Goal: Task Accomplishment & Management: Use online tool/utility

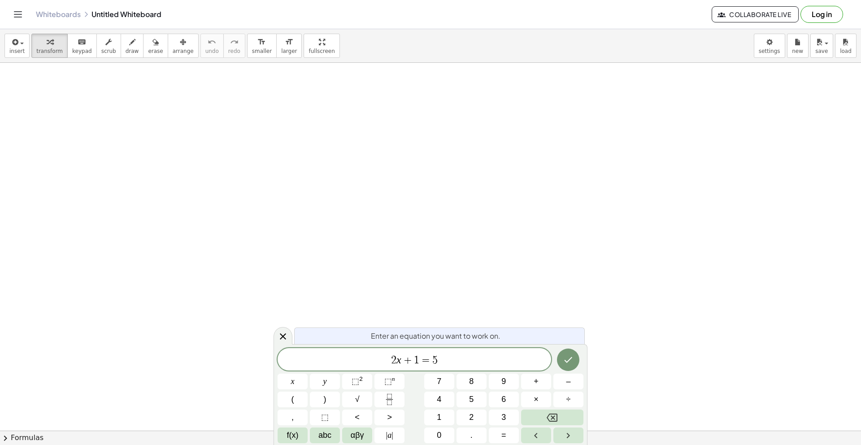
click at [125, 15] on div "Whiteboards Untitled Whiteboard" at bounding box center [374, 14] width 676 height 9
click at [19, 47] on button "insert" at bounding box center [16, 46] width 25 height 24
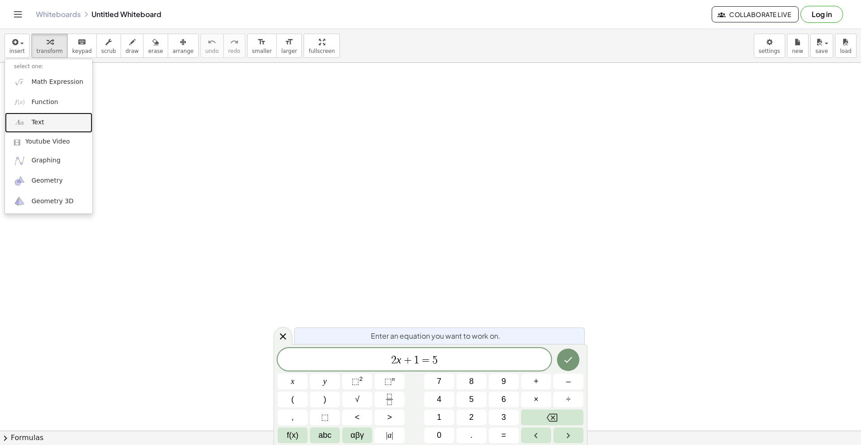
click at [53, 120] on link "Text" at bounding box center [48, 123] width 87 height 20
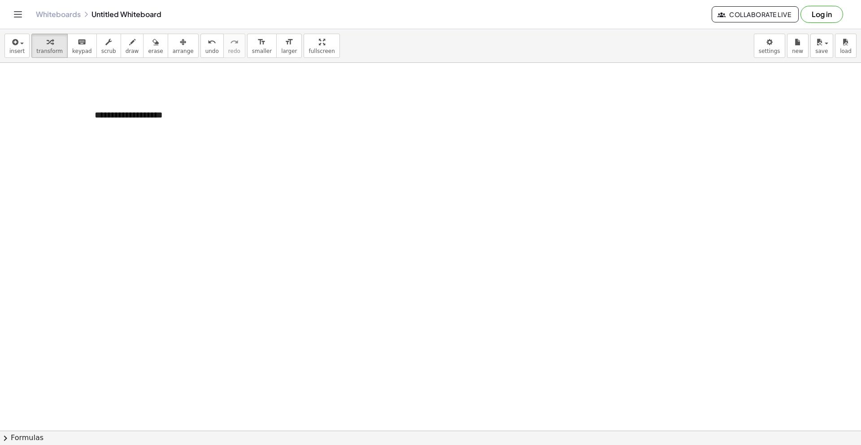
click at [8, 42] on button "insert" at bounding box center [16, 46] width 25 height 24
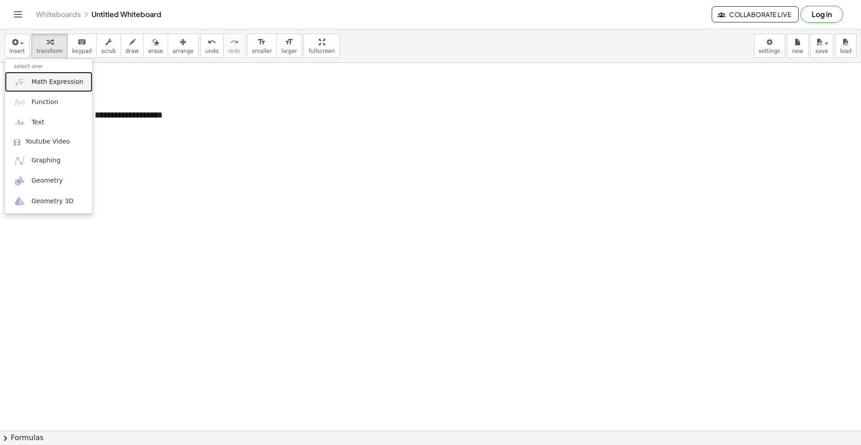
click at [31, 86] on span "Math Expression" at bounding box center [57, 82] width 52 height 9
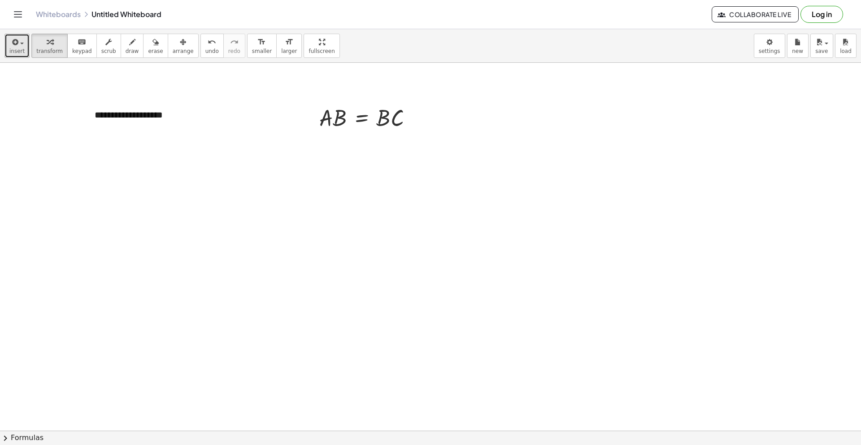
click at [17, 47] on icon "button" at bounding box center [14, 42] width 8 height 11
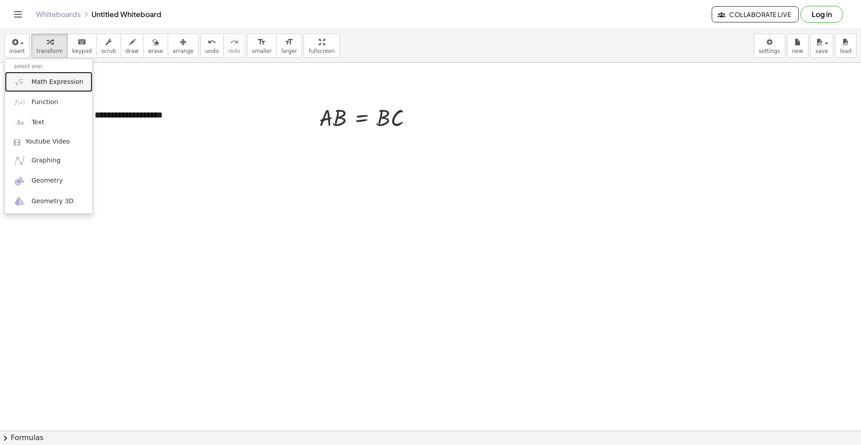
click at [30, 79] on link "Math Expression" at bounding box center [48, 82] width 87 height 20
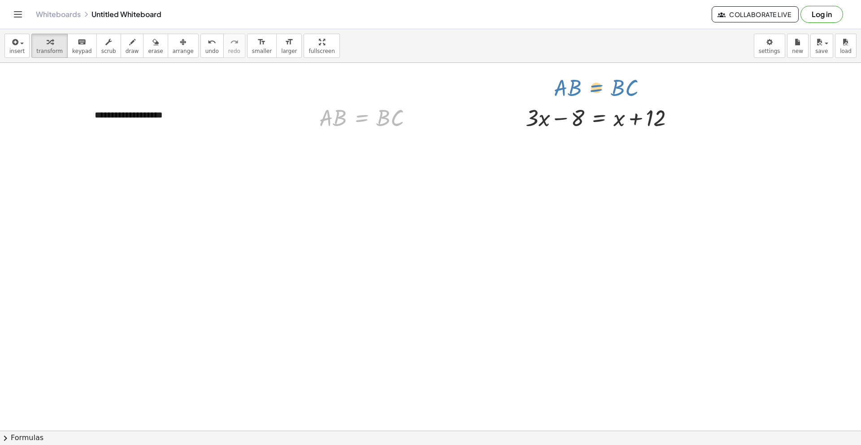
drag, startPoint x: 358, startPoint y: 119, endPoint x: 594, endPoint y: 90, distance: 237.9
click at [417, 121] on div at bounding box center [416, 118] width 10 height 10
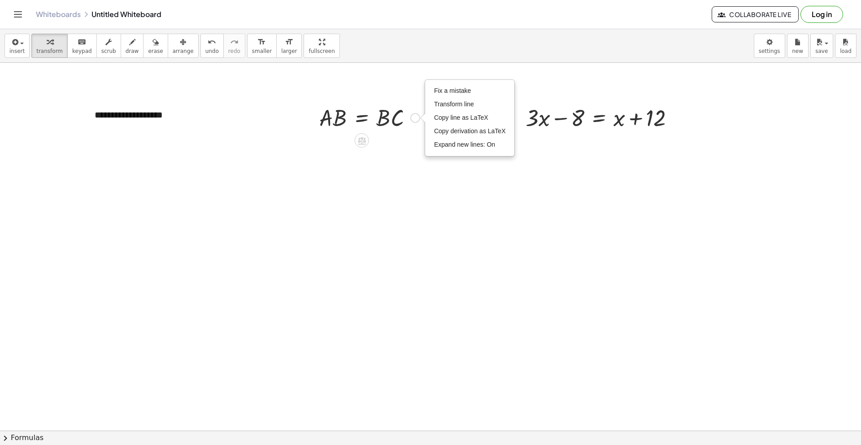
click at [362, 140] on icon at bounding box center [362, 141] width 8 height 8
click at [362, 140] on span "×" at bounding box center [361, 140] width 5 height 13
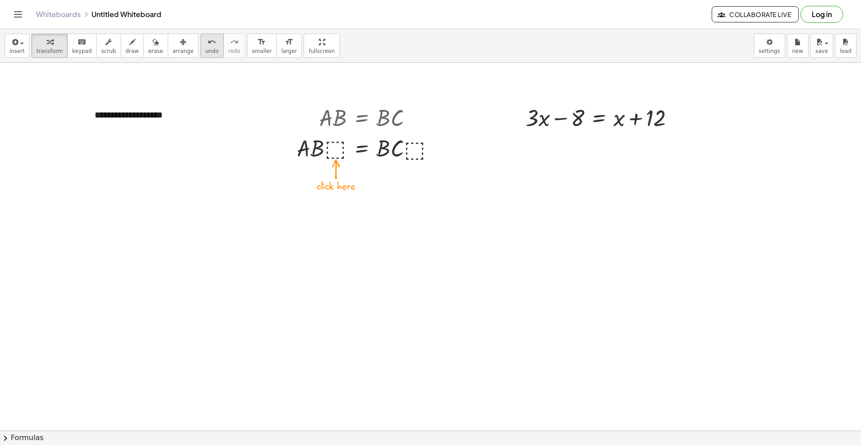
click at [201, 45] on button "undo undo" at bounding box center [212, 46] width 23 height 24
click at [339, 119] on div at bounding box center [369, 117] width 109 height 31
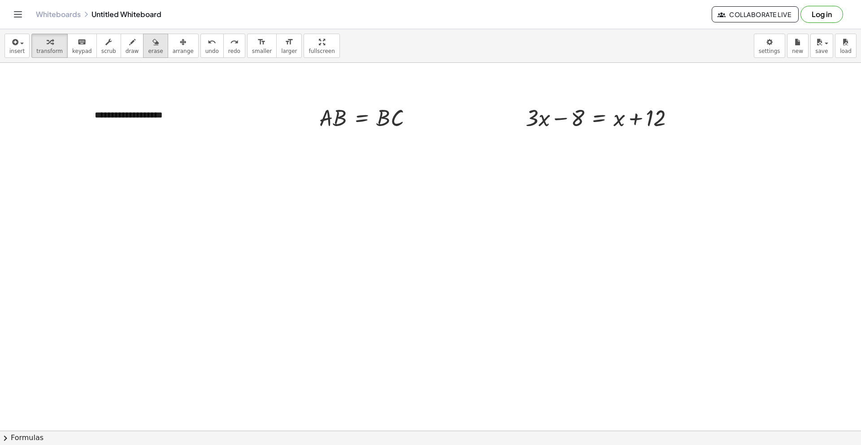
click at [153, 38] on icon "button" at bounding box center [156, 42] width 6 height 11
drag, startPoint x: 400, startPoint y: 119, endPoint x: 321, endPoint y: 131, distance: 80.0
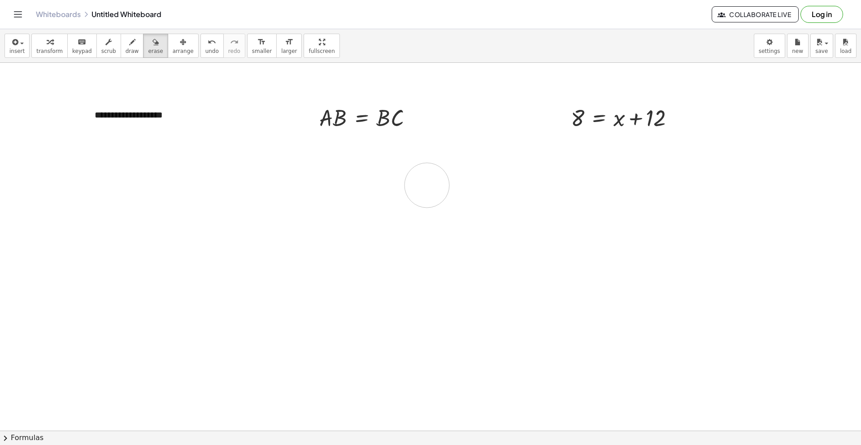
drag, startPoint x: 548, startPoint y: 116, endPoint x: 331, endPoint y: 195, distance: 230.7
click at [208, 41] on icon "undo" at bounding box center [212, 42] width 9 height 11
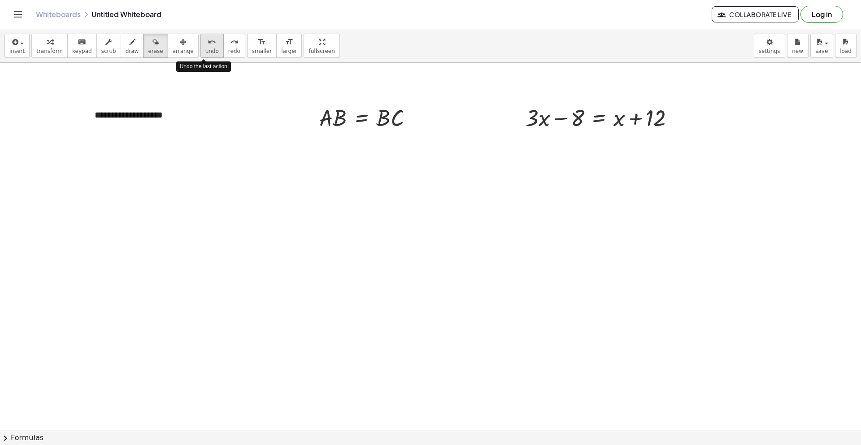
click at [208, 41] on icon "undo" at bounding box center [212, 42] width 9 height 11
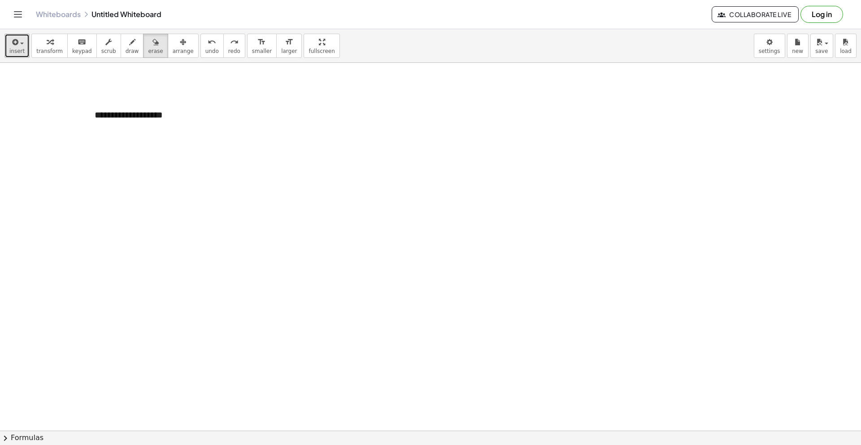
click at [10, 44] on icon "button" at bounding box center [14, 42] width 8 height 11
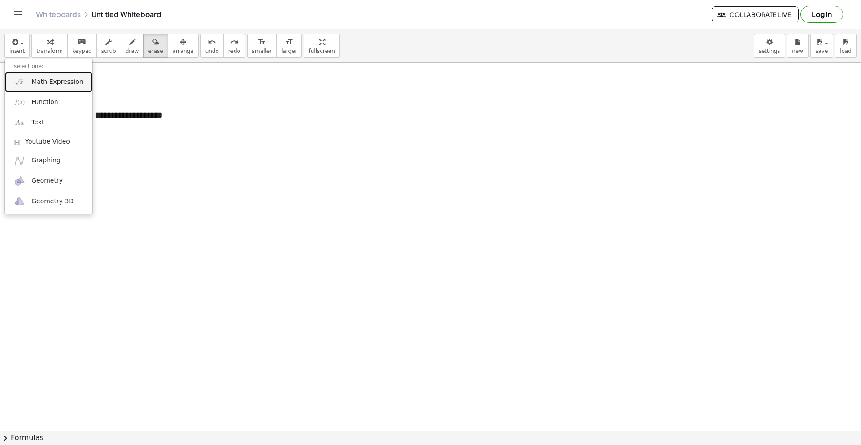
click at [18, 77] on img at bounding box center [19, 81] width 11 height 11
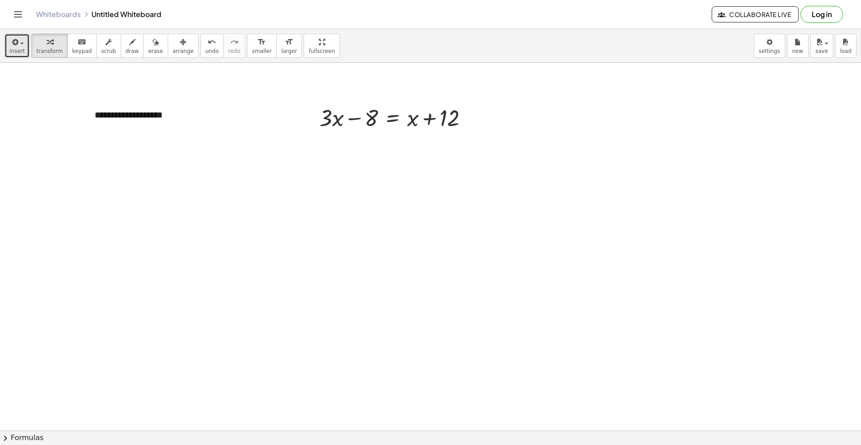
click at [18, 43] on span "button" at bounding box center [19, 43] width 2 height 6
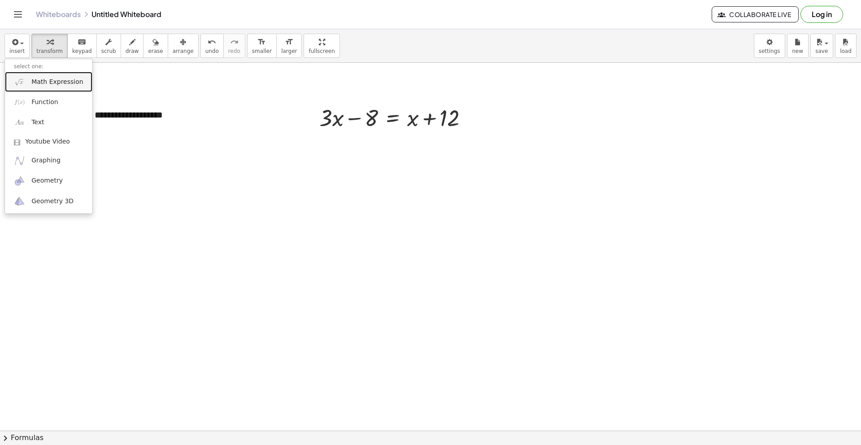
click at [33, 83] on span "Math Expression" at bounding box center [57, 82] width 52 height 9
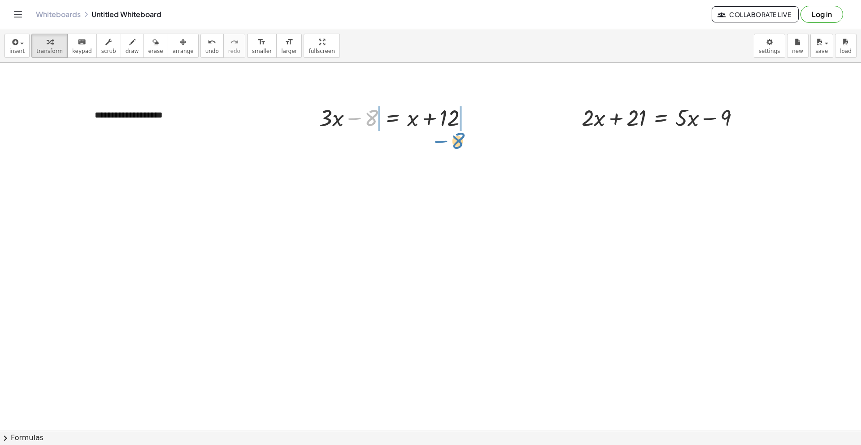
drag, startPoint x: 369, startPoint y: 119, endPoint x: 455, endPoint y: 142, distance: 89.6
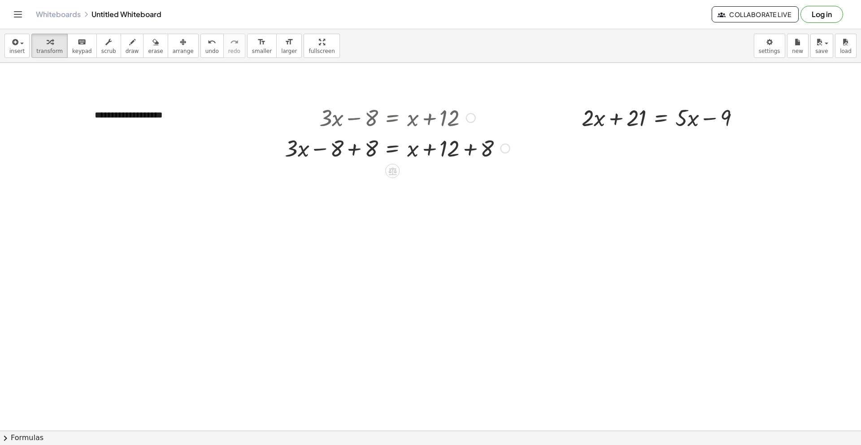
click at [354, 150] on div at bounding box center [397, 147] width 234 height 31
click at [459, 185] on div at bounding box center [397, 178] width 234 height 31
click at [450, 183] on div at bounding box center [397, 178] width 234 height 31
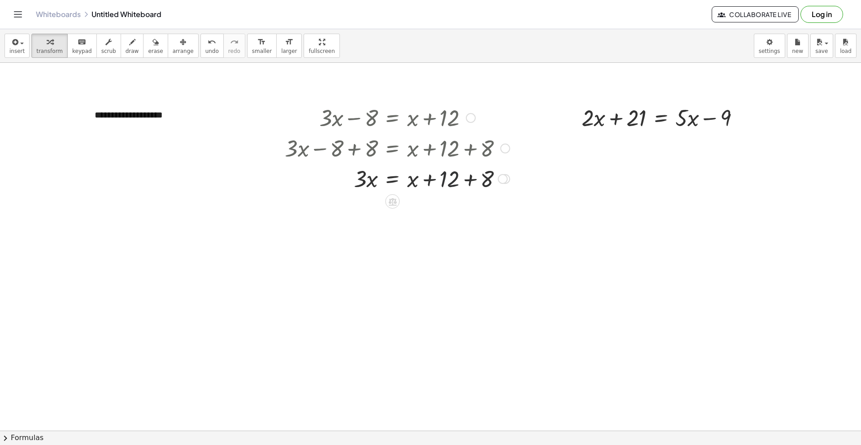
click at [450, 183] on div at bounding box center [397, 178] width 234 height 31
click at [484, 180] on div at bounding box center [397, 178] width 234 height 31
drag, startPoint x: 411, startPoint y: 214, endPoint x: 369, endPoint y: 230, distance: 45.2
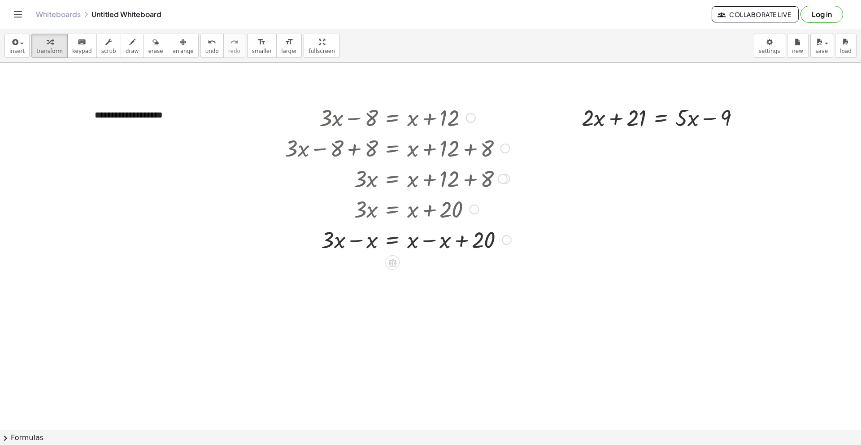
click at [359, 245] on div at bounding box center [398, 239] width 236 height 31
click at [393, 118] on div "+ · 3 · x − 8 = + x + 12 + · 3 · x − 8 + 8 = + x + 12 + 8 + · 3 · x + 0 = + x +…" at bounding box center [393, 118] width 0 height 0
click at [434, 243] on div at bounding box center [382, 239] width 268 height 31
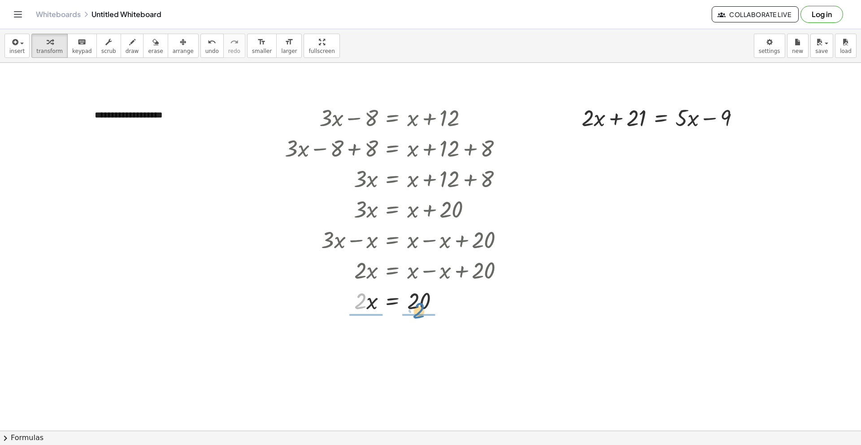
drag, startPoint x: 361, startPoint y: 302, endPoint x: 420, endPoint y: 311, distance: 59.5
click at [420, 311] on div at bounding box center [398, 300] width 236 height 31
click at [364, 349] on div at bounding box center [398, 337] width 236 height 45
click at [420, 389] on div at bounding box center [398, 382] width 236 height 45
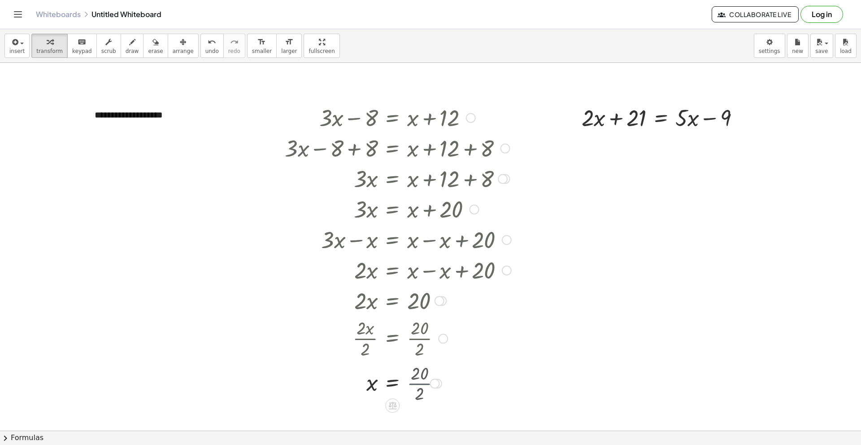
click at [420, 389] on div at bounding box center [398, 383] width 236 height 30
click at [589, 121] on div at bounding box center [664, 117] width 174 height 31
click at [0, 0] on div "**********" at bounding box center [430, 222] width 861 height 445
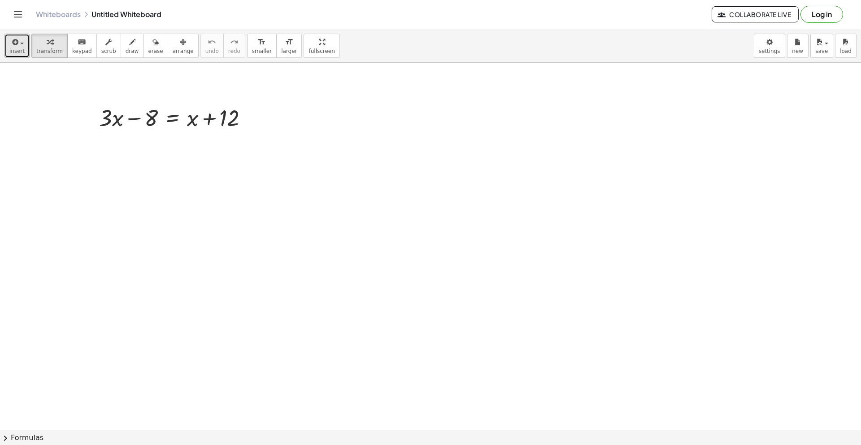
click at [9, 53] on button "insert" at bounding box center [16, 46] width 25 height 24
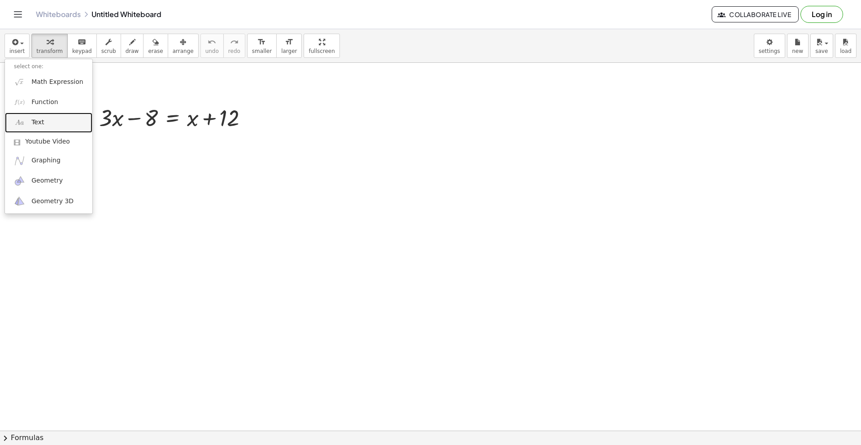
click at [40, 124] on span "Text" at bounding box center [37, 122] width 13 height 9
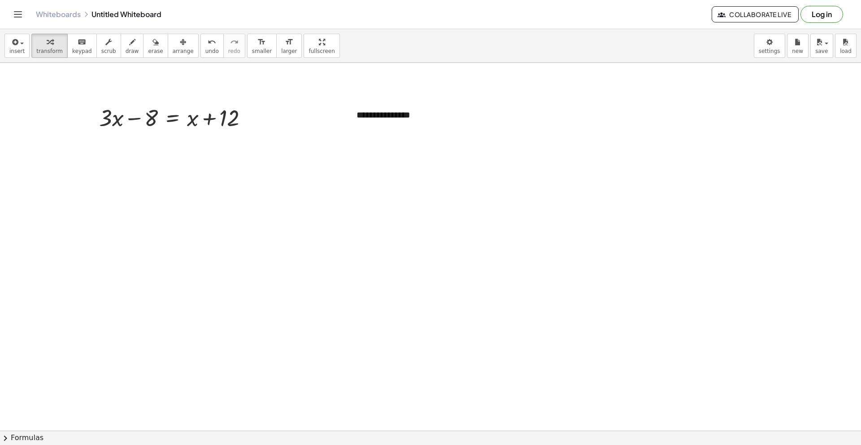
drag, startPoint x: 349, startPoint y: 99, endPoint x: 267, endPoint y: 101, distance: 82.1
click at [367, 111] on div "**********" at bounding box center [415, 115] width 135 height 31
click at [367, 113] on div "**********" at bounding box center [415, 115] width 135 height 31
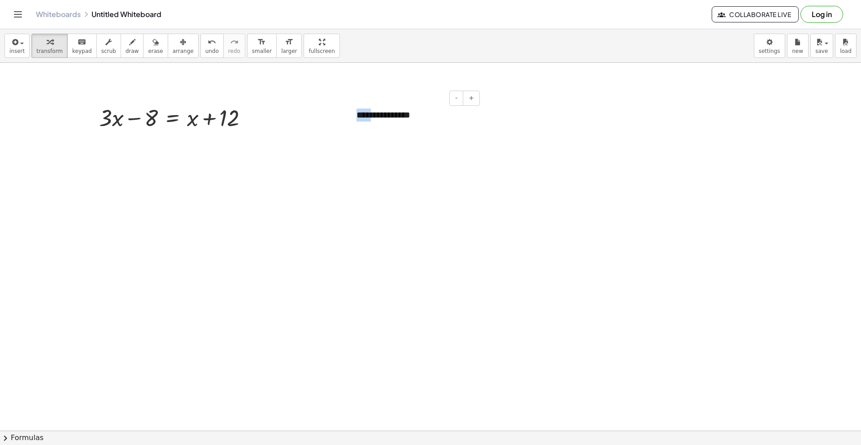
click at [367, 113] on div "**********" at bounding box center [415, 115] width 135 height 31
click at [416, 123] on div "**********" at bounding box center [415, 115] width 135 height 31
click at [208, 42] on icon "undo" at bounding box center [212, 42] width 9 height 11
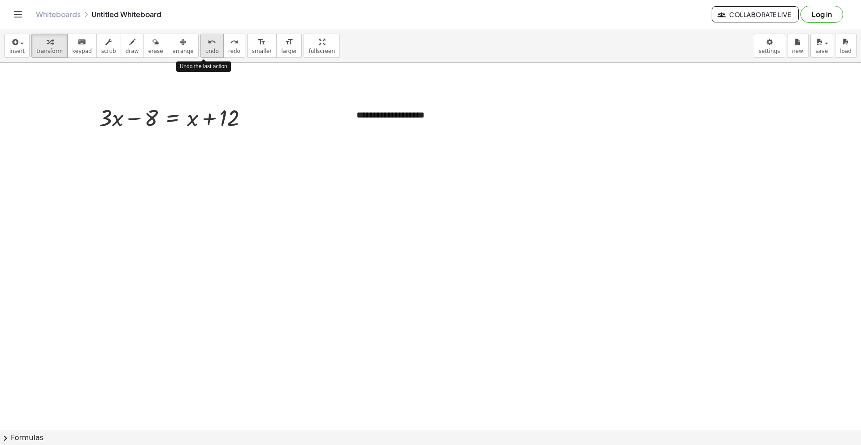
click at [208, 42] on icon "undo" at bounding box center [212, 42] width 9 height 11
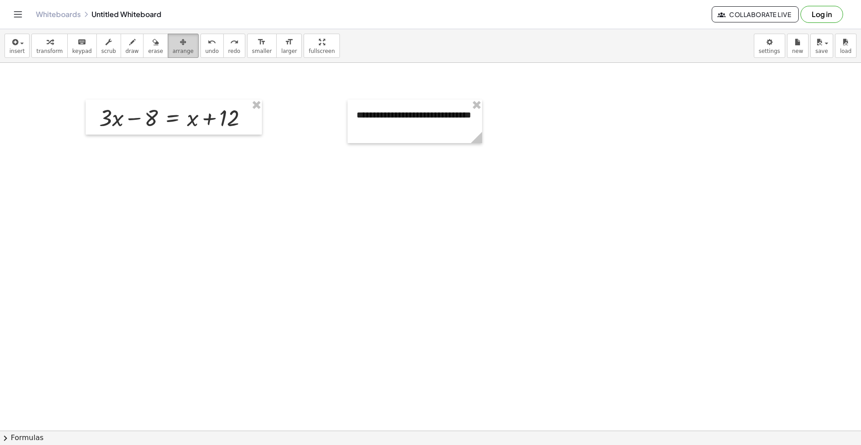
click at [179, 52] on span "arrange" at bounding box center [183, 51] width 21 height 6
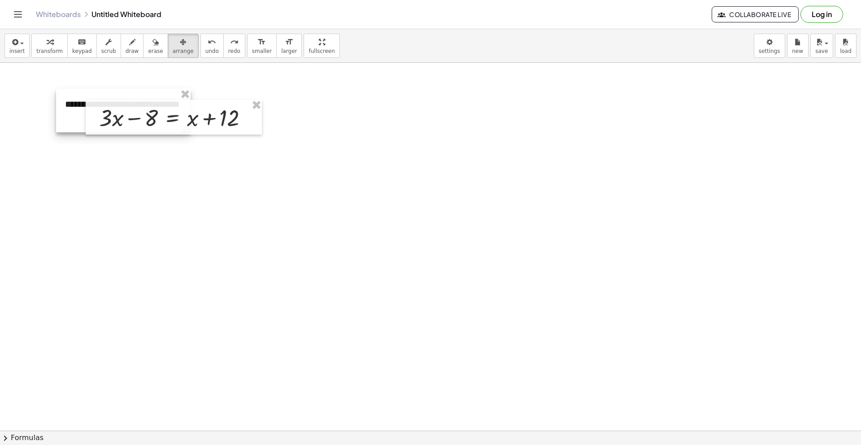
drag, startPoint x: 394, startPoint y: 113, endPoint x: 76, endPoint y: 102, distance: 318.3
click at [76, 102] on div at bounding box center [123, 111] width 135 height 44
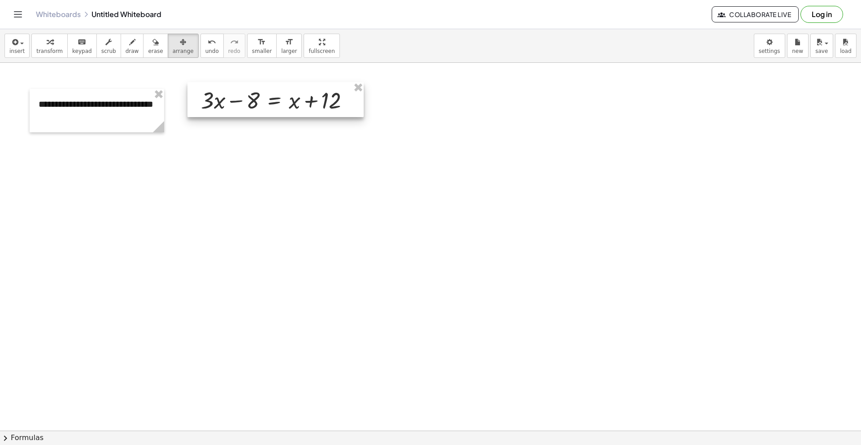
drag, startPoint x: 175, startPoint y: 127, endPoint x: 276, endPoint y: 109, distance: 103.0
click at [276, 109] on div at bounding box center [276, 99] width 176 height 35
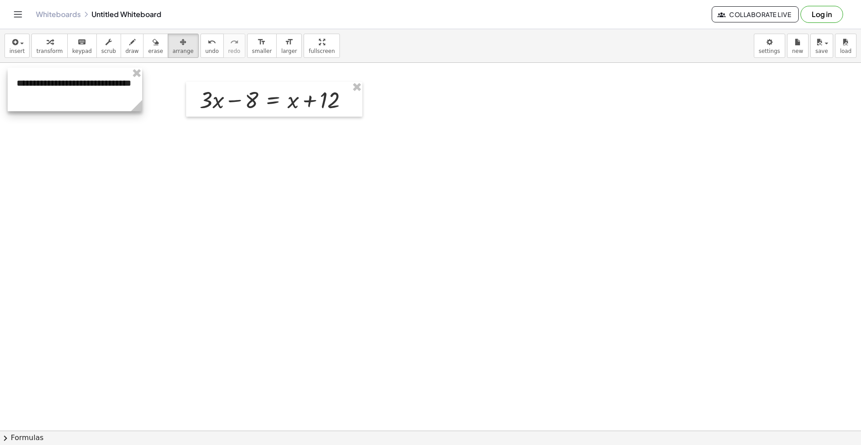
drag, startPoint x: 121, startPoint y: 123, endPoint x: 96, endPoint y: 103, distance: 32.9
click at [96, 103] on div at bounding box center [75, 90] width 135 height 44
click at [96, 103] on div at bounding box center [71, 90] width 135 height 44
click at [74, 85] on div at bounding box center [71, 90] width 135 height 44
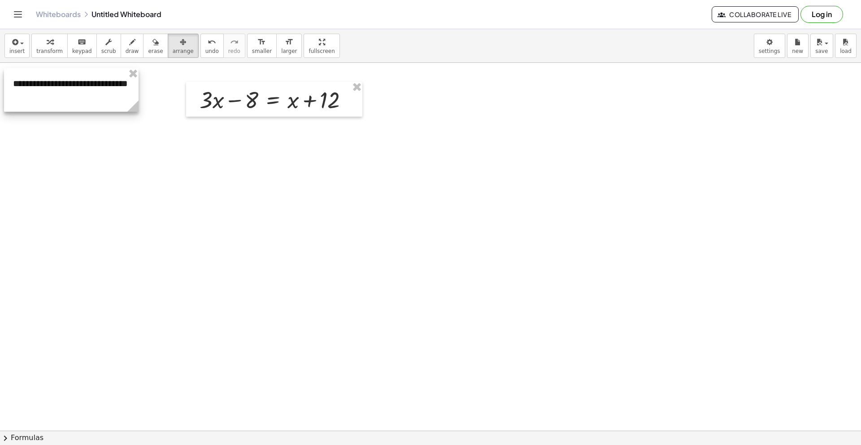
click at [74, 85] on div at bounding box center [71, 90] width 135 height 44
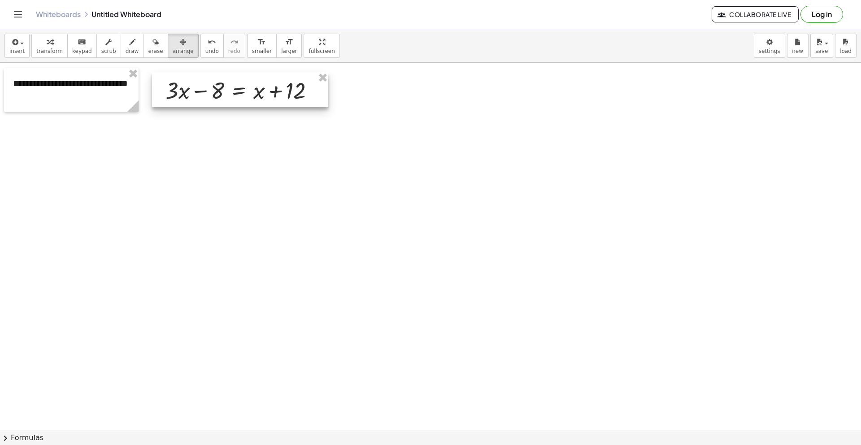
drag, startPoint x: 234, startPoint y: 97, endPoint x: 200, endPoint y: 87, distance: 35.6
click at [200, 87] on div at bounding box center [240, 89] width 176 height 35
click at [94, 84] on div at bounding box center [71, 90] width 135 height 44
click at [121, 36] on button "draw" at bounding box center [132, 46] width 23 height 24
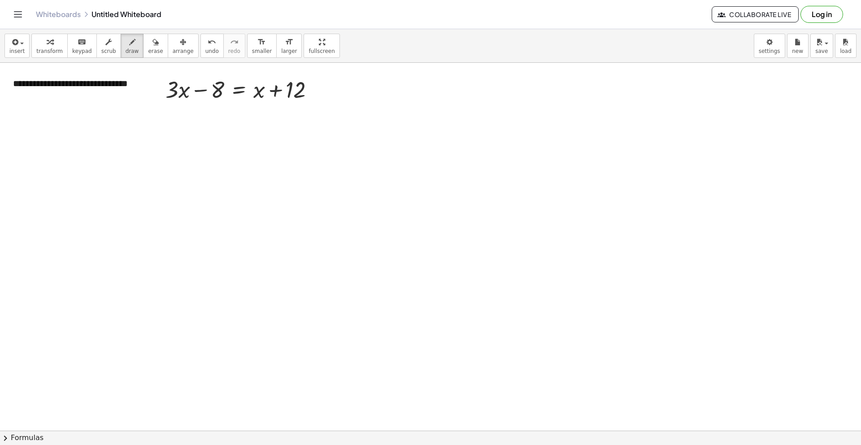
click at [149, 49] on span "erase" at bounding box center [155, 51] width 15 height 6
drag, startPoint x: 77, startPoint y: 83, endPoint x: 102, endPoint y: 88, distance: 25.8
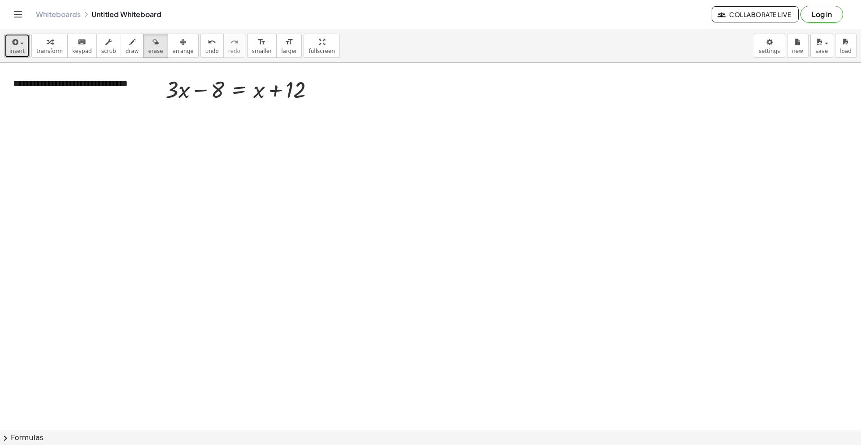
click at [12, 47] on icon "button" at bounding box center [14, 42] width 8 height 11
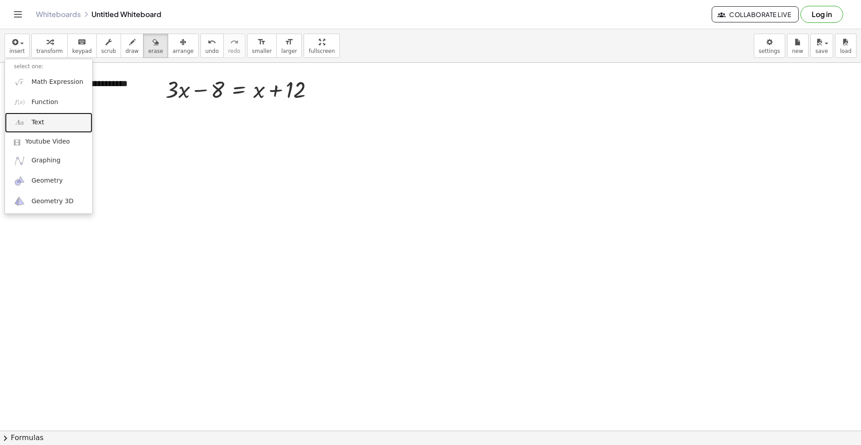
click at [41, 117] on link "Text" at bounding box center [48, 123] width 87 height 20
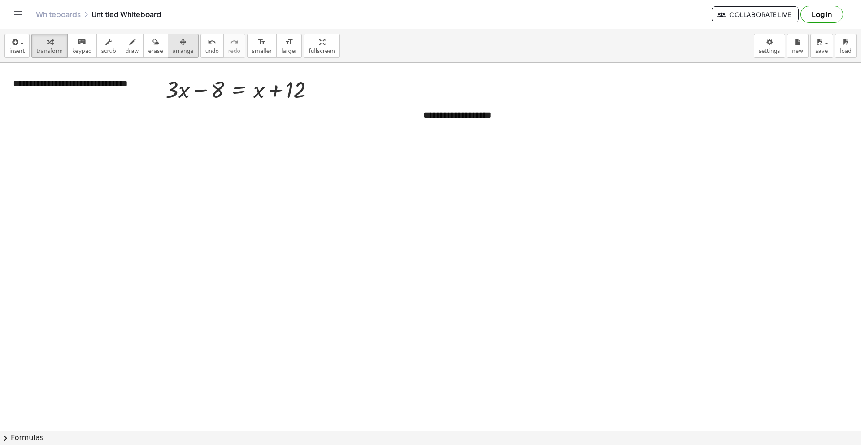
click at [179, 47] on button "arrange" at bounding box center [183, 46] width 31 height 24
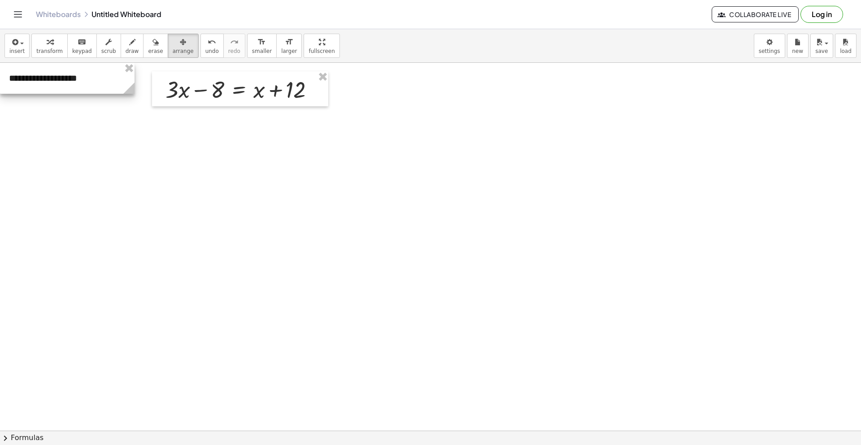
drag, startPoint x: 449, startPoint y: 117, endPoint x: 34, endPoint y: 79, distance: 417.2
click at [34, 79] on div at bounding box center [67, 78] width 135 height 31
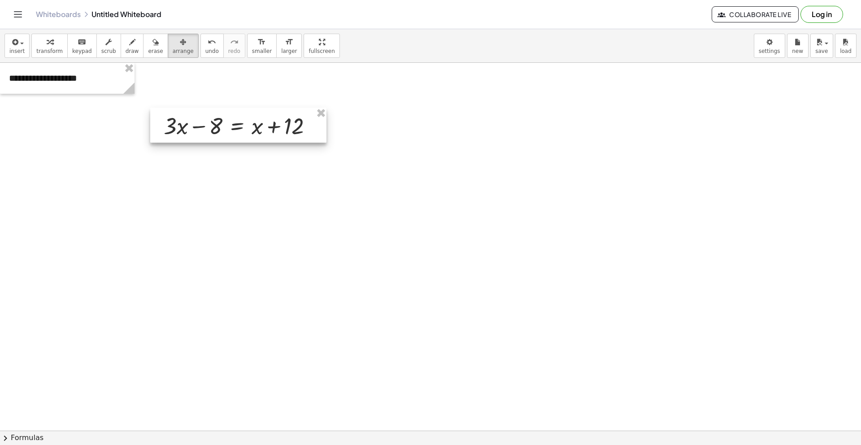
drag, startPoint x: 207, startPoint y: 74, endPoint x: 205, endPoint y: 110, distance: 36.4
click at [205, 110] on div at bounding box center [238, 125] width 176 height 35
click at [17, 49] on span "insert" at bounding box center [16, 51] width 15 height 6
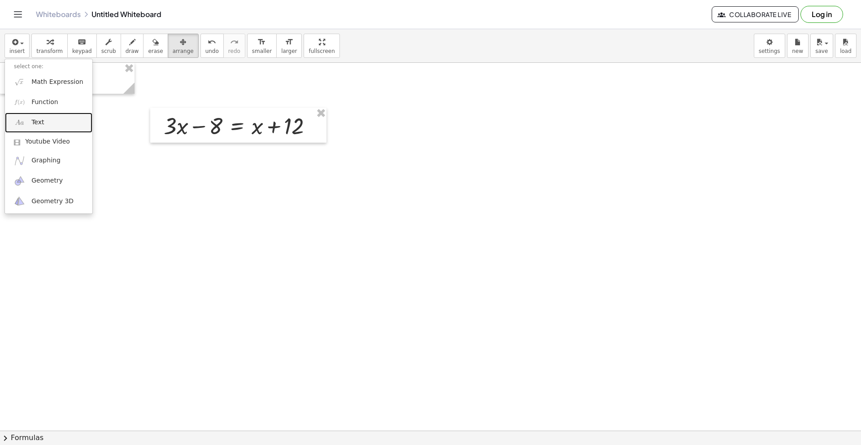
click at [37, 123] on span "Text" at bounding box center [37, 122] width 13 height 9
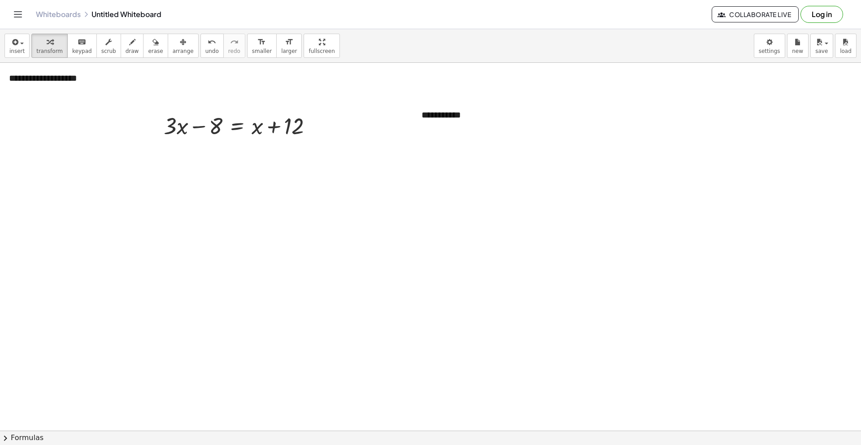
click at [184, 46] on div "button" at bounding box center [183, 41] width 21 height 11
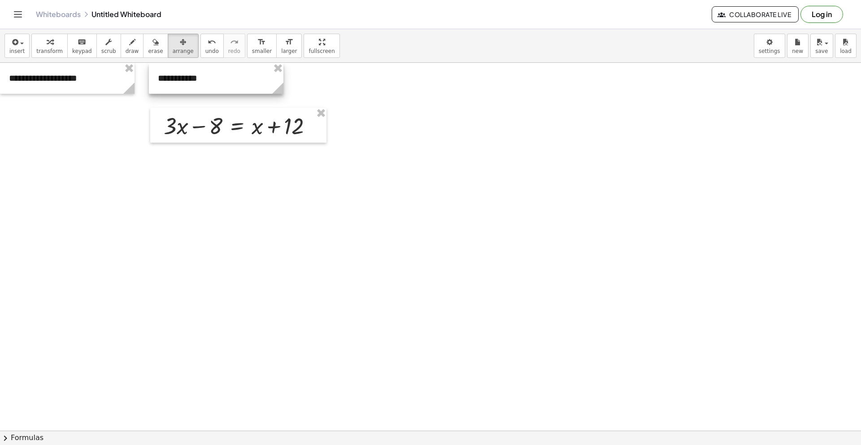
drag, startPoint x: 477, startPoint y: 114, endPoint x: 213, endPoint y: 78, distance: 266.4
click at [213, 78] on div at bounding box center [216, 78] width 135 height 31
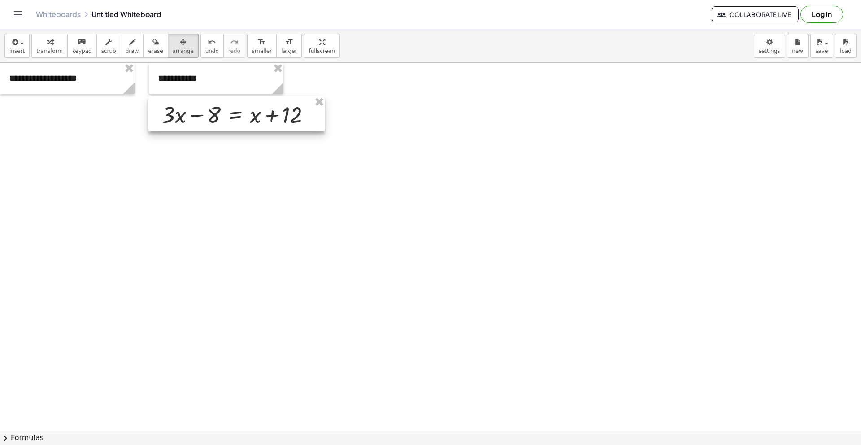
drag, startPoint x: 209, startPoint y: 119, endPoint x: 207, endPoint y: 108, distance: 11.4
click at [207, 108] on div at bounding box center [237, 113] width 176 height 35
click at [13, 47] on icon "button" at bounding box center [14, 42] width 8 height 11
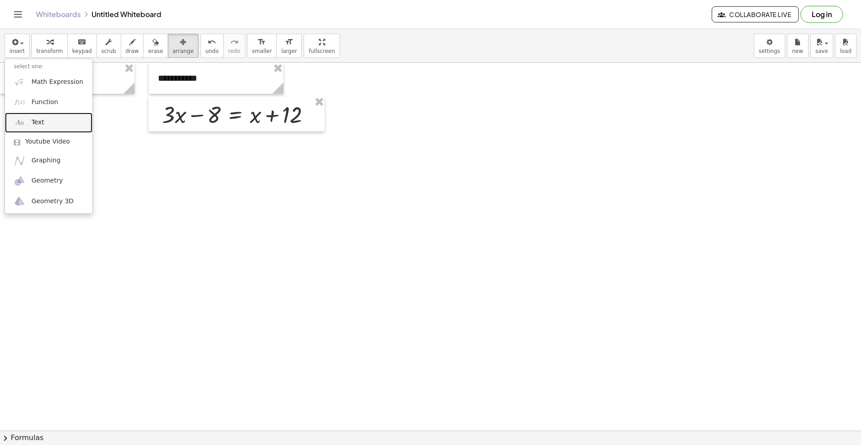
click at [29, 123] on link "Text" at bounding box center [48, 123] width 87 height 20
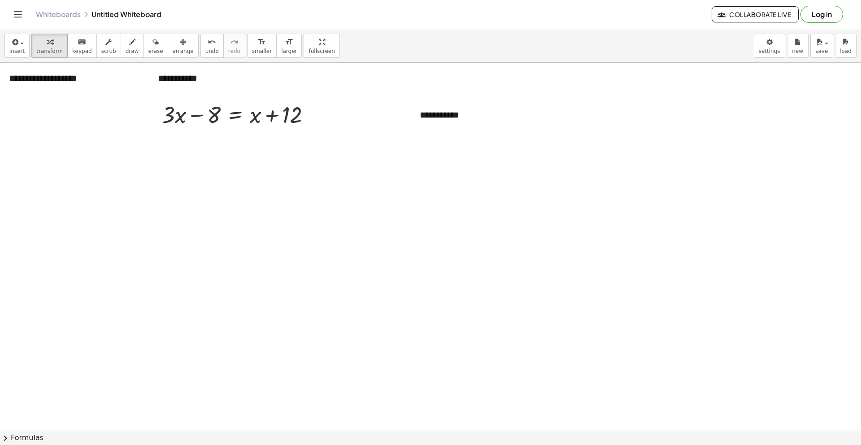
click at [158, 74] on div "**********" at bounding box center [216, 78] width 135 height 31
click at [171, 77] on div "**********" at bounding box center [216, 78] width 135 height 31
click at [173, 48] on span "arrange" at bounding box center [183, 51] width 21 height 6
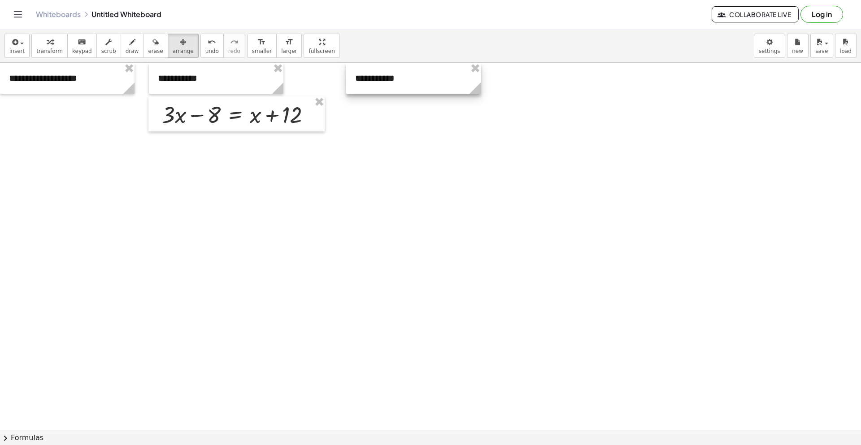
drag, startPoint x: 468, startPoint y: 119, endPoint x: 403, endPoint y: 81, distance: 75.0
click at [403, 81] on div at bounding box center [413, 78] width 135 height 31
click at [10, 40] on icon "button" at bounding box center [14, 42] width 8 height 11
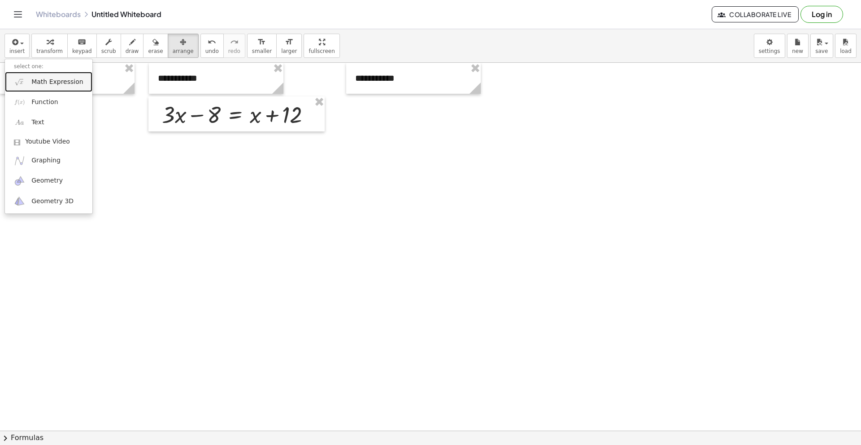
click at [40, 81] on span "Math Expression" at bounding box center [57, 82] width 52 height 9
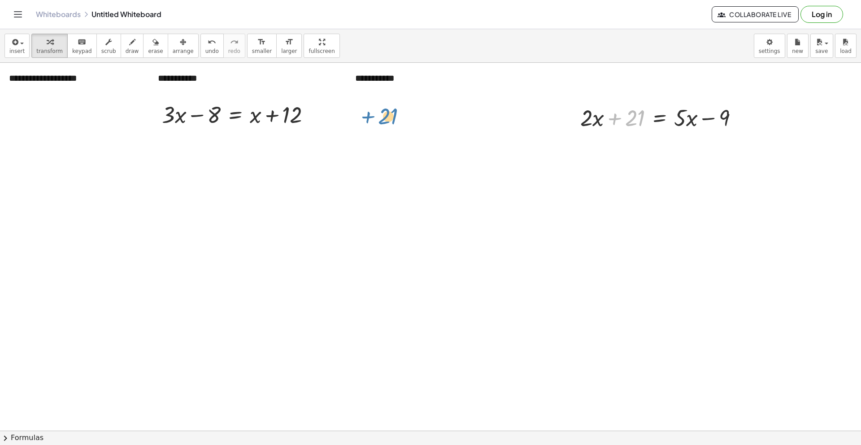
drag, startPoint x: 626, startPoint y: 115, endPoint x: 379, endPoint y: 113, distance: 246.8
click at [174, 48] on span "arrange" at bounding box center [183, 51] width 21 height 6
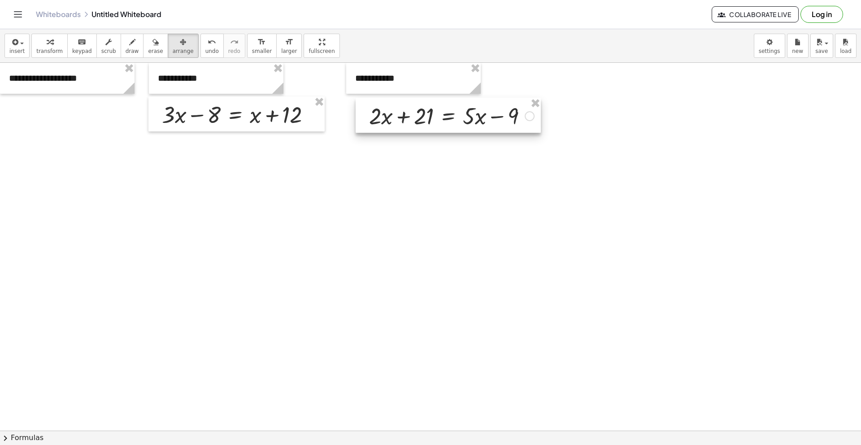
drag, startPoint x: 611, startPoint y: 102, endPoint x: 399, endPoint y: 101, distance: 211.3
click at [399, 101] on div at bounding box center [448, 115] width 185 height 35
drag, startPoint x: 394, startPoint y: 83, endPoint x: 404, endPoint y: 83, distance: 10.4
click at [404, 83] on div at bounding box center [424, 78] width 135 height 31
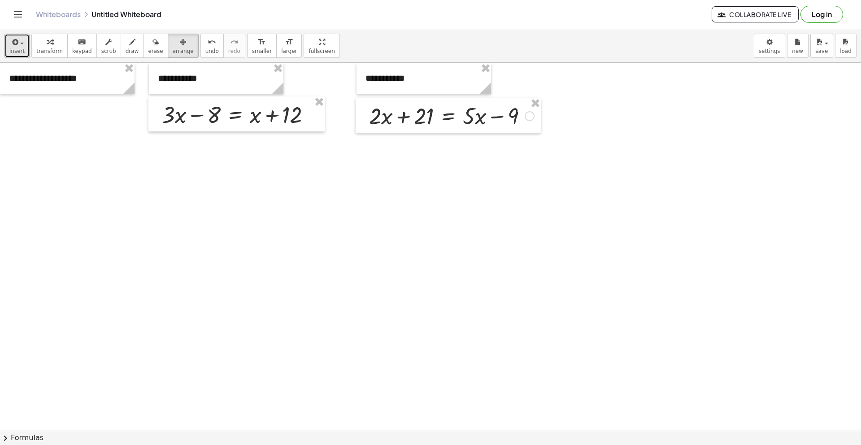
click at [16, 55] on button "insert" at bounding box center [16, 46] width 25 height 24
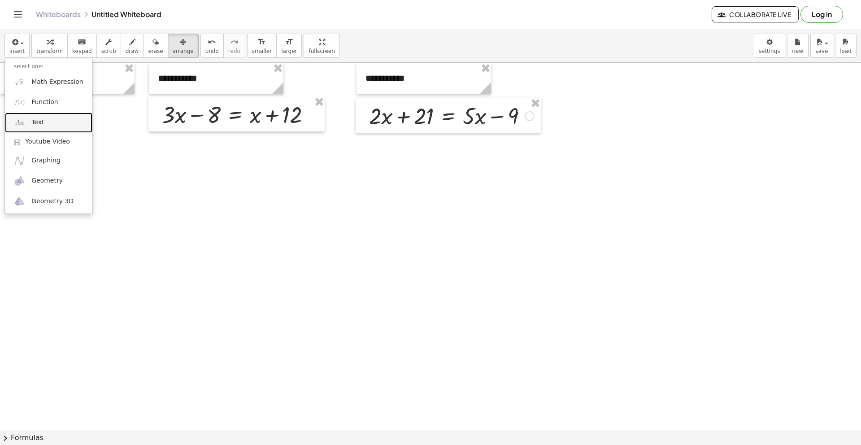
click at [50, 121] on link "Text" at bounding box center [48, 123] width 87 height 20
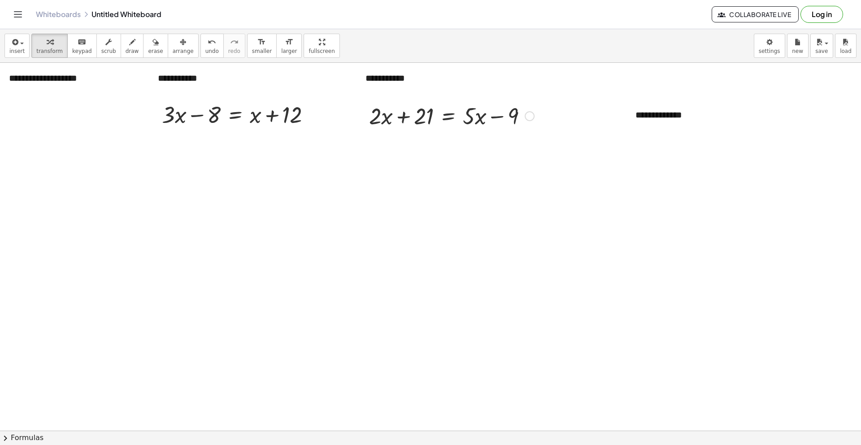
click at [644, 118] on div "**********" at bounding box center [694, 115] width 135 height 31
drag, startPoint x: 633, startPoint y: 111, endPoint x: 581, endPoint y: 76, distance: 62.6
click at [581, 76] on div at bounding box center [579, 79] width 9 height 31
click at [14, 50] on span "insert" at bounding box center [16, 51] width 15 height 6
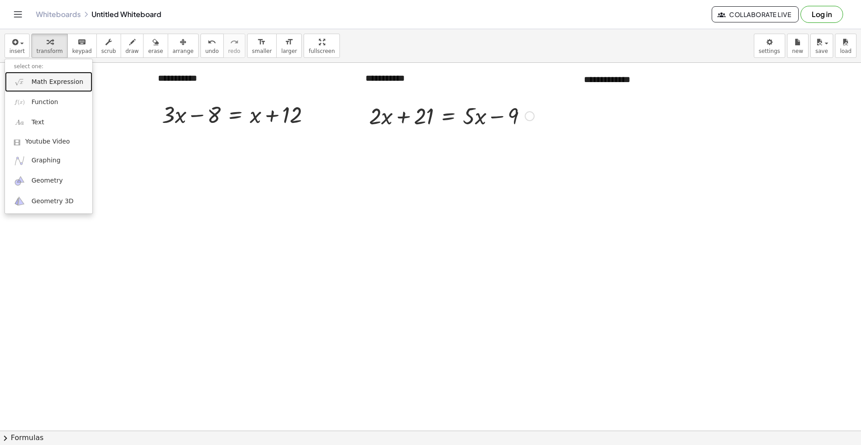
click at [29, 88] on link "Math Expression" at bounding box center [48, 82] width 87 height 20
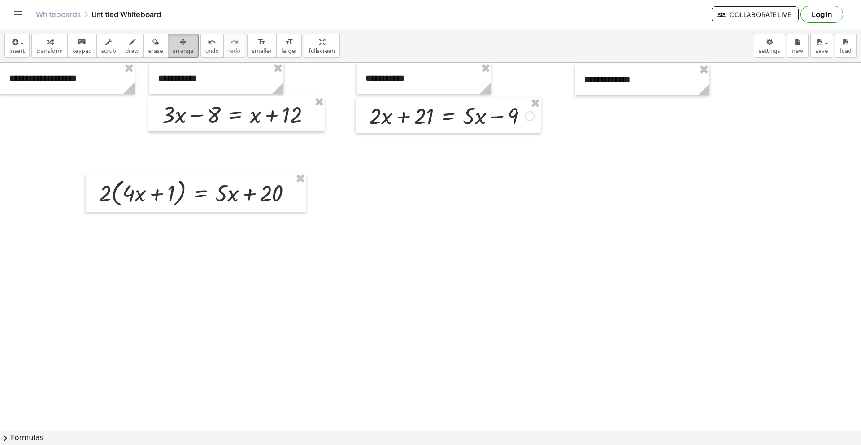
click at [180, 43] on div "button" at bounding box center [183, 41] width 21 height 11
drag, startPoint x: 224, startPoint y: 83, endPoint x: 73, endPoint y: 117, distance: 154.6
click at [73, 117] on div at bounding box center [67, 112] width 135 height 31
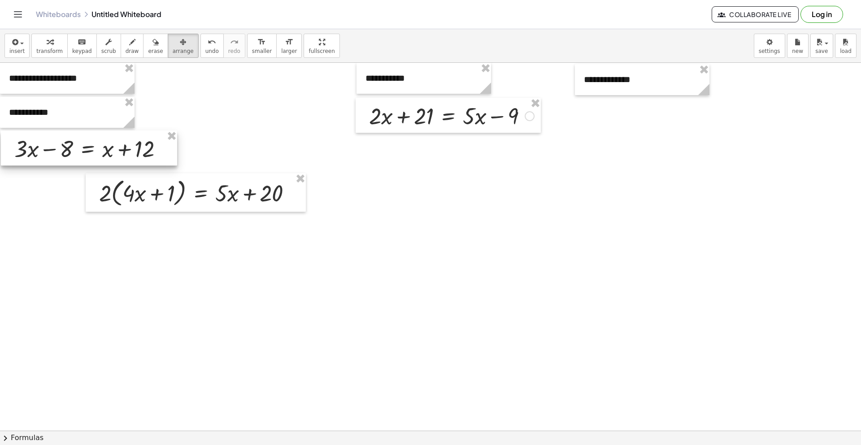
drag, startPoint x: 223, startPoint y: 117, endPoint x: 76, endPoint y: 150, distance: 151.3
click at [76, 150] on div at bounding box center [89, 148] width 176 height 35
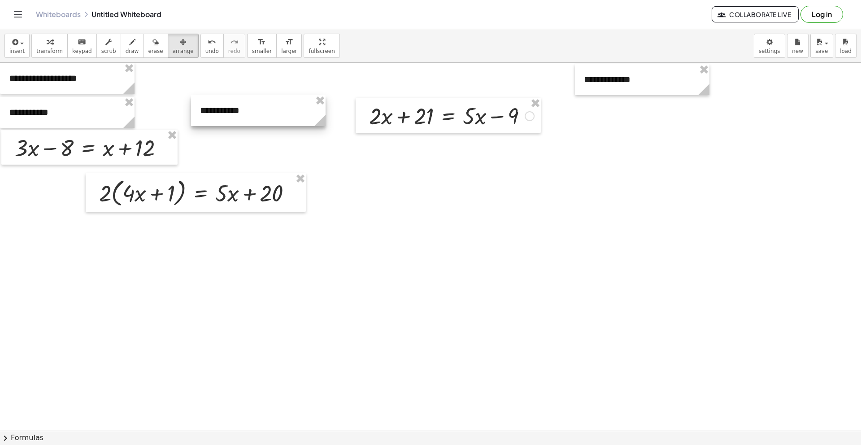
drag, startPoint x: 400, startPoint y: 75, endPoint x: 234, endPoint y: 106, distance: 169.0
click at [234, 106] on div at bounding box center [258, 110] width 135 height 31
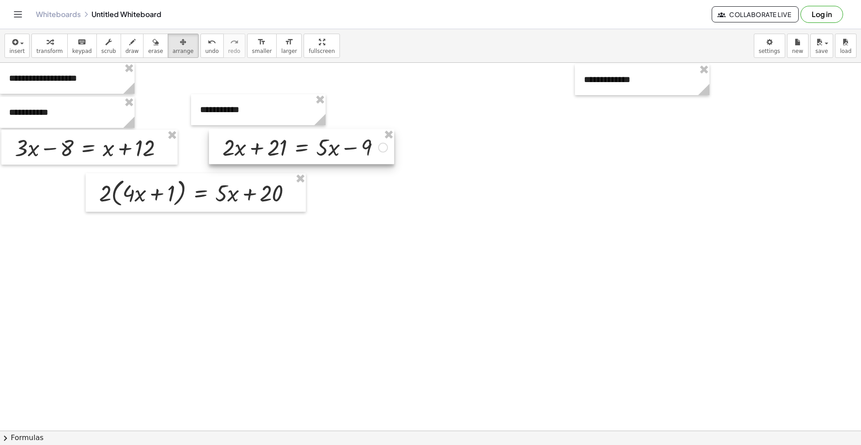
drag, startPoint x: 440, startPoint y: 103, endPoint x: 293, endPoint y: 134, distance: 150.3
click at [293, 134] on div at bounding box center [301, 146] width 185 height 35
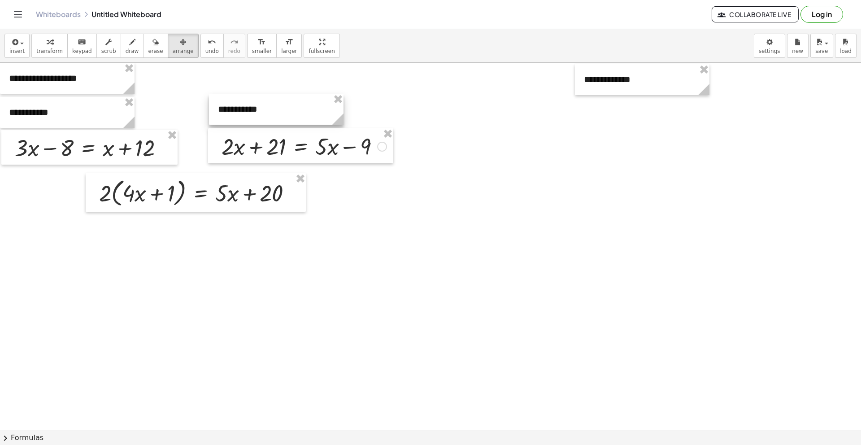
drag, startPoint x: 284, startPoint y: 114, endPoint x: 301, endPoint y: 114, distance: 16.6
click at [301, 114] on div at bounding box center [276, 109] width 135 height 31
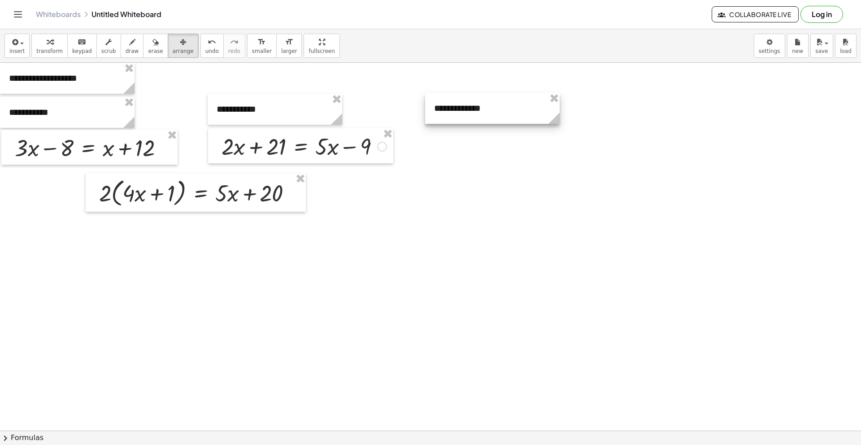
drag, startPoint x: 643, startPoint y: 75, endPoint x: 493, endPoint y: 104, distance: 152.6
click at [493, 104] on div at bounding box center [492, 108] width 135 height 31
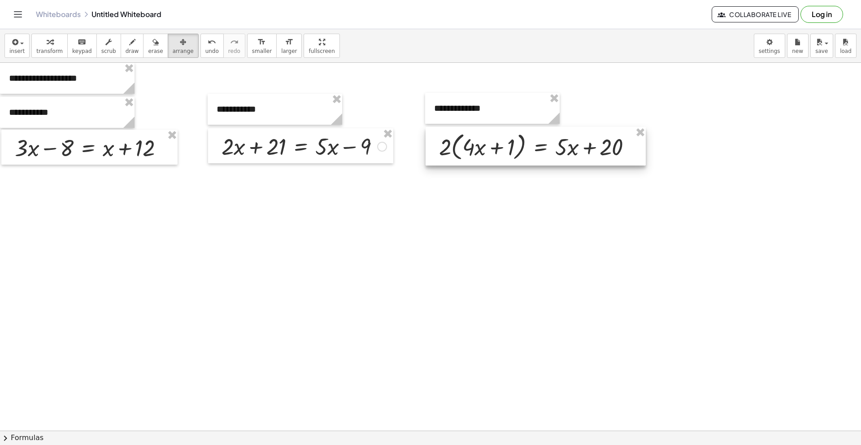
drag, startPoint x: 211, startPoint y: 193, endPoint x: 551, endPoint y: 147, distance: 343.2
click at [551, 147] on div at bounding box center [536, 146] width 220 height 39
click at [443, 106] on div at bounding box center [492, 108] width 135 height 31
click at [443, 107] on div at bounding box center [492, 108] width 135 height 31
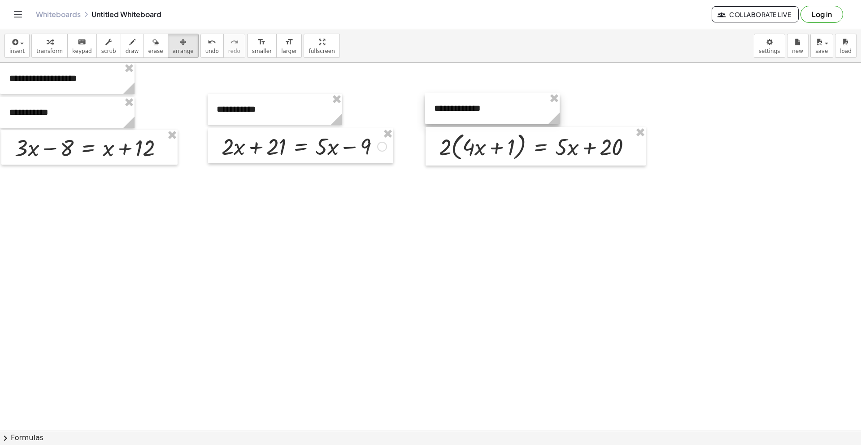
click at [443, 107] on div at bounding box center [492, 108] width 135 height 31
click at [446, 109] on div at bounding box center [492, 108] width 135 height 31
click at [502, 105] on div at bounding box center [492, 108] width 135 height 31
click at [19, 47] on button "insert" at bounding box center [16, 46] width 25 height 24
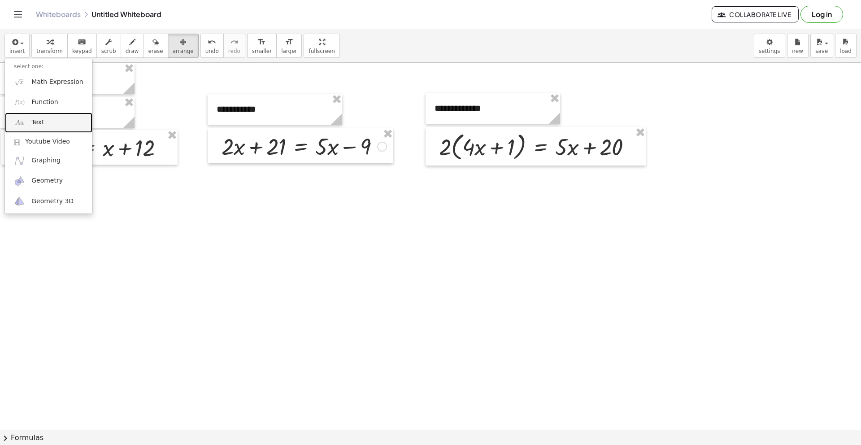
click at [28, 120] on link "Text" at bounding box center [48, 123] width 87 height 20
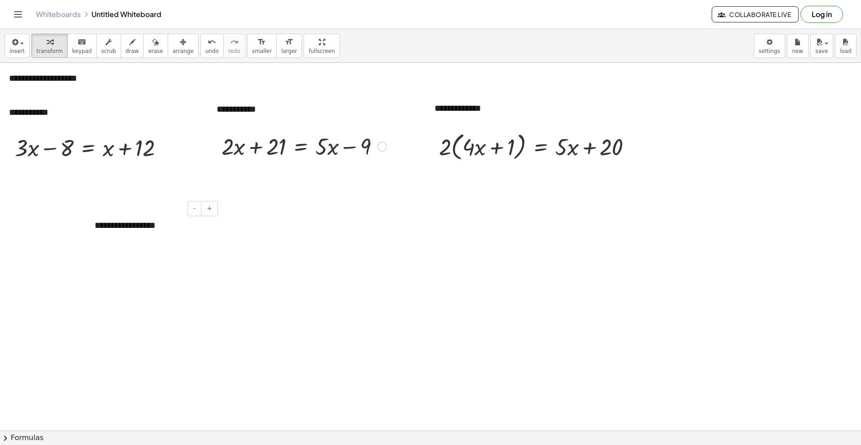
click at [117, 224] on div "**********" at bounding box center [153, 225] width 135 height 31
click at [182, 41] on div "button" at bounding box center [183, 41] width 21 height 11
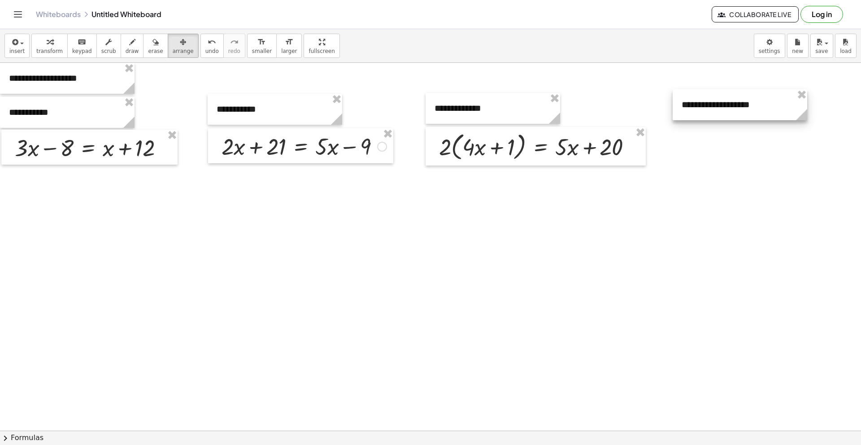
drag, startPoint x: 171, startPoint y: 233, endPoint x: 758, endPoint y: 112, distance: 599.6
click at [758, 112] on div at bounding box center [740, 104] width 135 height 31
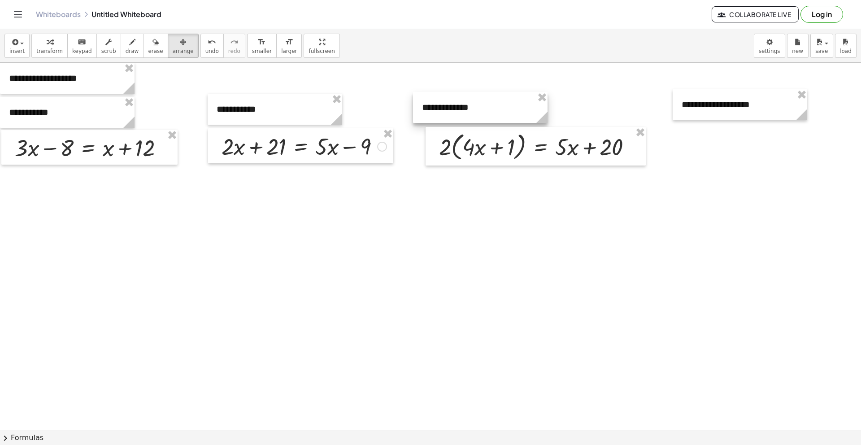
drag, startPoint x: 541, startPoint y: 111, endPoint x: 528, endPoint y: 110, distance: 12.6
click at [528, 110] on div at bounding box center [480, 107] width 135 height 31
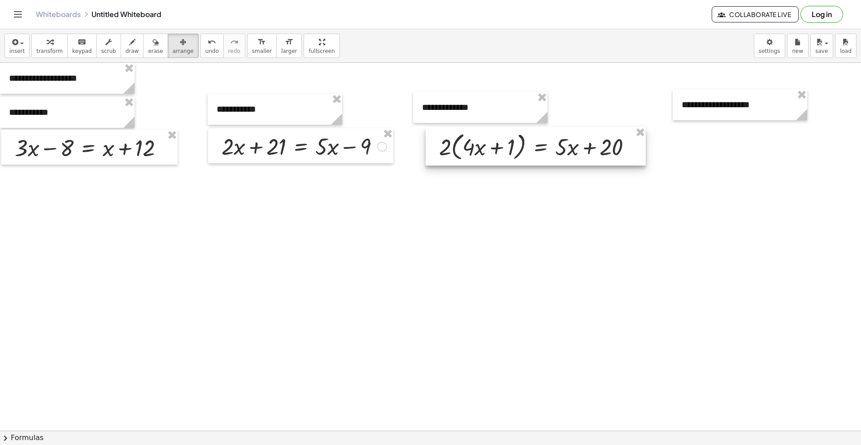
drag, startPoint x: 523, startPoint y: 166, endPoint x: 515, endPoint y: 155, distance: 13.4
drag, startPoint x: 515, startPoint y: 155, endPoint x: 503, endPoint y: 153, distance: 11.8
click at [503, 153] on div at bounding box center [524, 144] width 220 height 39
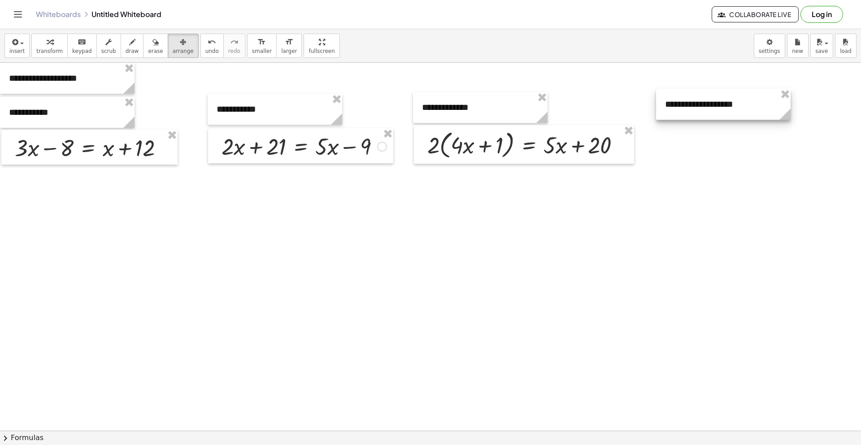
drag, startPoint x: 702, startPoint y: 109, endPoint x: 686, endPoint y: 108, distance: 16.6
click at [686, 108] on div at bounding box center [723, 104] width 135 height 31
click at [6, 41] on button "insert" at bounding box center [16, 46] width 25 height 24
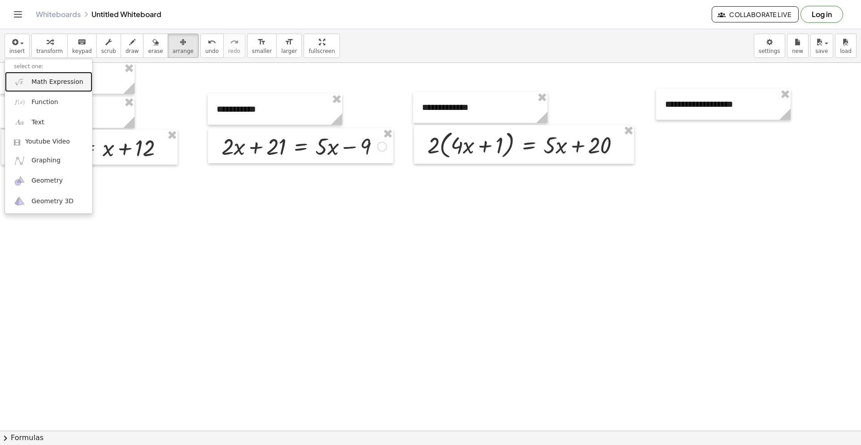
click at [45, 83] on span "Math Expression" at bounding box center [57, 82] width 52 height 9
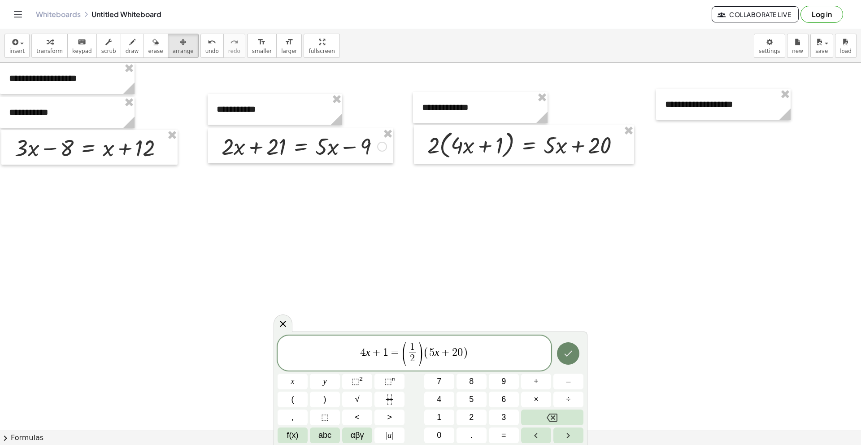
click at [571, 350] on icon "Done" at bounding box center [568, 353] width 11 height 11
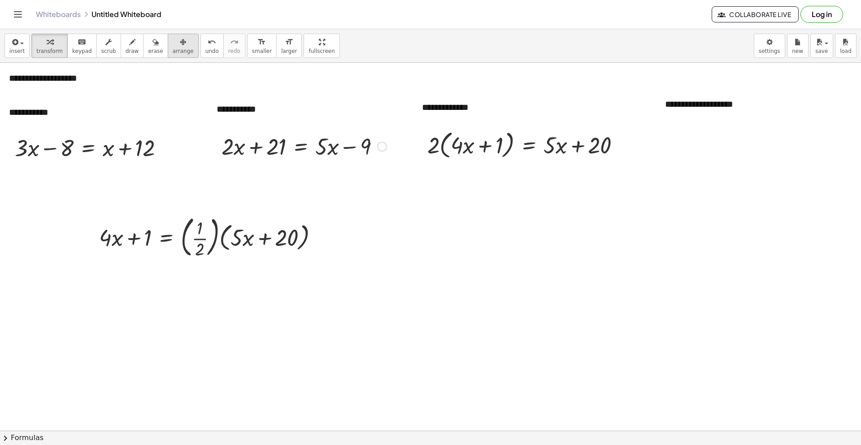
click at [183, 38] on div "button" at bounding box center [183, 41] width 21 height 11
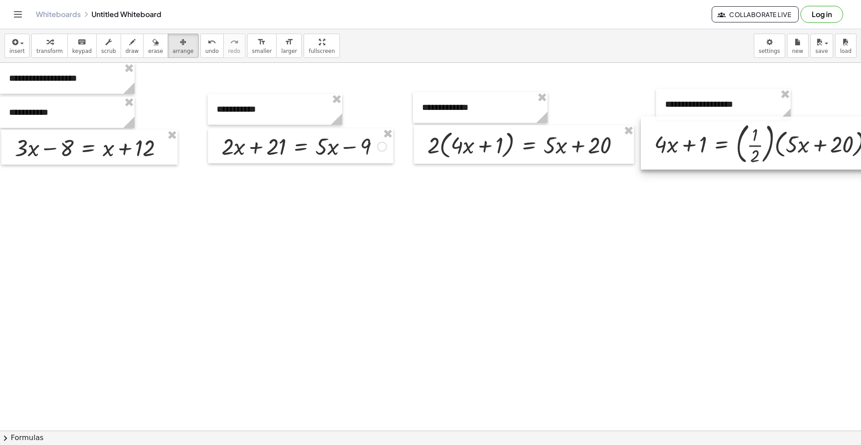
drag, startPoint x: 188, startPoint y: 232, endPoint x: 743, endPoint y: 138, distance: 562.8
click at [743, 138] on div at bounding box center [764, 143] width 247 height 53
click at [106, 149] on div at bounding box center [88, 147] width 176 height 35
drag, startPoint x: 229, startPoint y: 115, endPoint x: 209, endPoint y: 118, distance: 20.4
click at [209, 118] on div at bounding box center [255, 112] width 135 height 31
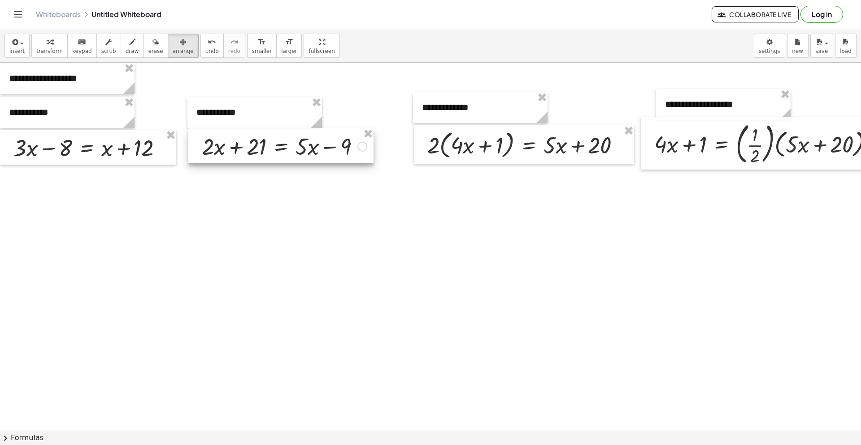
drag, startPoint x: 245, startPoint y: 150, endPoint x: 224, endPoint y: 150, distance: 20.6
click at [224, 150] on div at bounding box center [280, 145] width 185 height 35
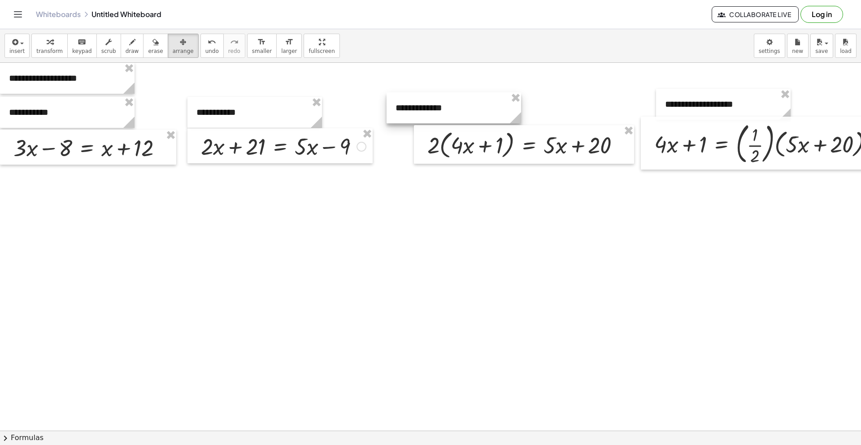
drag, startPoint x: 452, startPoint y: 109, endPoint x: 426, endPoint y: 109, distance: 26.5
click at [426, 109] on div at bounding box center [454, 107] width 135 height 31
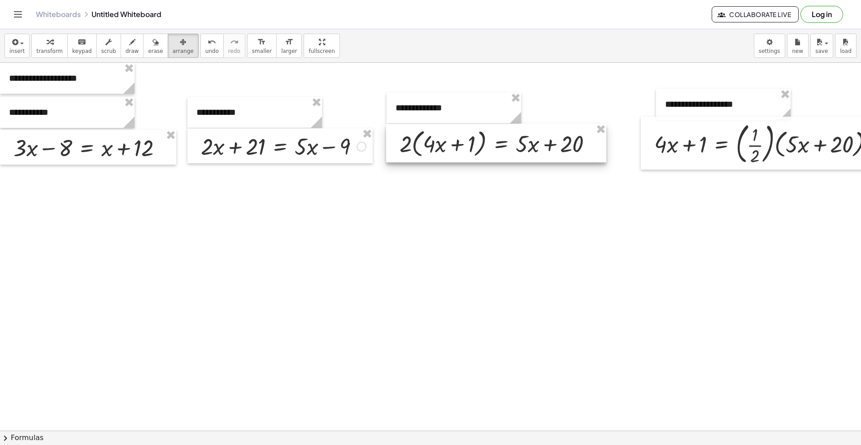
drag, startPoint x: 499, startPoint y: 145, endPoint x: 472, endPoint y: 144, distance: 27.9
click at [472, 144] on div at bounding box center [496, 143] width 220 height 39
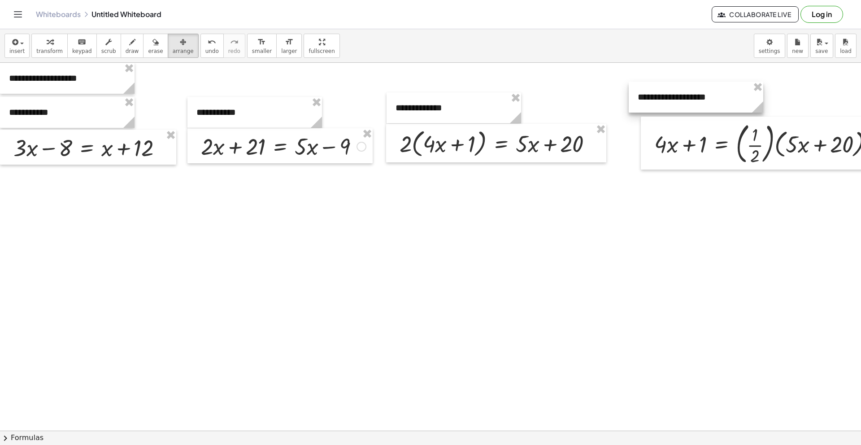
drag, startPoint x: 683, startPoint y: 105, endPoint x: 656, endPoint y: 98, distance: 28.4
click at [656, 98] on div at bounding box center [696, 97] width 135 height 31
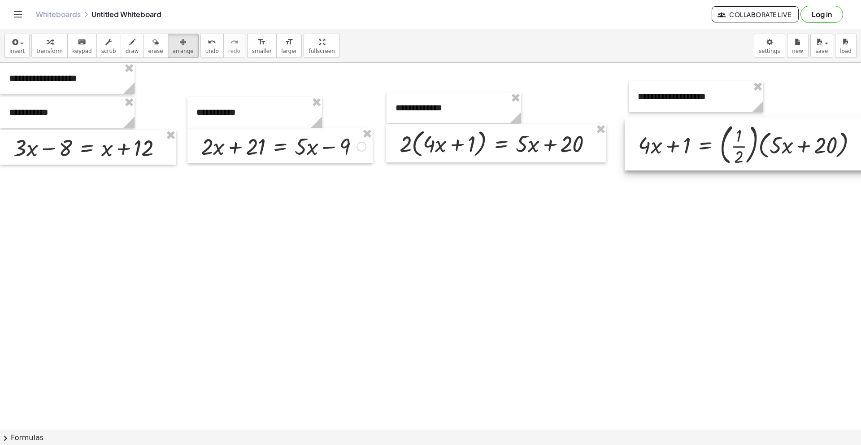
drag, startPoint x: 662, startPoint y: 138, endPoint x: 646, endPoint y: 139, distance: 16.2
click at [646, 139] on div at bounding box center [748, 144] width 247 height 53
drag, startPoint x: 672, startPoint y: 97, endPoint x: 668, endPoint y: 102, distance: 6.1
click at [668, 102] on div at bounding box center [692, 101] width 135 height 31
click at [825, 49] on span "save" at bounding box center [822, 51] width 13 height 6
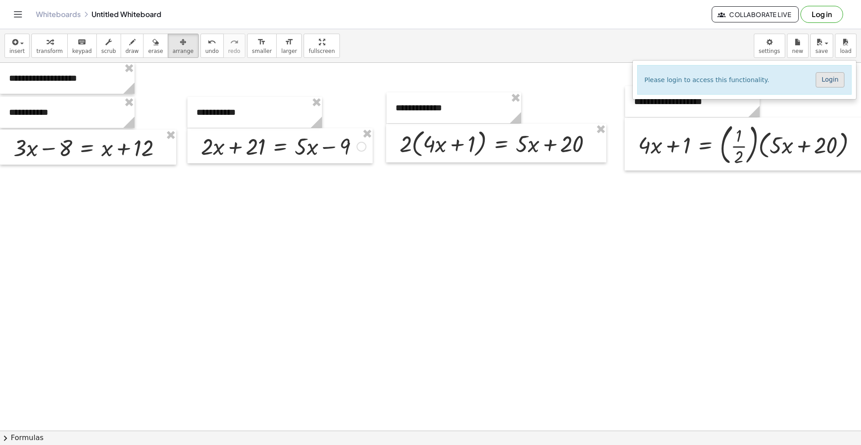
click at [831, 81] on link "Login" at bounding box center [830, 79] width 29 height 15
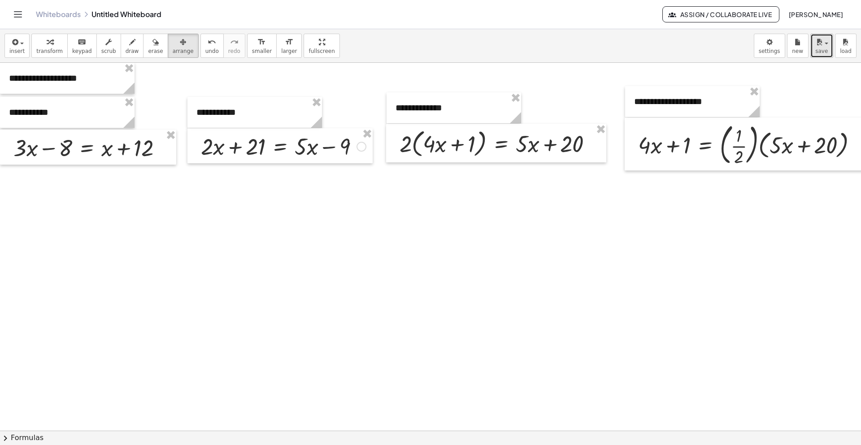
click at [816, 45] on icon "button" at bounding box center [820, 42] width 8 height 11
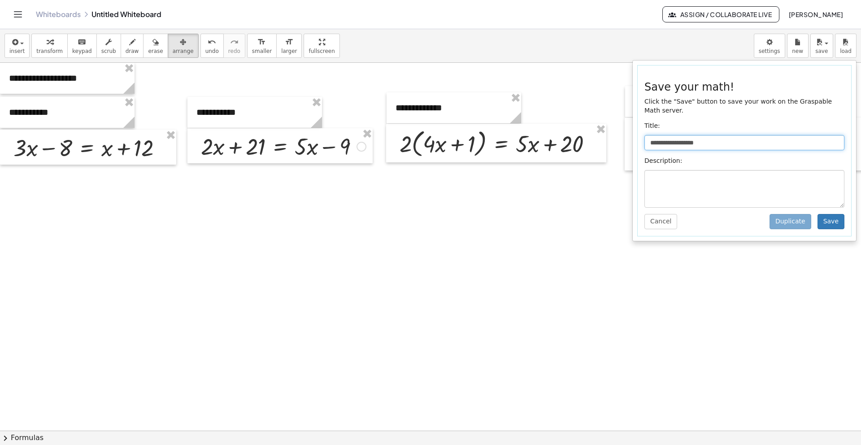
click at [682, 144] on input "**********" at bounding box center [745, 142] width 200 height 15
click at [683, 145] on input "**********" at bounding box center [745, 142] width 200 height 15
click at [712, 140] on input "**********" at bounding box center [745, 142] width 200 height 15
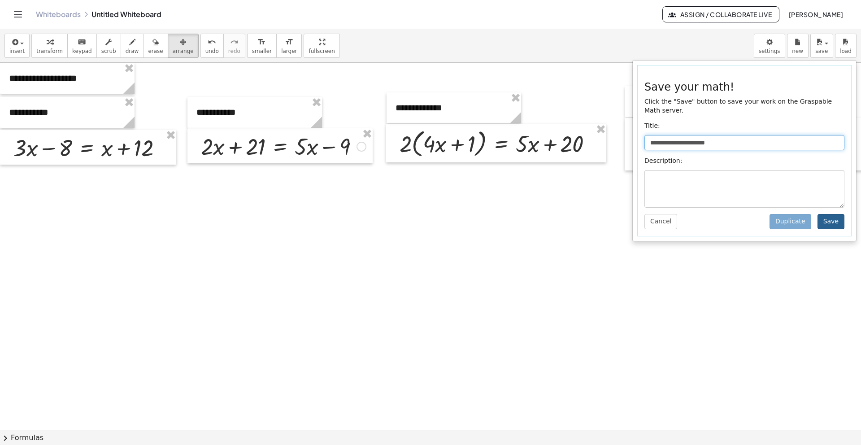
type input "**********"
click at [831, 223] on button "Save" at bounding box center [831, 221] width 27 height 15
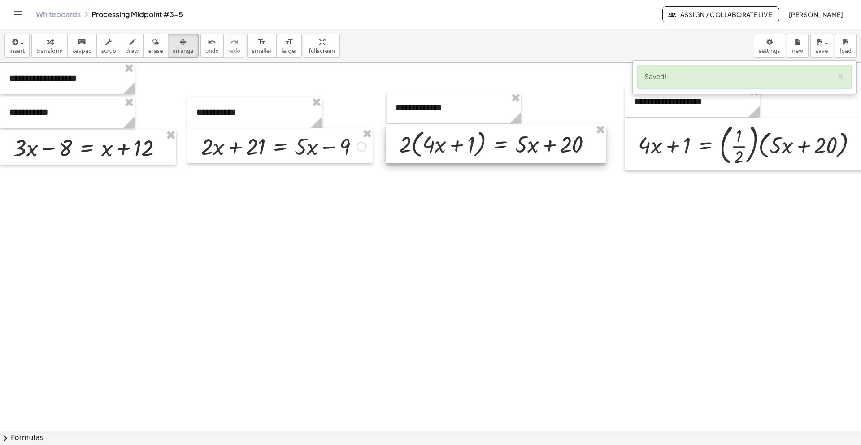
click at [405, 147] on div at bounding box center [496, 143] width 220 height 39
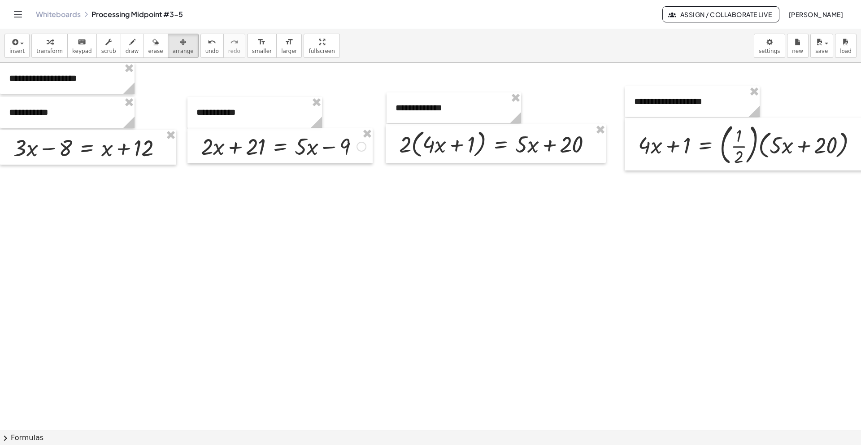
click at [175, 48] on span "arrange" at bounding box center [183, 51] width 21 height 6
click at [180, 44] on icon "button" at bounding box center [183, 42] width 6 height 11
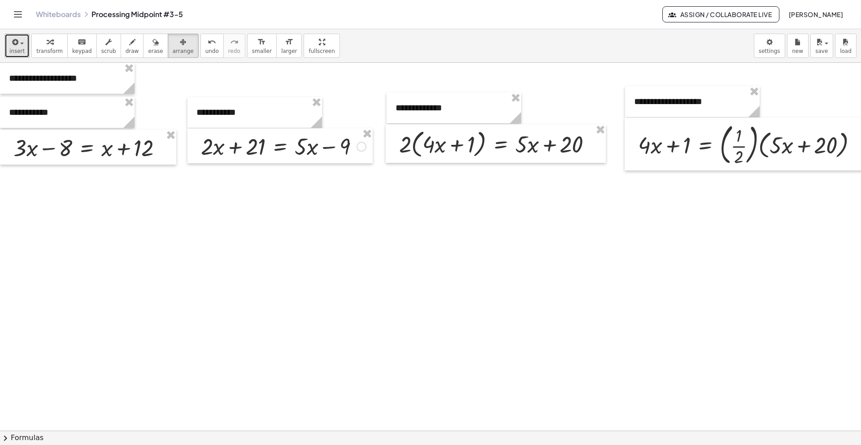
click at [13, 46] on icon "button" at bounding box center [14, 42] width 8 height 11
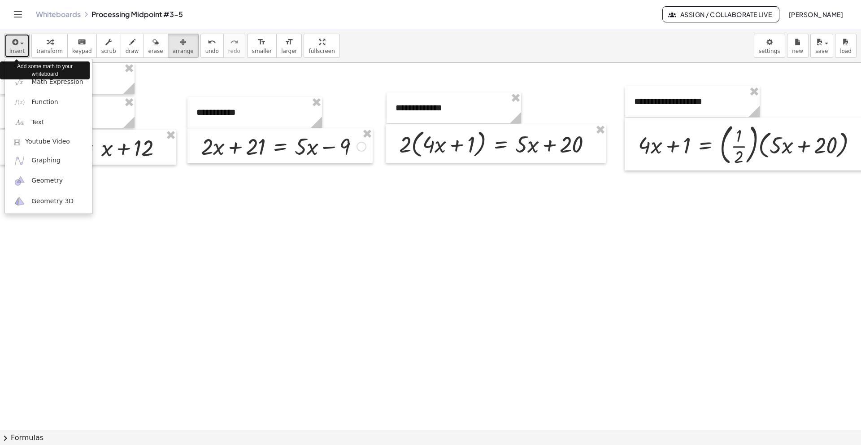
click at [13, 46] on icon "button" at bounding box center [14, 42] width 8 height 11
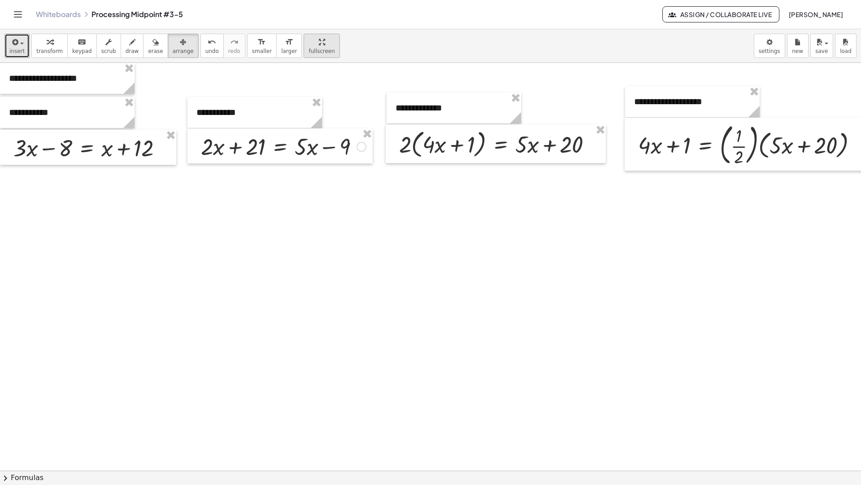
click at [297, 88] on div "**********" at bounding box center [430, 256] width 861 height 455
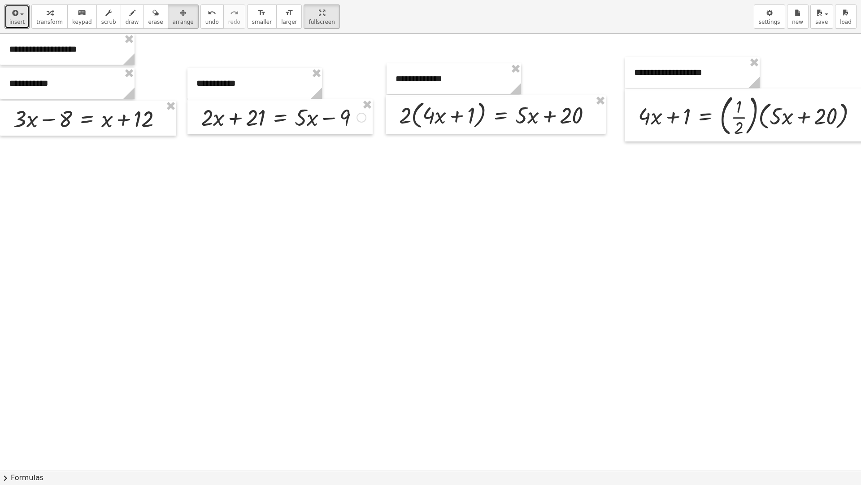
click at [295, 200] on div at bounding box center [445, 470] width 890 height 873
click at [831, 15] on button "save" at bounding box center [822, 16] width 23 height 24
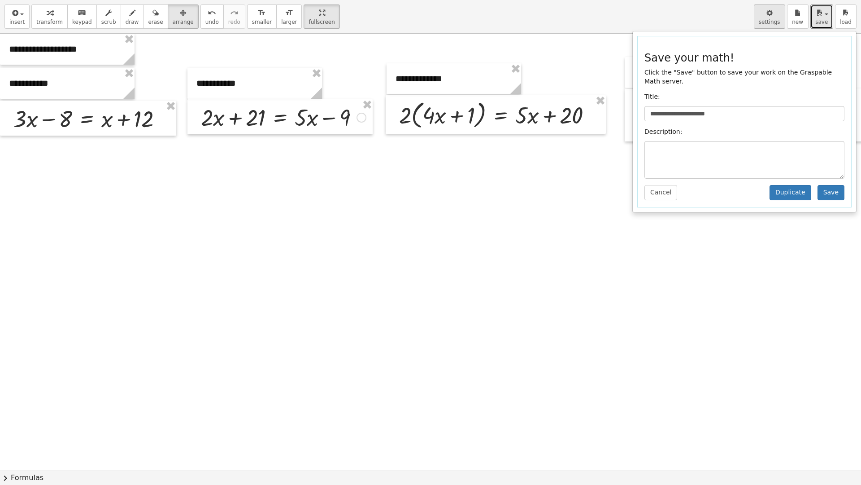
click at [774, 15] on div "button" at bounding box center [770, 12] width 22 height 11
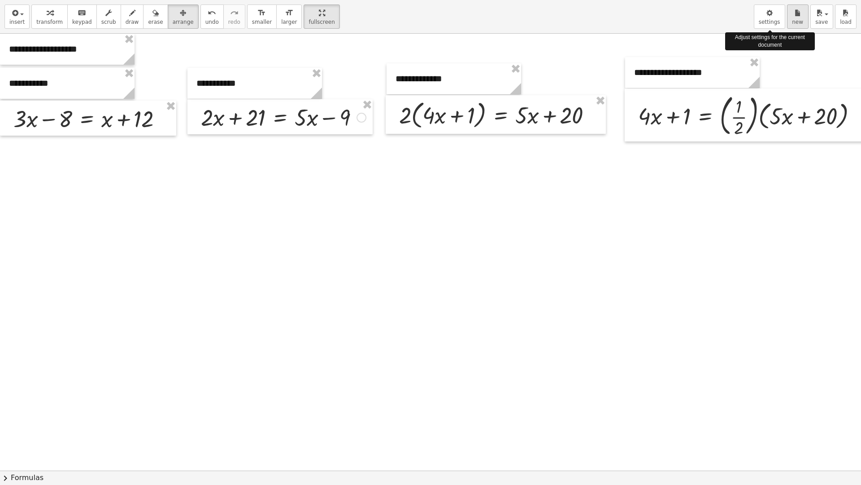
click at [0, 0] on div "**********" at bounding box center [430, 17] width 861 height 34
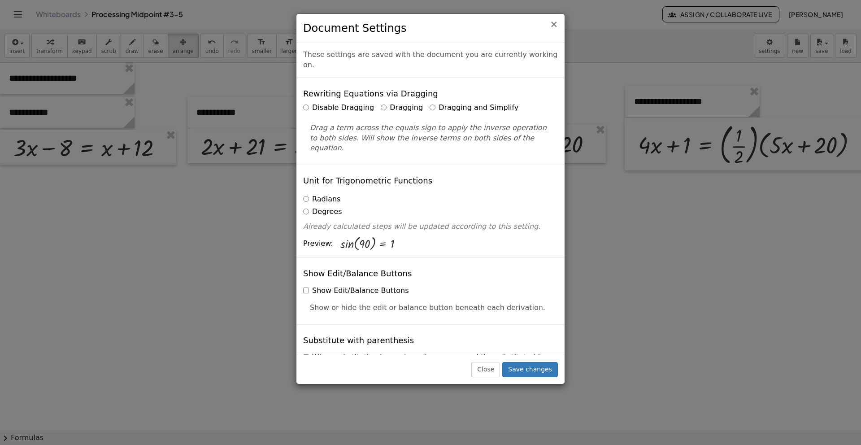
click at [555, 22] on span "×" at bounding box center [554, 24] width 8 height 11
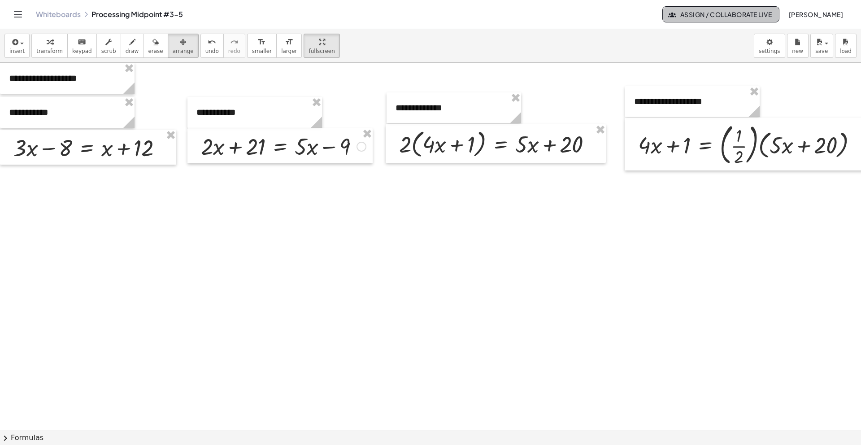
click at [730, 13] on span "Assign / Collaborate Live" at bounding box center [721, 14] width 102 height 8
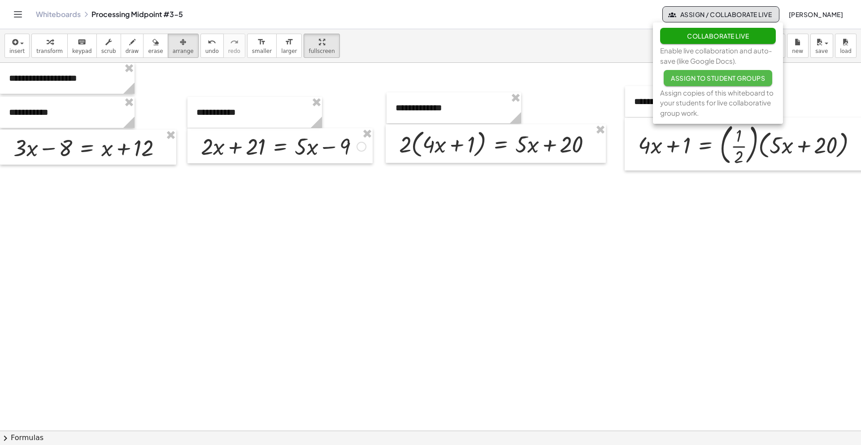
click at [721, 76] on span "Assign to Student Groups" at bounding box center [718, 78] width 94 height 8
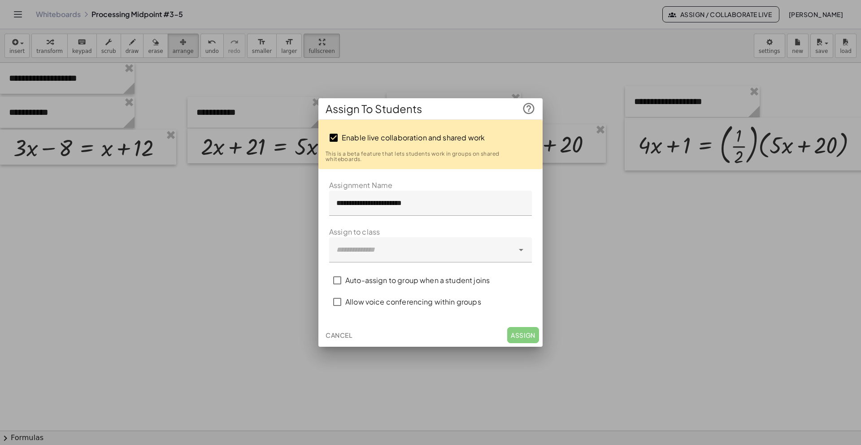
click at [487, 249] on div at bounding box center [421, 249] width 185 height 25
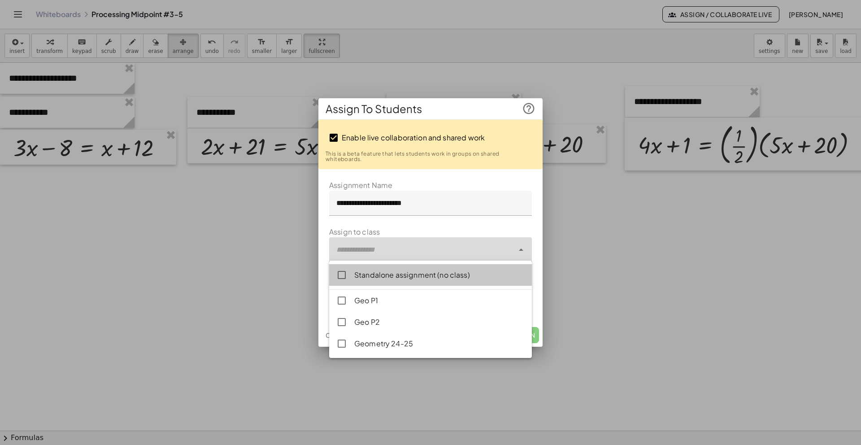
click at [454, 275] on div "Standalone assignment (no class)" at bounding box center [439, 275] width 171 height 11
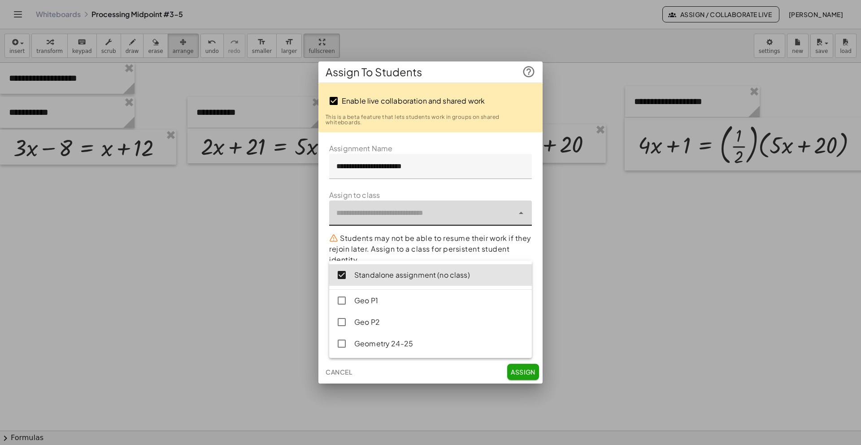
click at [454, 275] on div "Standalone assignment (no class)" at bounding box center [439, 275] width 171 height 11
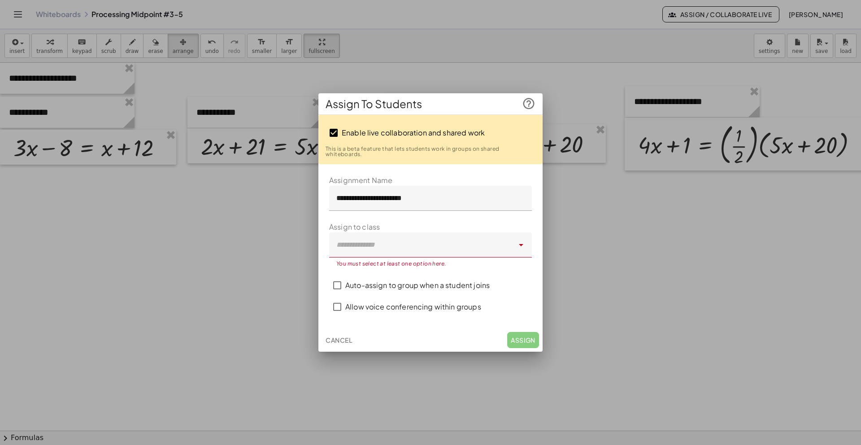
click at [432, 140] on label "Enable live collaboration and shared work" at bounding box center [413, 133] width 143 height 22
click at [402, 280] on label "Assessment Mode" at bounding box center [376, 286] width 63 height 22
click at [408, 247] on div at bounding box center [421, 244] width 185 height 25
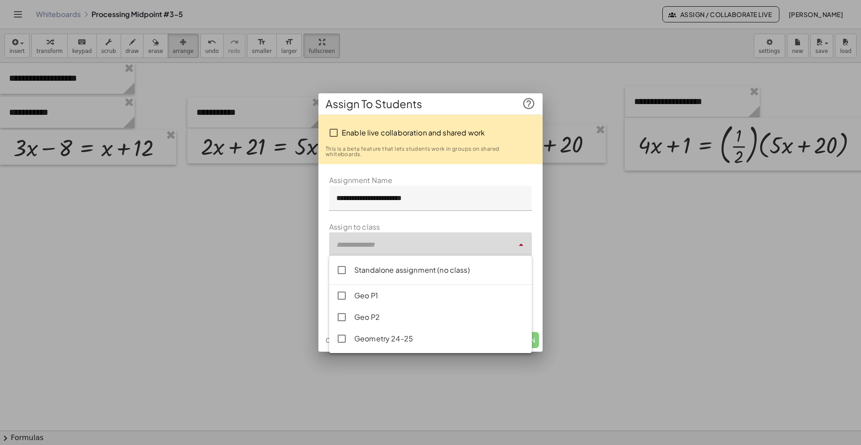
click at [408, 247] on div at bounding box center [421, 244] width 185 height 25
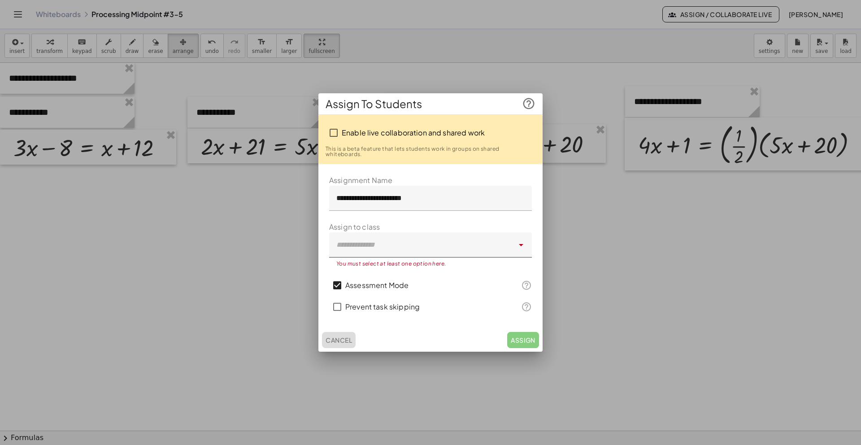
click at [336, 339] on span "Cancel" at bounding box center [339, 340] width 26 height 8
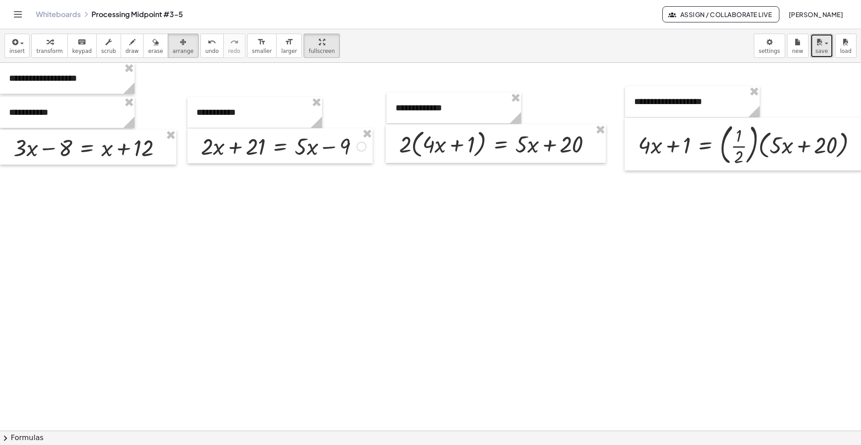
click at [818, 47] on icon "button" at bounding box center [820, 42] width 8 height 11
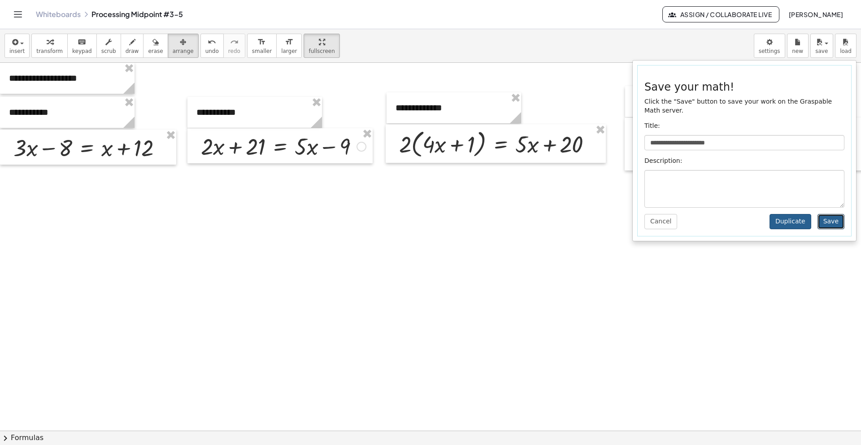
drag, startPoint x: 827, startPoint y: 219, endPoint x: 791, endPoint y: 222, distance: 36.0
click at [791, 222] on div "**********" at bounding box center [745, 151] width 214 height 171
click at [791, 222] on button "Duplicate" at bounding box center [791, 221] width 42 height 15
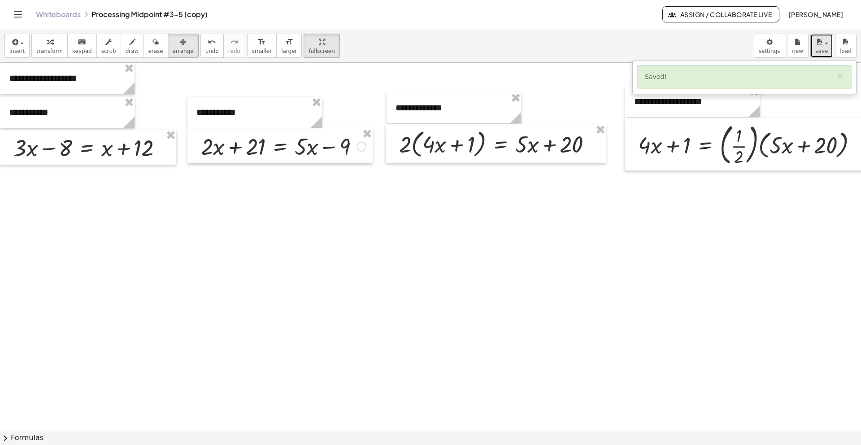
click at [819, 50] on span "save" at bounding box center [822, 51] width 13 height 6
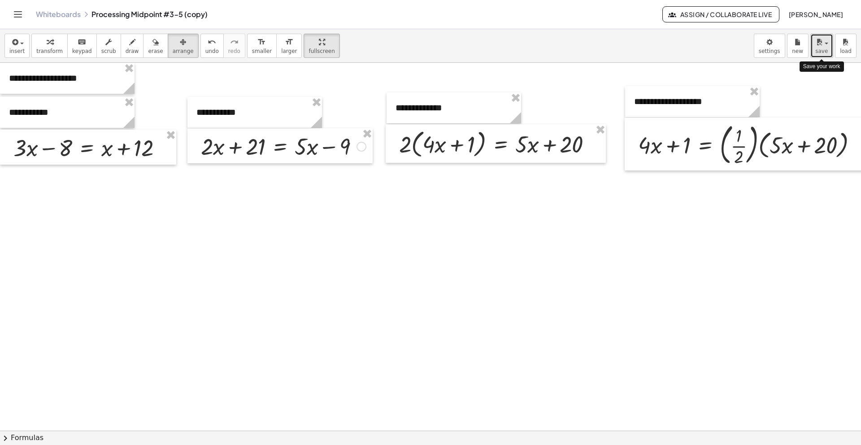
click at [819, 53] on span "save" at bounding box center [822, 51] width 13 height 6
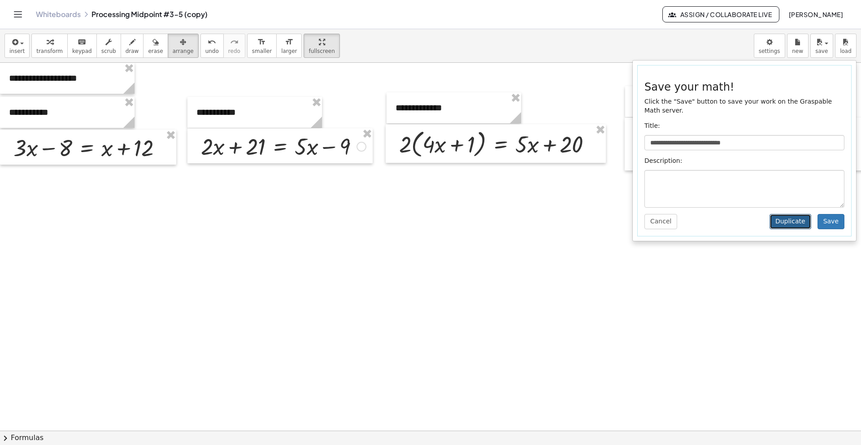
click at [790, 220] on button "Duplicate" at bounding box center [791, 221] width 42 height 15
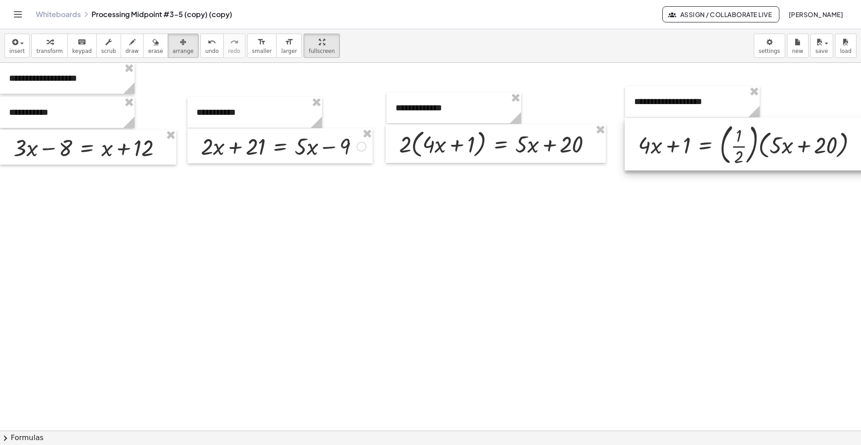
click at [738, 148] on div at bounding box center [748, 144] width 247 height 53
drag, startPoint x: 738, startPoint y: 148, endPoint x: 724, endPoint y: 148, distance: 13.9
click at [724, 148] on div at bounding box center [734, 143] width 247 height 53
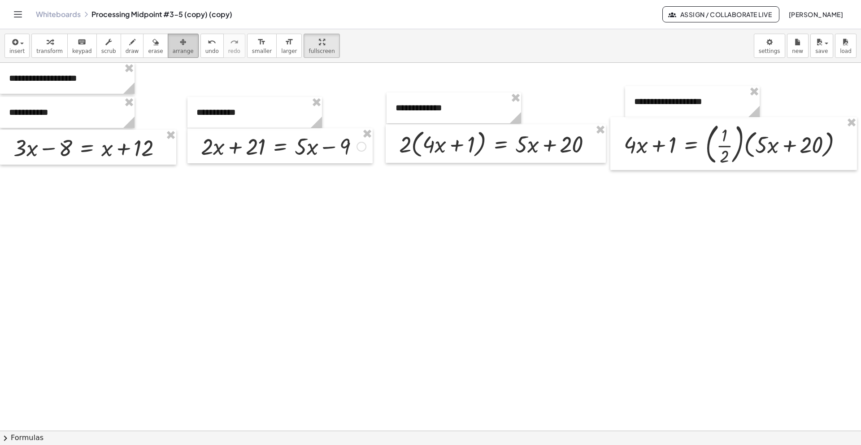
click at [186, 48] on button "arrange" at bounding box center [183, 46] width 31 height 24
click at [179, 53] on span "arrange" at bounding box center [183, 51] width 21 height 6
click at [177, 49] on span "arrange" at bounding box center [183, 51] width 21 height 6
click at [57, 48] on span "transform" at bounding box center [49, 51] width 26 height 6
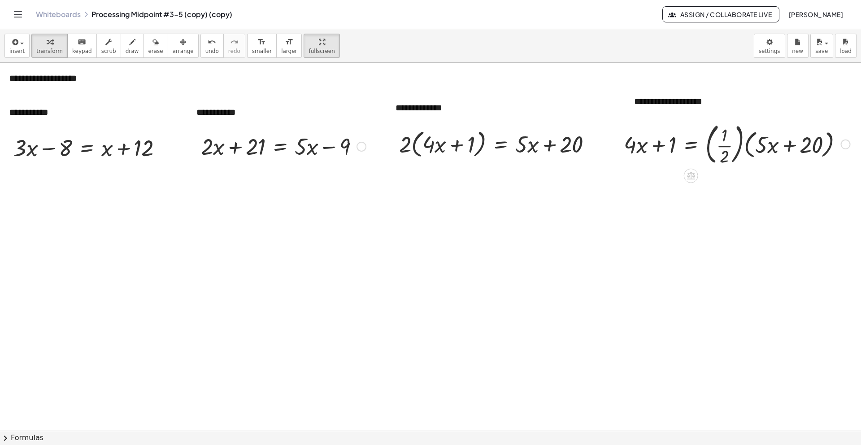
click at [722, 148] on div at bounding box center [738, 143] width 236 height 48
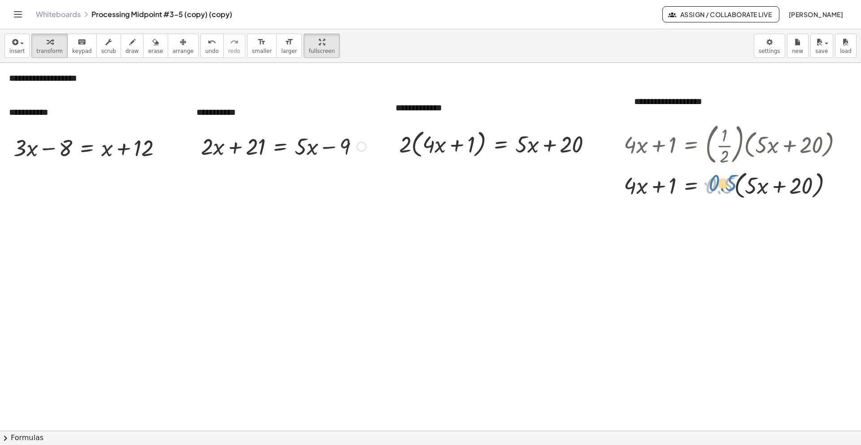
click at [722, 188] on div at bounding box center [738, 185] width 236 height 34
click at [208, 44] on icon "undo" at bounding box center [212, 42] width 9 height 11
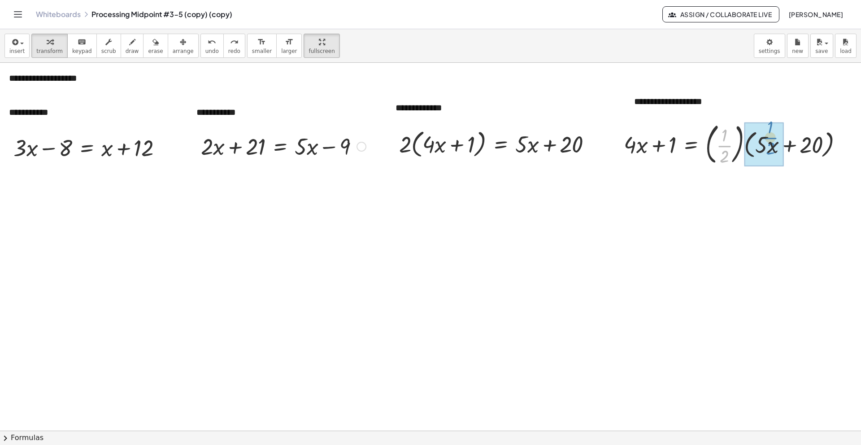
drag, startPoint x: 726, startPoint y: 148, endPoint x: 772, endPoint y: 140, distance: 46.5
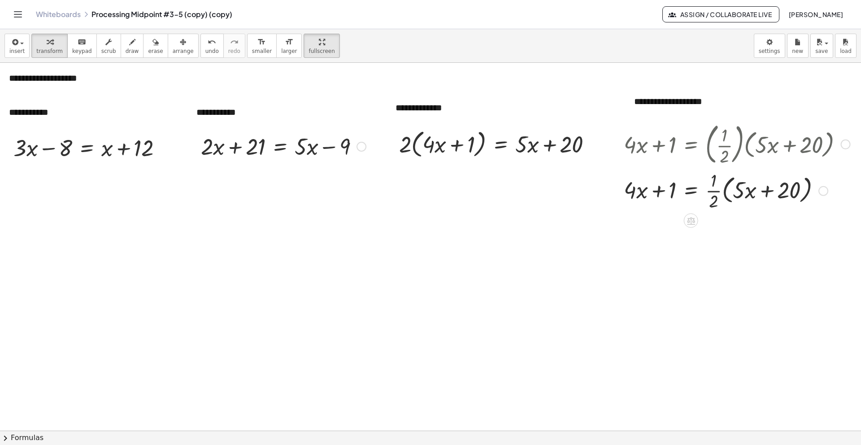
click at [713, 195] on div at bounding box center [738, 190] width 236 height 45
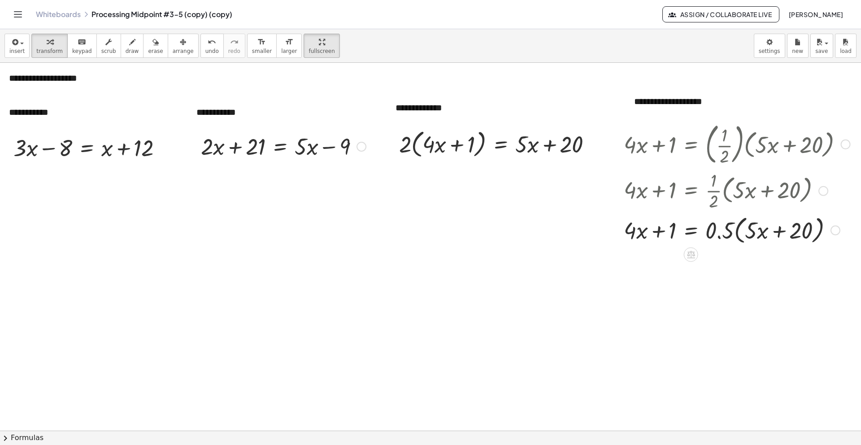
click at [717, 193] on div at bounding box center [731, 190] width 223 height 45
drag, startPoint x: 718, startPoint y: 236, endPoint x: 745, endPoint y: 233, distance: 27.5
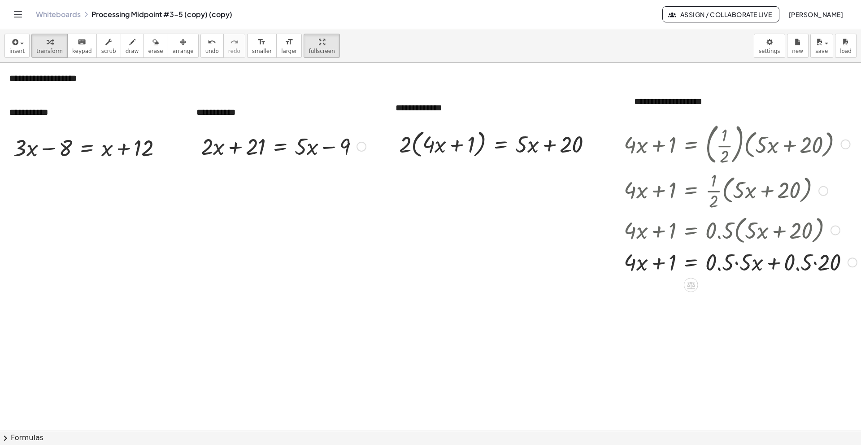
click at [734, 265] on div at bounding box center [741, 261] width 242 height 31
click at [796, 264] on div at bounding box center [741, 261] width 242 height 31
click at [744, 264] on div at bounding box center [741, 261] width 242 height 31
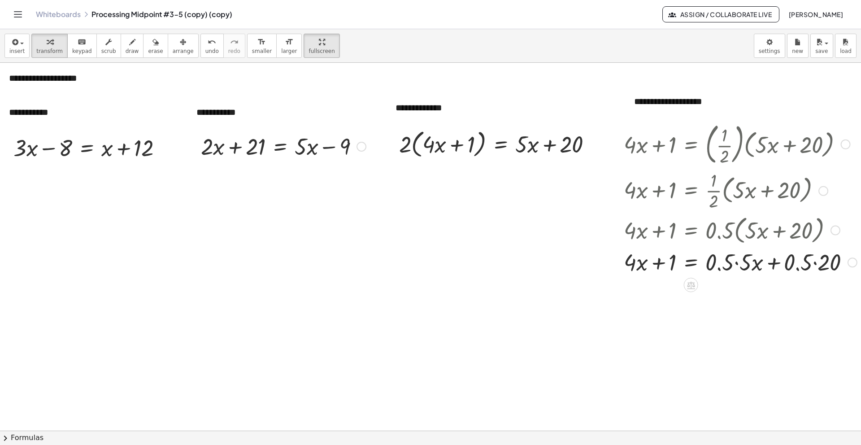
click at [744, 264] on div at bounding box center [741, 261] width 242 height 31
click at [801, 294] on div at bounding box center [741, 292] width 242 height 31
drag, startPoint x: 669, startPoint y: 292, endPoint x: 780, endPoint y: 284, distance: 111.6
click at [780, 284] on div at bounding box center [741, 292] width 242 height 31
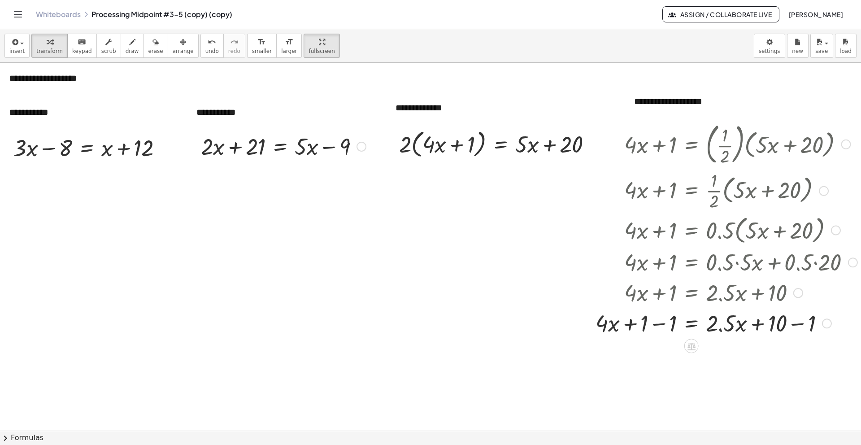
click at [800, 323] on div at bounding box center [726, 322] width 271 height 31
click at [659, 355] on div at bounding box center [726, 353] width 271 height 31
drag, startPoint x: 739, startPoint y: 358, endPoint x: 694, endPoint y: 351, distance: 44.9
click at [694, 351] on div at bounding box center [726, 353] width 271 height 31
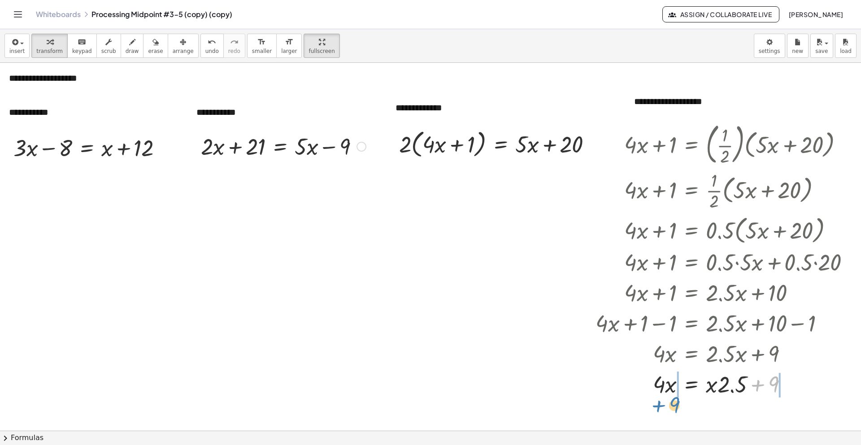
drag, startPoint x: 773, startPoint y: 382, endPoint x: 674, endPoint y: 403, distance: 101.3
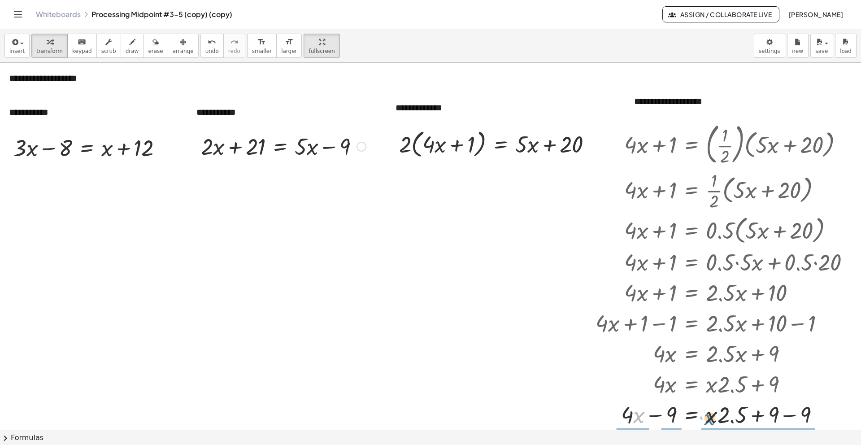
drag, startPoint x: 634, startPoint y: 419, endPoint x: 705, endPoint y: 421, distance: 70.5
click at [705, 421] on div at bounding box center [726, 414] width 271 height 31
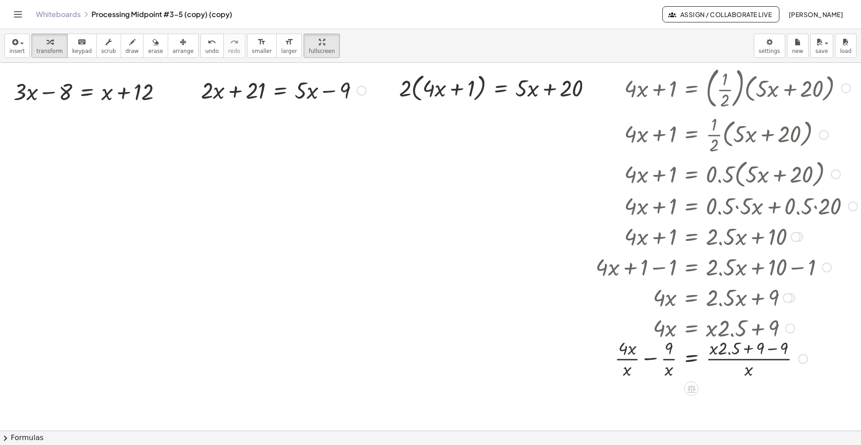
scroll to position [68, 0]
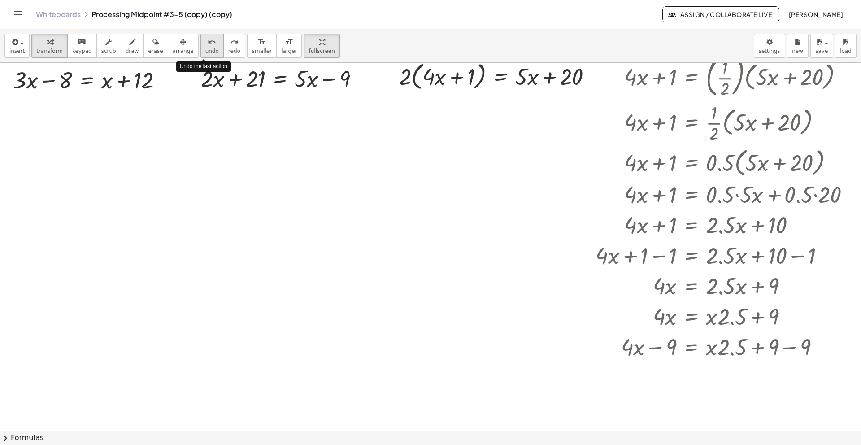
click at [206, 44] on div "undo" at bounding box center [212, 41] width 13 height 11
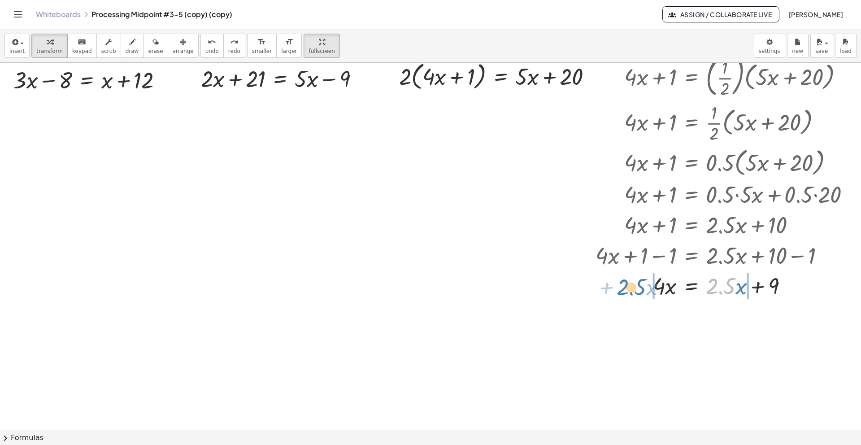
drag, startPoint x: 727, startPoint y: 285, endPoint x: 638, endPoint y: 286, distance: 89.3
click at [638, 286] on div at bounding box center [726, 285] width 271 height 31
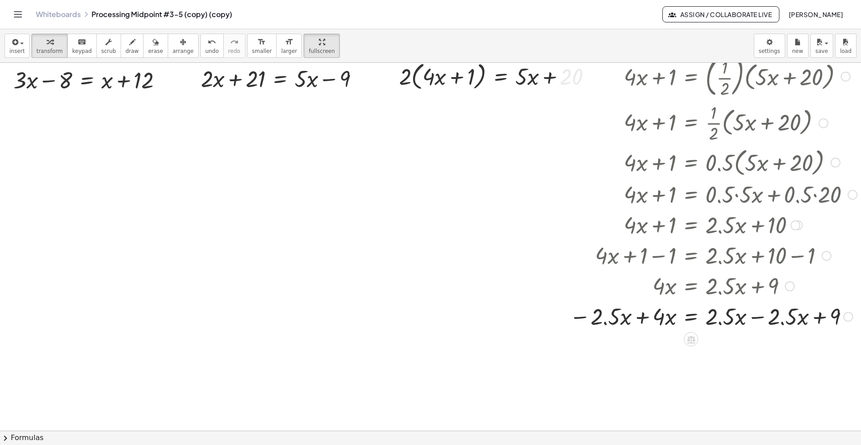
click at [650, 319] on div at bounding box center [713, 316] width 297 height 31
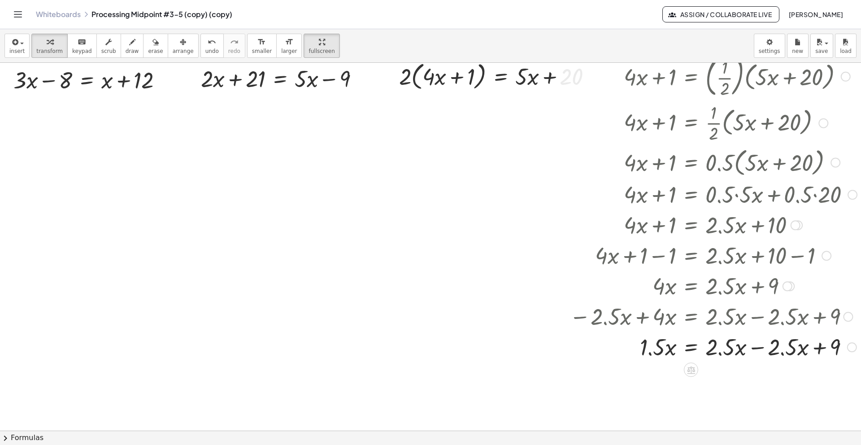
click at [767, 350] on div at bounding box center [713, 346] width 297 height 31
drag, startPoint x: 656, startPoint y: 380, endPoint x: 709, endPoint y: 377, distance: 52.6
click at [709, 377] on div at bounding box center [713, 377] width 297 height 31
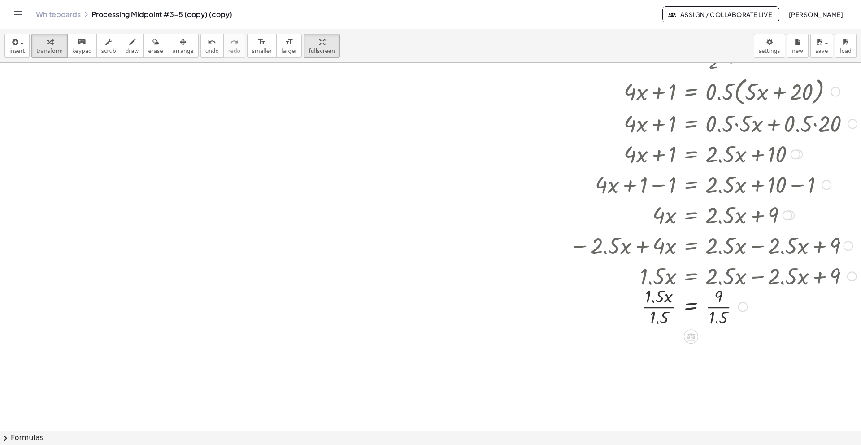
scroll to position [140, 0]
click at [654, 306] on div at bounding box center [713, 304] width 297 height 45
click at [723, 356] on div at bounding box center [713, 349] width 297 height 45
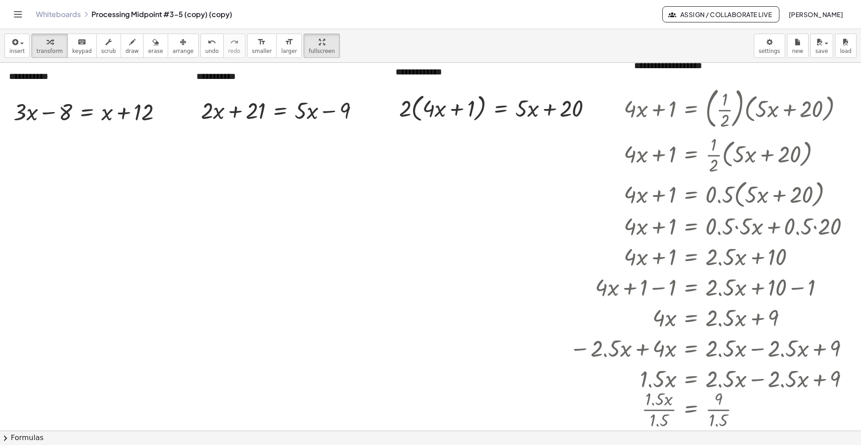
scroll to position [0, 0]
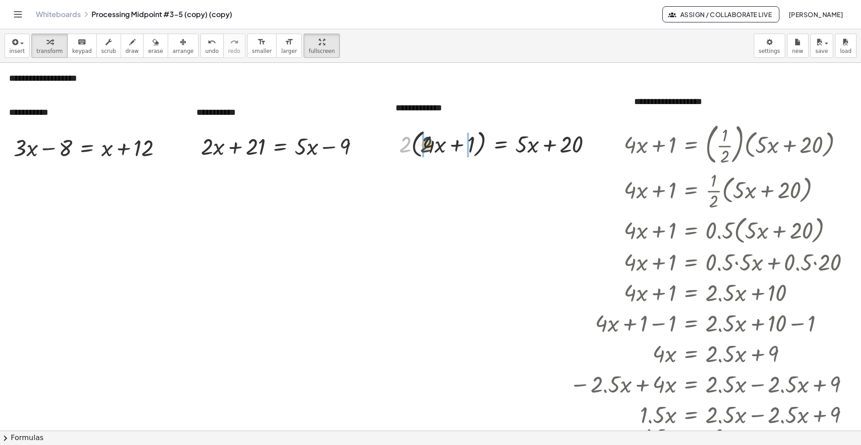
drag, startPoint x: 406, startPoint y: 144, endPoint x: 428, endPoint y: 144, distance: 22.0
click at [428, 144] on div at bounding box center [499, 144] width 209 height 34
click at [415, 145] on div at bounding box center [499, 143] width 210 height 31
click at [477, 146] on div at bounding box center [507, 143] width 193 height 31
drag, startPoint x: 477, startPoint y: 148, endPoint x: 583, endPoint y: 158, distance: 106.4
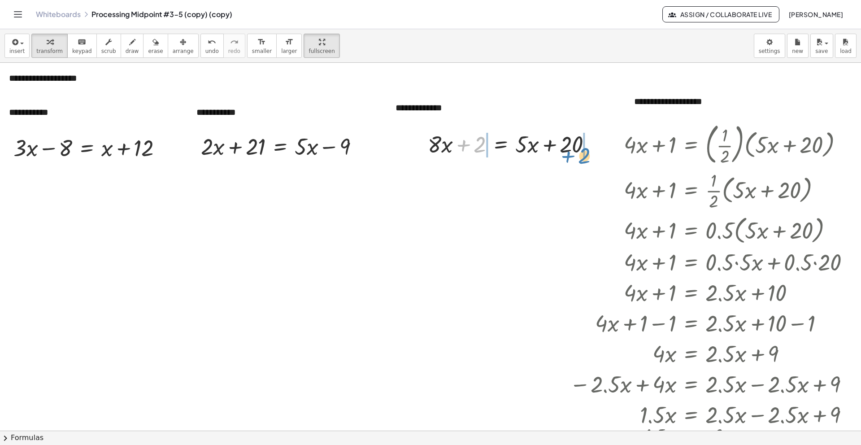
click at [583, 158] on div at bounding box center [514, 143] width 180 height 31
drag, startPoint x: 529, startPoint y: 147, endPoint x: 490, endPoint y: 147, distance: 39.0
click at [490, 147] on div at bounding box center [513, 143] width 247 height 31
click at [208, 40] on icon "undo" at bounding box center [212, 42] width 9 height 11
click at [595, 143] on div at bounding box center [513, 143] width 247 height 31
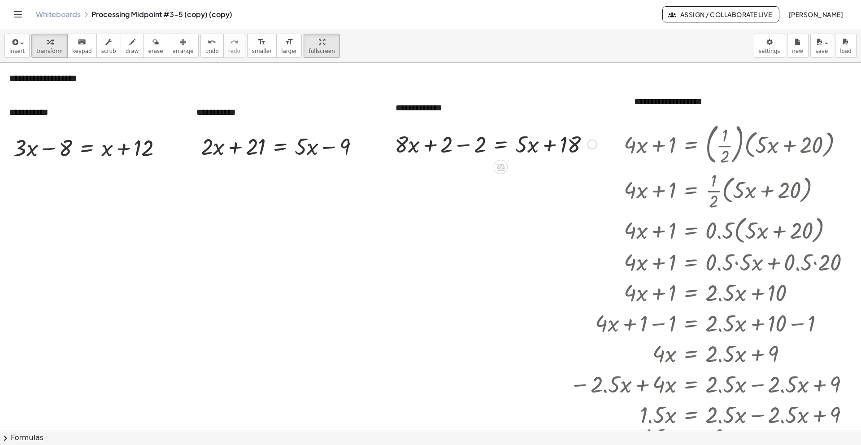
click at [462, 144] on div at bounding box center [495, 143] width 211 height 31
drag, startPoint x: 512, startPoint y: 147, endPoint x: 483, endPoint y: 146, distance: 29.6
click at [483, 146] on div at bounding box center [529, 143] width 144 height 31
click at [503, 167] on icon at bounding box center [501, 167] width 8 height 8
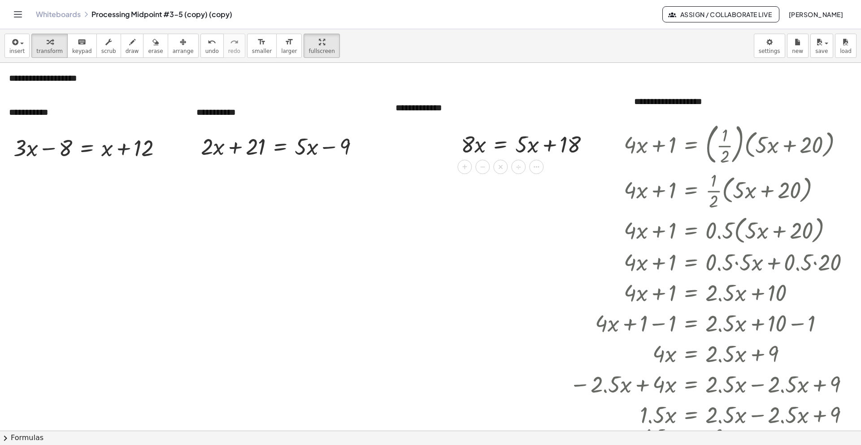
drag, startPoint x: 529, startPoint y: 149, endPoint x: 432, endPoint y: 144, distance: 97.5
click at [451, 148] on div at bounding box center [516, 143] width 251 height 31
click at [561, 155] on div at bounding box center [552, 143] width 188 height 31
click at [555, 147] on div at bounding box center [552, 143] width 188 height 31
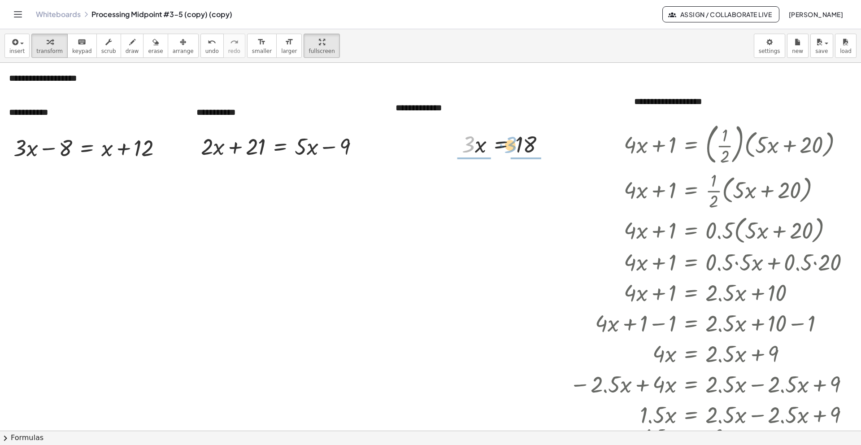
drag, startPoint x: 472, startPoint y: 146, endPoint x: 514, endPoint y: 146, distance: 42.2
click at [514, 146] on div at bounding box center [508, 143] width 100 height 31
click at [474, 138] on div at bounding box center [507, 143] width 103 height 45
click at [533, 147] on div at bounding box center [507, 143] width 103 height 45
click at [470, 148] on div at bounding box center [507, 143] width 103 height 45
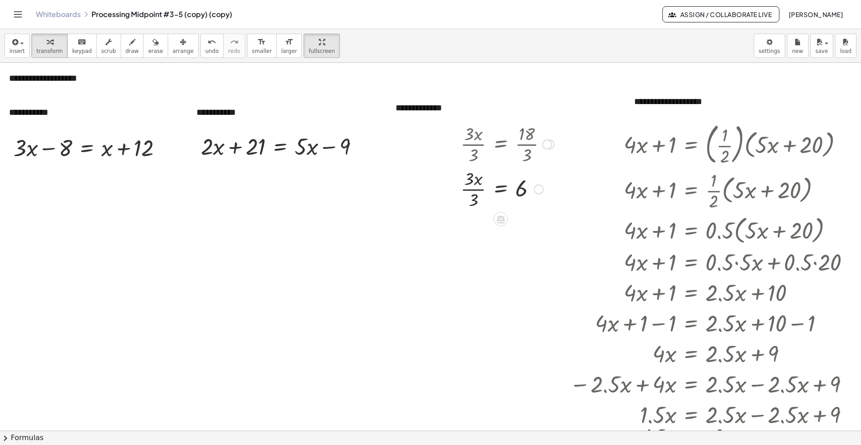
click at [468, 194] on div at bounding box center [507, 188] width 103 height 45
drag, startPoint x: 634, startPoint y: 258, endPoint x: 700, endPoint y: 258, distance: 65.5
click at [700, 258] on div at bounding box center [713, 261] width 297 height 31
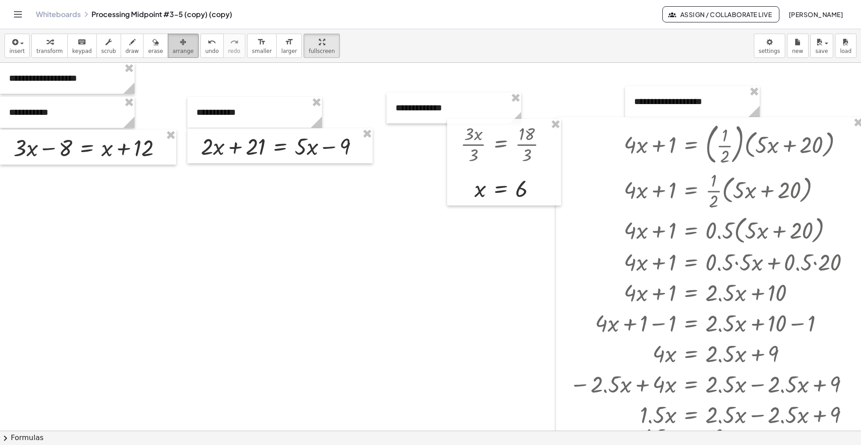
click at [180, 44] on div "button" at bounding box center [183, 41] width 21 height 11
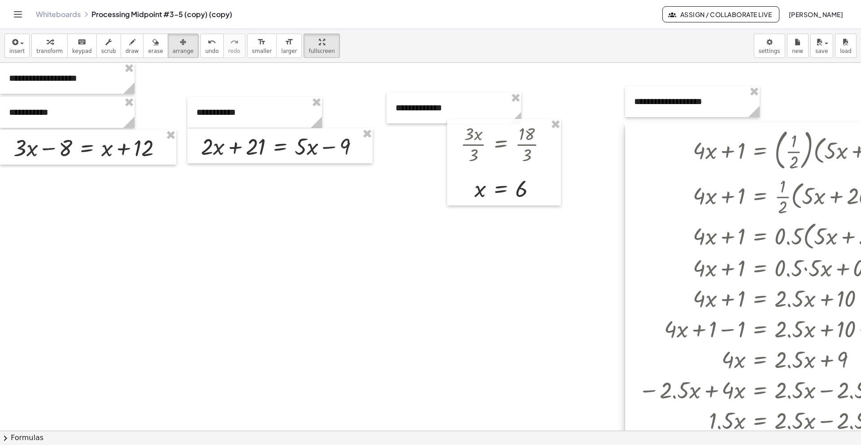
drag, startPoint x: 641, startPoint y: 168, endPoint x: 710, endPoint y: 174, distance: 68.9
click at [710, 174] on div at bounding box center [779, 317] width 308 height 389
click at [546, 188] on div at bounding box center [504, 162] width 114 height 87
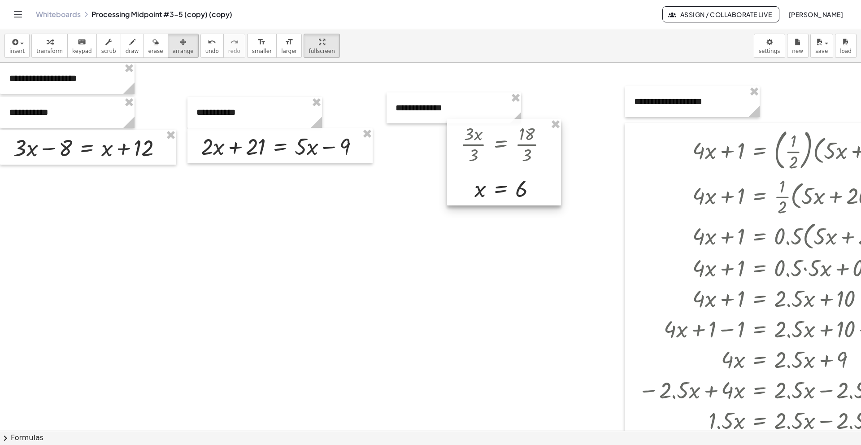
click at [546, 188] on div at bounding box center [504, 162] width 114 height 87
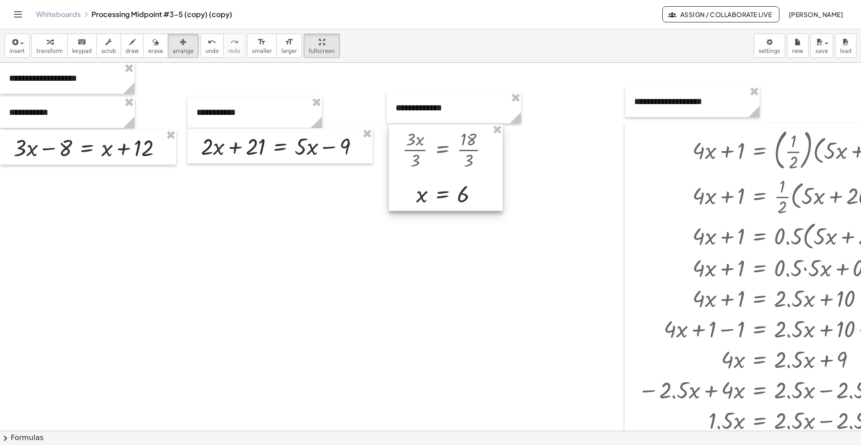
drag, startPoint x: 546, startPoint y: 188, endPoint x: 488, endPoint y: 194, distance: 58.6
click at [488, 194] on div at bounding box center [446, 167] width 114 height 87
click at [101, 48] on span "scrub" at bounding box center [108, 51] width 15 height 6
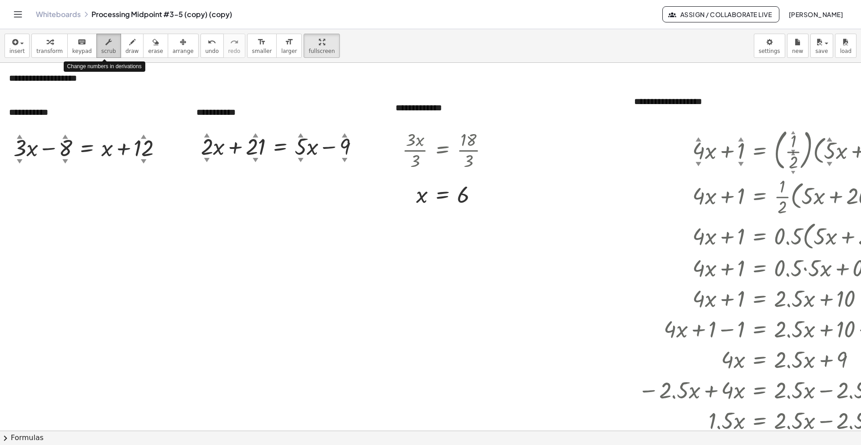
click at [101, 48] on span "scrub" at bounding box center [108, 51] width 15 height 6
click at [789, 236] on div at bounding box center [782, 236] width 297 height 34
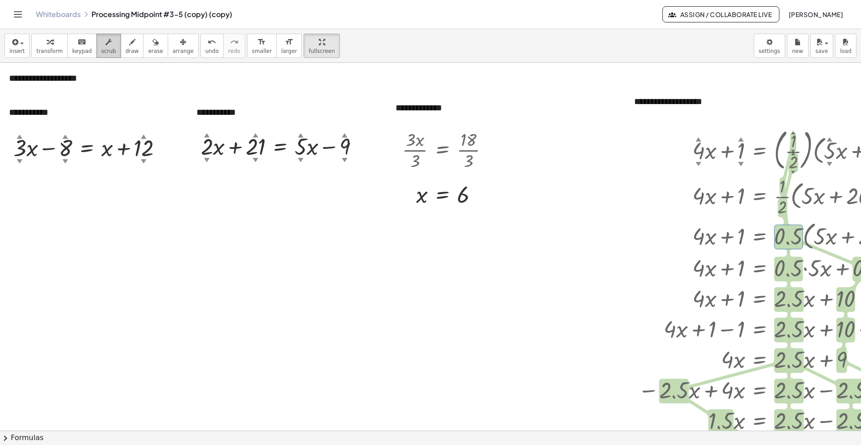
click at [108, 48] on span "scrub" at bounding box center [108, 51] width 15 height 6
click at [778, 202] on div at bounding box center [782, 196] width 297 height 45
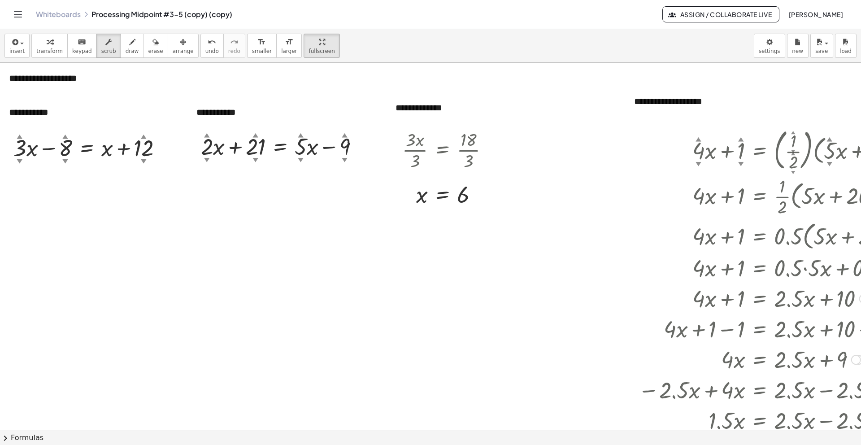
click at [683, 234] on div at bounding box center [782, 236] width 297 height 34
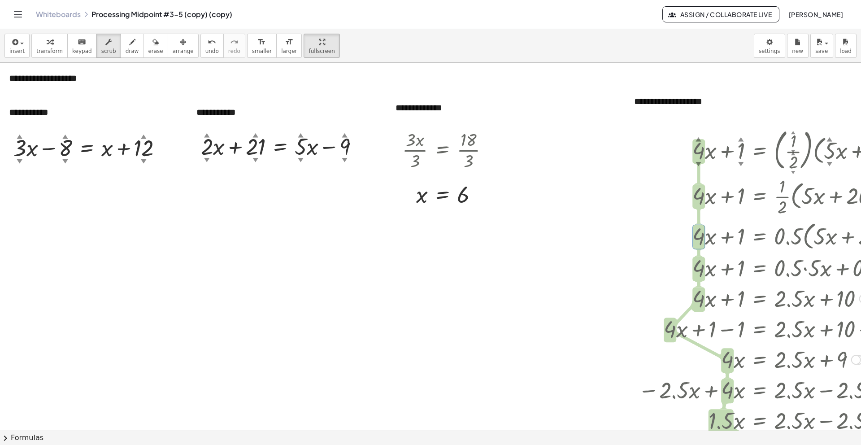
click at [713, 158] on div at bounding box center [782, 149] width 297 height 48
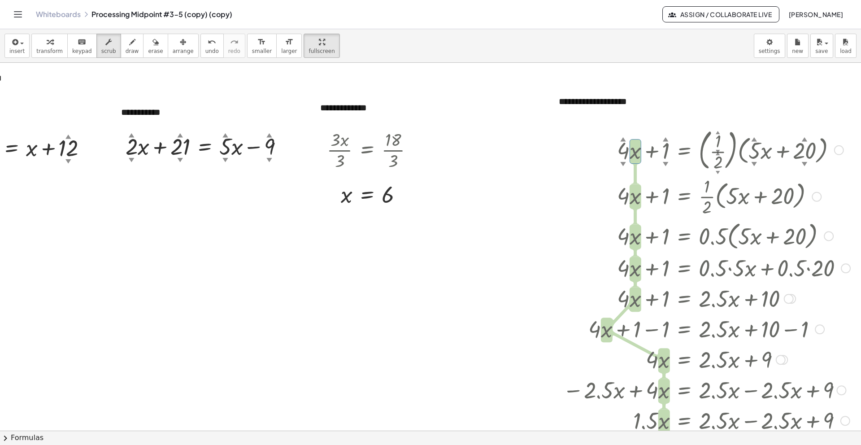
scroll to position [0, 87]
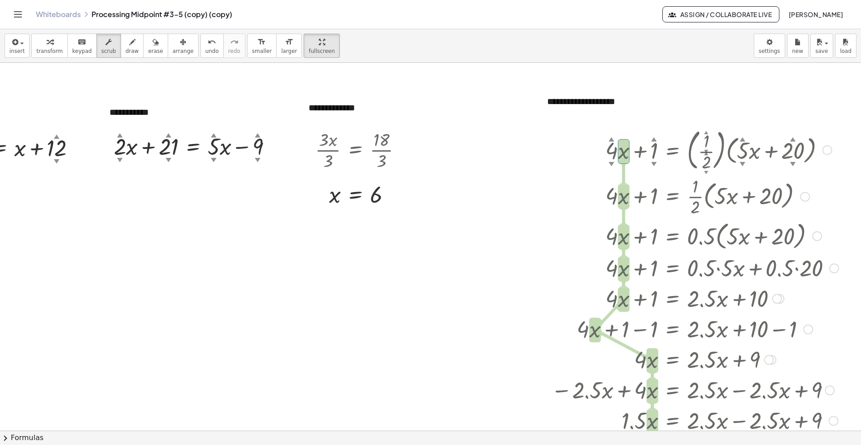
click at [830, 150] on div at bounding box center [828, 150] width 10 height 10
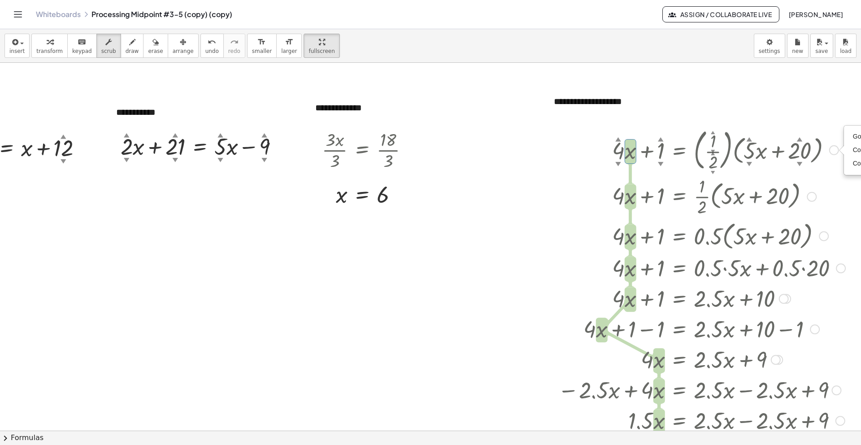
scroll to position [0, 160]
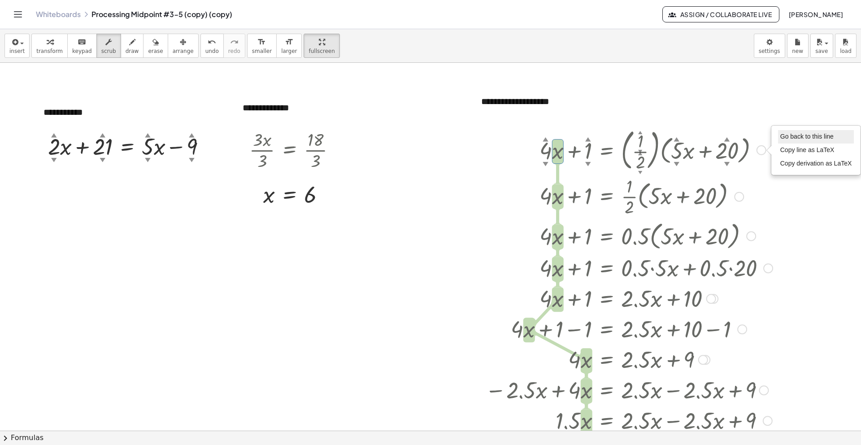
click at [818, 141] on li "Go back to this line" at bounding box center [816, 136] width 76 height 13
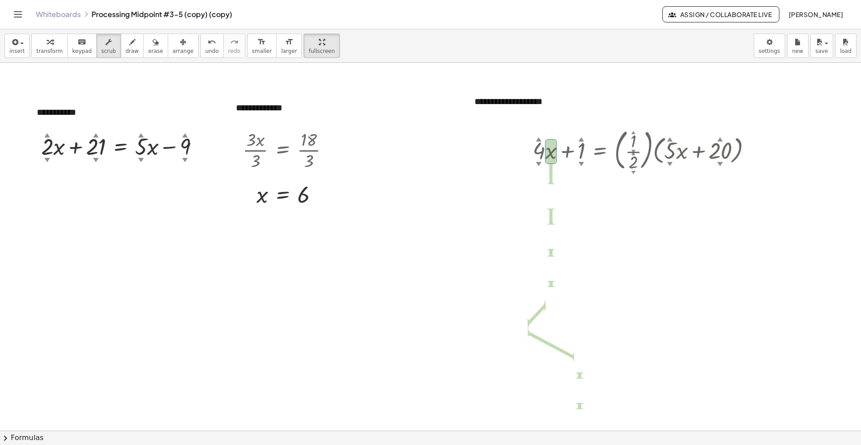
scroll to position [0, 80]
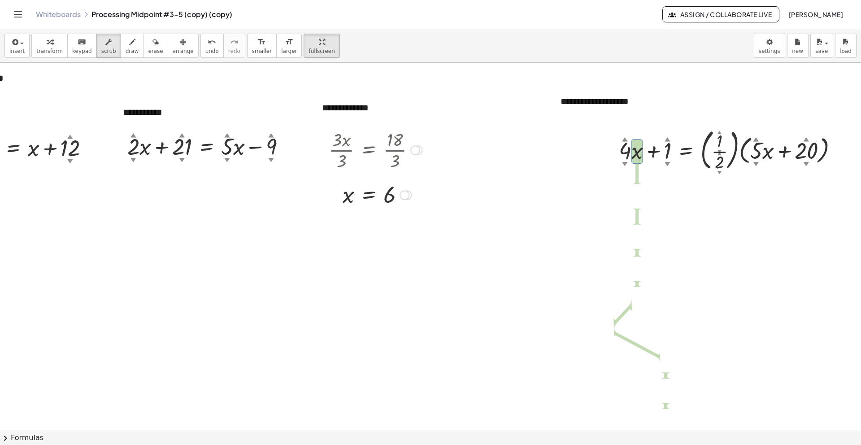
click at [411, 150] on div at bounding box center [416, 150] width 10 height 10
click at [434, 135] on span "Go back to this line" at bounding box center [460, 136] width 53 height 7
drag, startPoint x: 387, startPoint y: 143, endPoint x: 394, endPoint y: 207, distance: 65.0
click at [354, 163] on div at bounding box center [375, 149] width 103 height 45
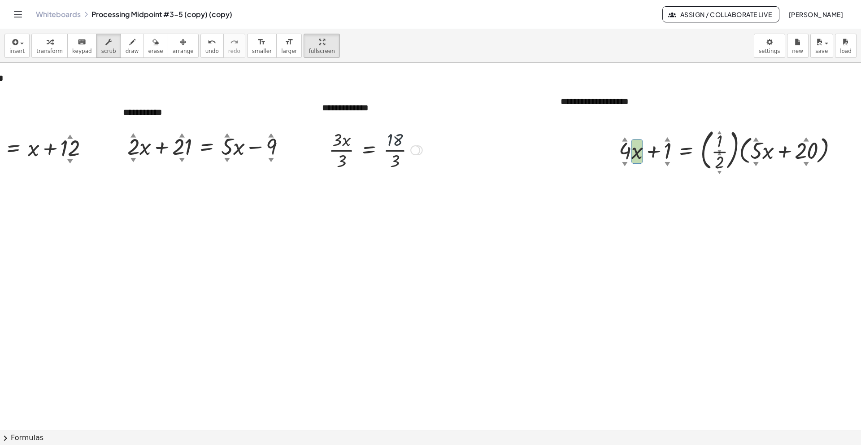
click at [354, 163] on div at bounding box center [375, 149] width 103 height 45
click at [411, 148] on div "Go back to this line Copy line as LaTeX Copy derivation as LaTeX" at bounding box center [416, 150] width 10 height 10
click at [437, 132] on span "Transform line" at bounding box center [454, 129] width 40 height 7
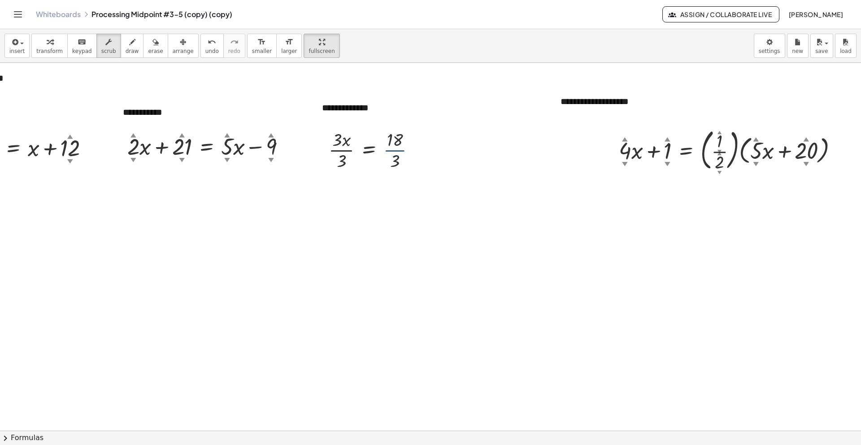
drag, startPoint x: 386, startPoint y: 148, endPoint x: 395, endPoint y: 207, distance: 60.4
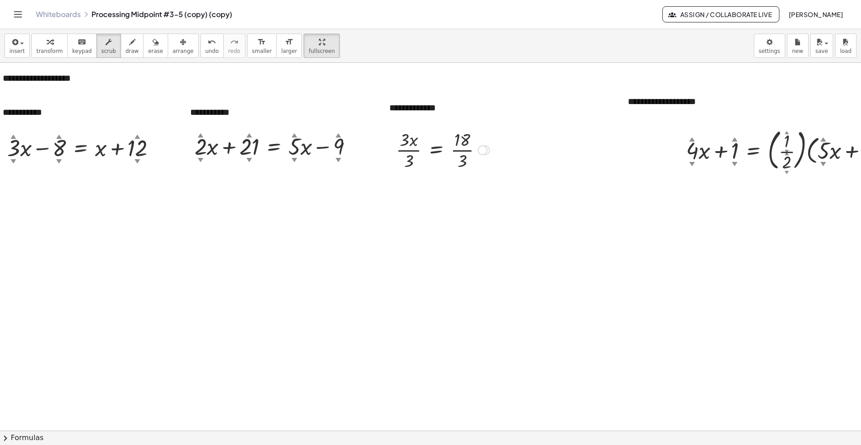
scroll to position [0, 0]
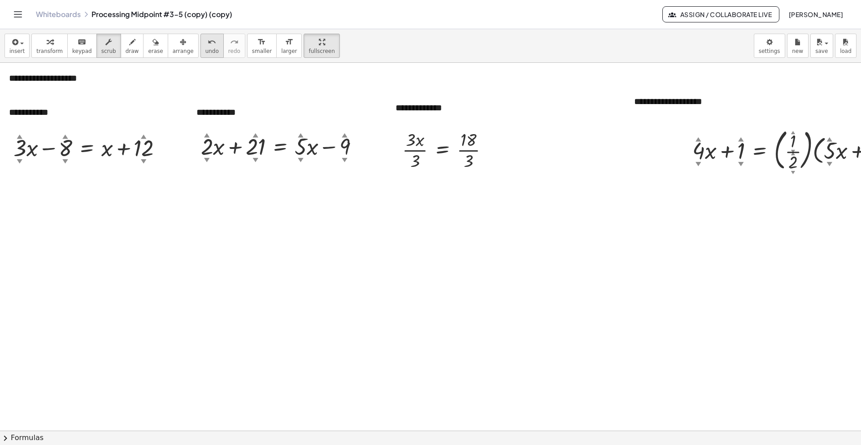
click at [208, 46] on icon "undo" at bounding box center [212, 42] width 9 height 11
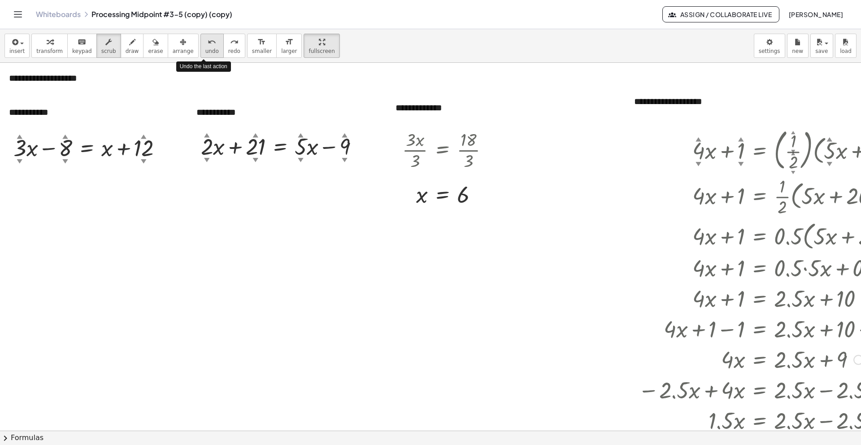
click at [208, 46] on icon "undo" at bounding box center [212, 42] width 9 height 11
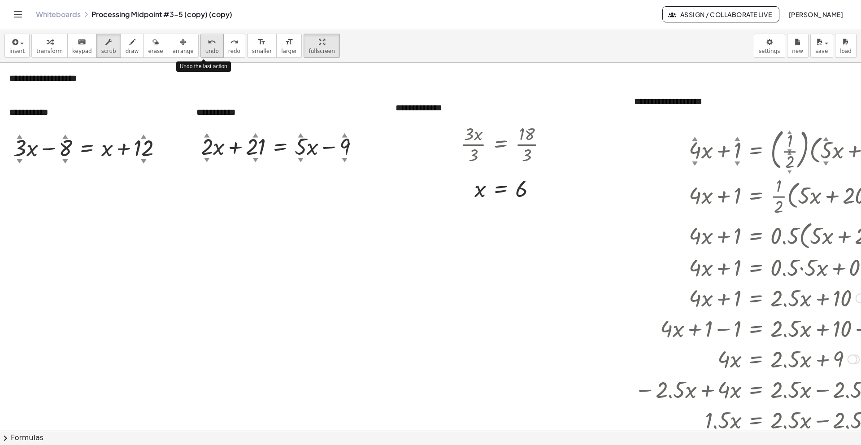
click at [208, 46] on icon "undo" at bounding box center [212, 42] width 9 height 11
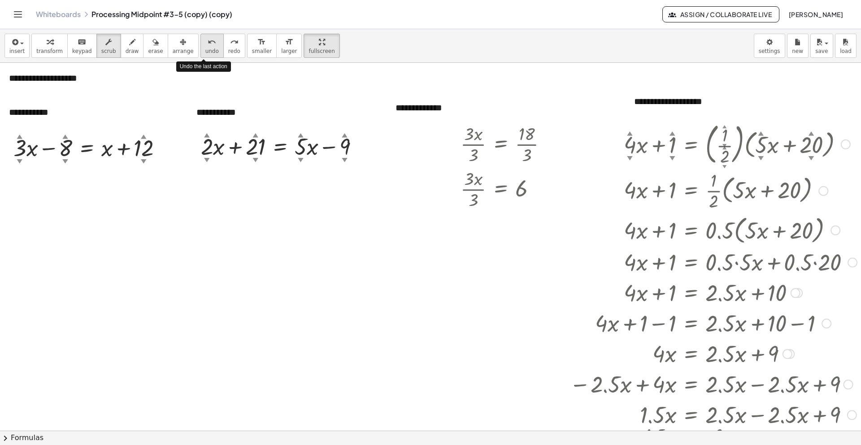
click at [208, 46] on icon "undo" at bounding box center [212, 42] width 9 height 11
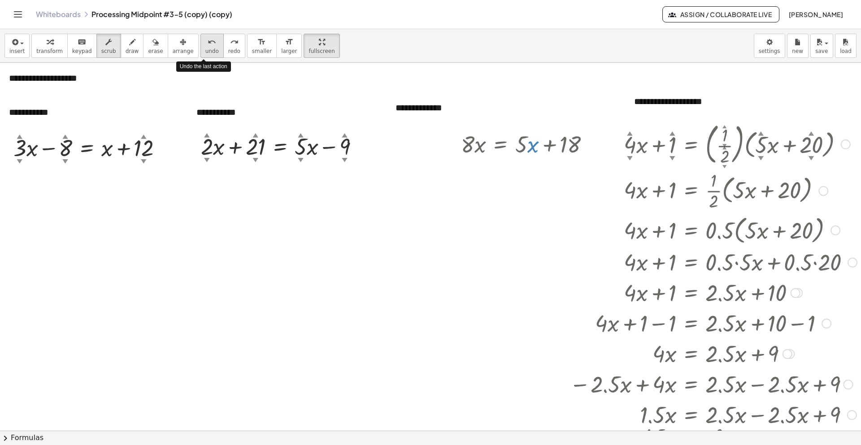
click at [208, 46] on icon "undo" at bounding box center [212, 42] width 9 height 11
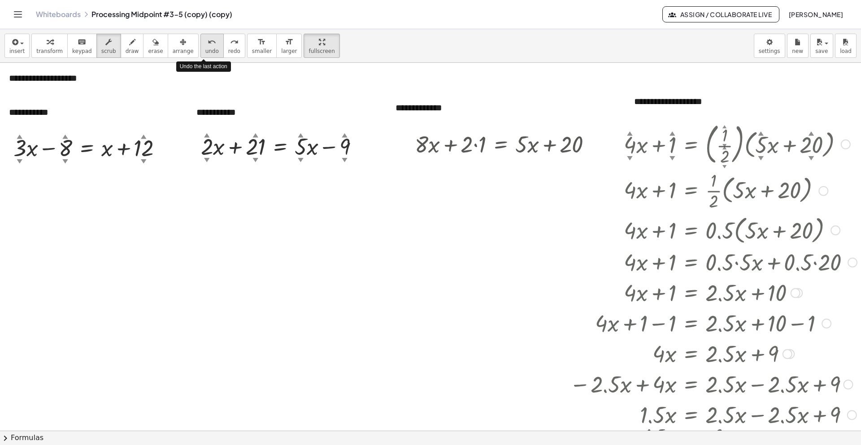
click at [208, 46] on icon "undo" at bounding box center [212, 42] width 9 height 11
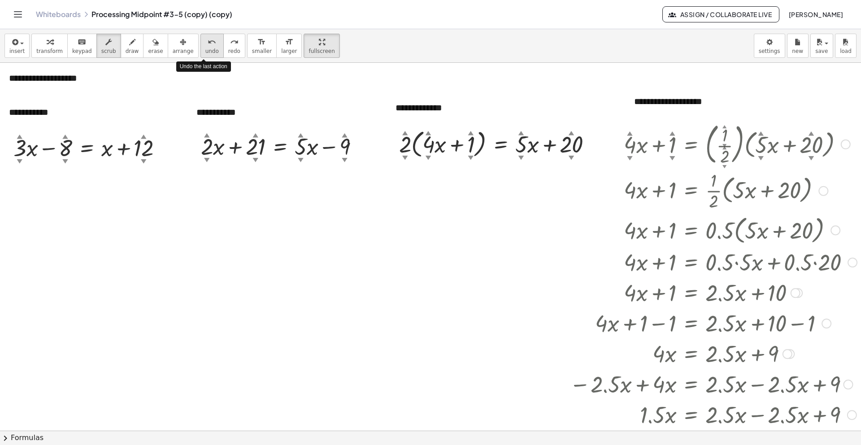
click at [208, 46] on icon "undo" at bounding box center [212, 42] width 9 height 11
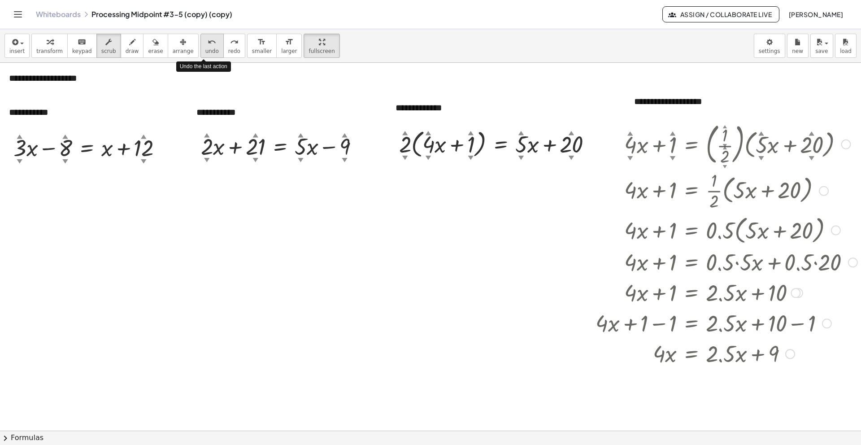
click at [208, 46] on icon "undo" at bounding box center [212, 42] width 9 height 11
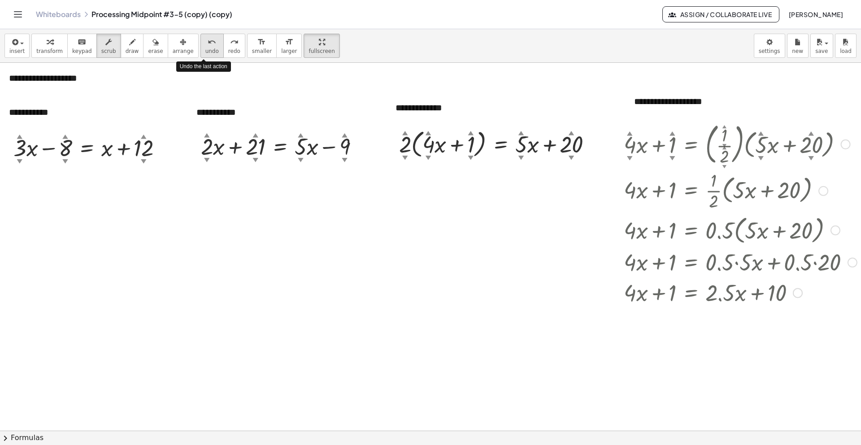
click at [208, 46] on icon "undo" at bounding box center [212, 42] width 9 height 11
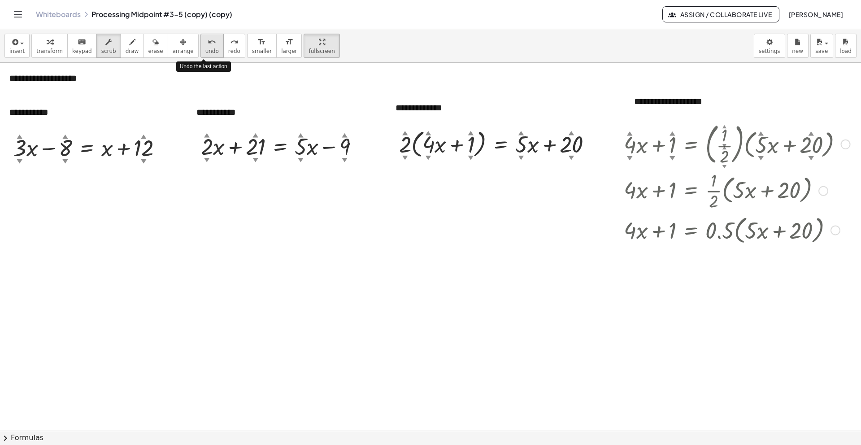
click at [208, 46] on icon "undo" at bounding box center [212, 42] width 9 height 11
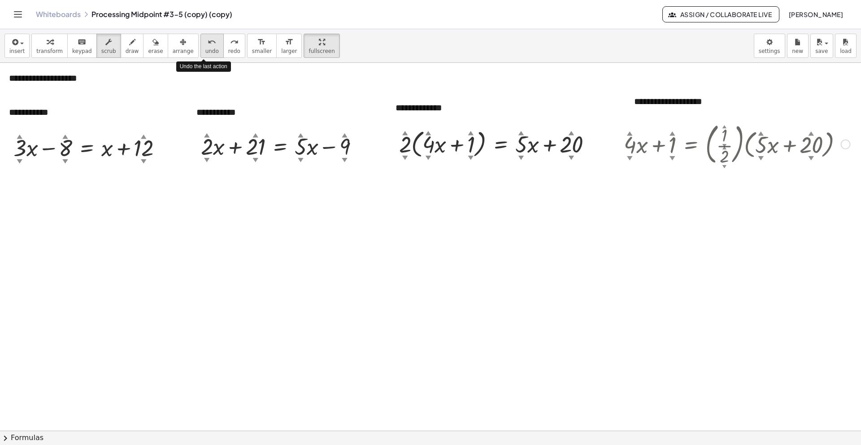
click at [208, 46] on icon "undo" at bounding box center [212, 42] width 9 height 11
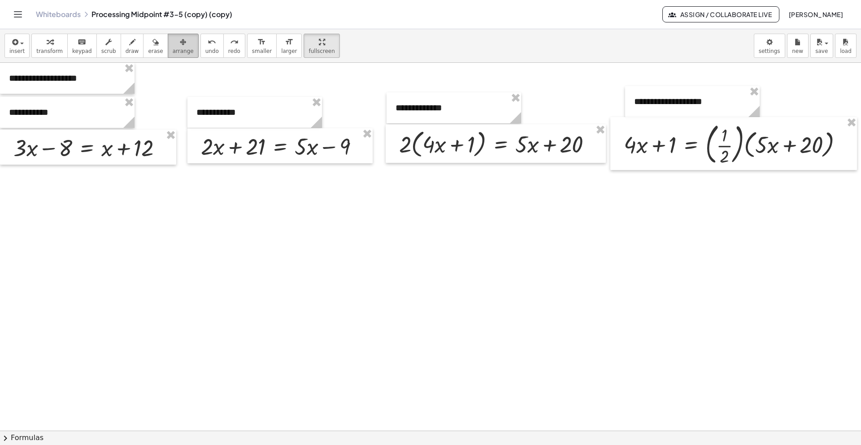
click at [183, 40] on div "button" at bounding box center [183, 41] width 21 height 11
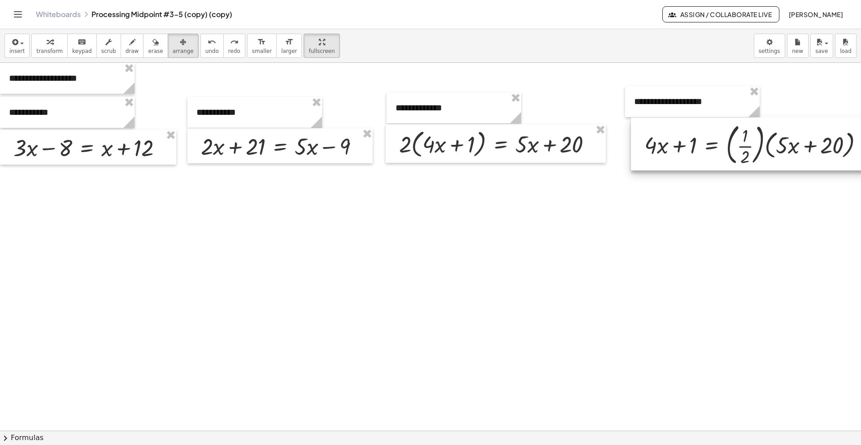
drag, startPoint x: 629, startPoint y: 136, endPoint x: 650, endPoint y: 138, distance: 21.2
click at [650, 138] on div at bounding box center [754, 144] width 247 height 53
drag, startPoint x: 638, startPoint y: 101, endPoint x: 645, endPoint y: 101, distance: 6.7
click at [645, 101] on div at bounding box center [699, 101] width 135 height 31
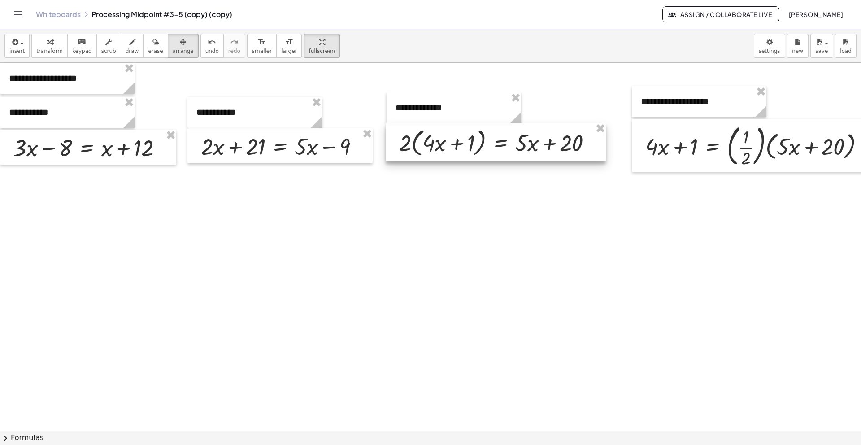
click at [529, 142] on div at bounding box center [496, 142] width 220 height 39
click at [178, 48] on span "arrange" at bounding box center [183, 51] width 21 height 6
click at [17, 49] on span "insert" at bounding box center [16, 51] width 15 height 6
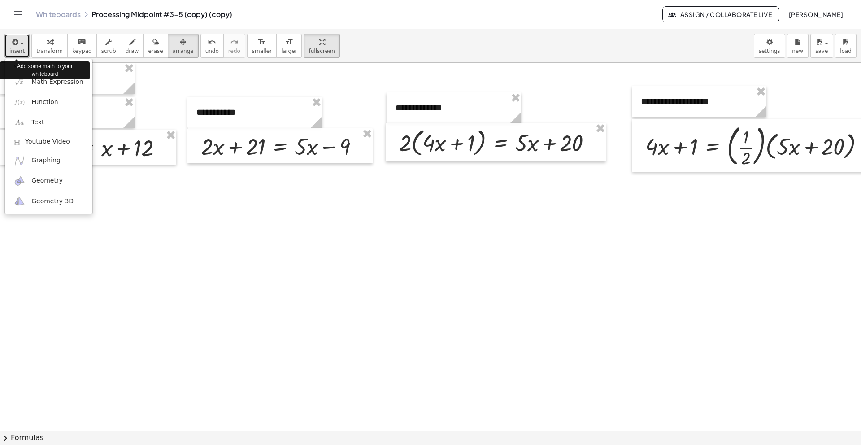
click at [17, 49] on span "insert" at bounding box center [16, 51] width 15 height 6
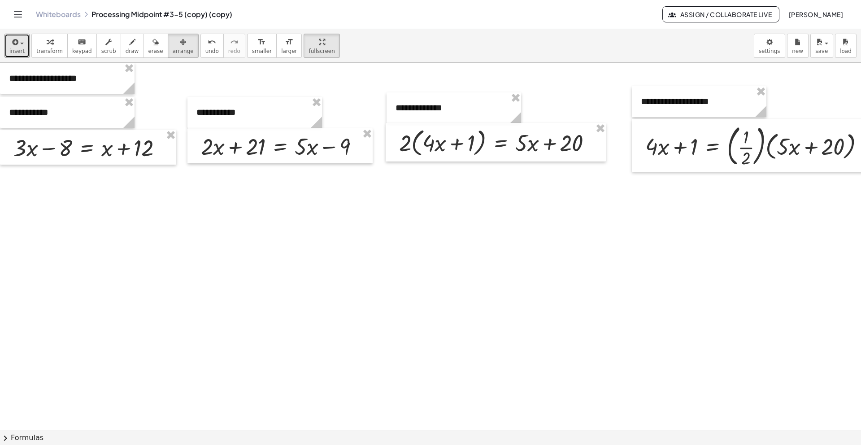
click at [319, 43] on icon "button" at bounding box center [322, 42] width 6 height 11
click at [173, 45] on div "button" at bounding box center [183, 41] width 21 height 11
click at [129, 47] on icon "button" at bounding box center [132, 42] width 6 height 11
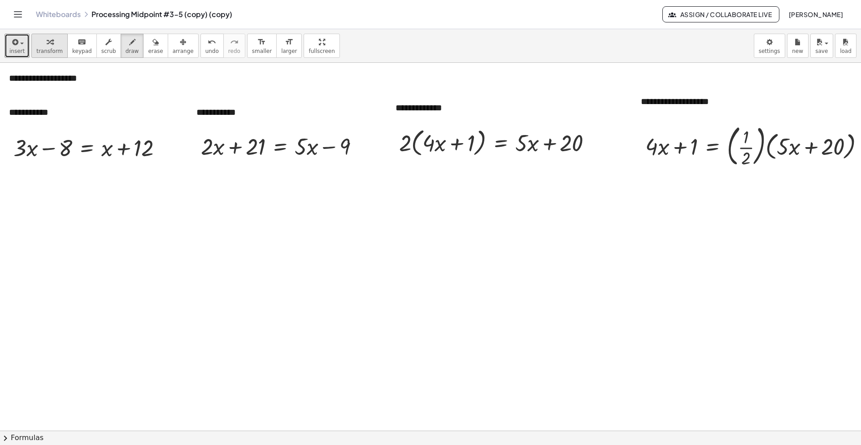
click at [55, 41] on div "button" at bounding box center [49, 41] width 26 height 11
drag, startPoint x: 410, startPoint y: 142, endPoint x: 433, endPoint y: 140, distance: 23.0
click at [433, 140] on div at bounding box center [499, 142] width 209 height 34
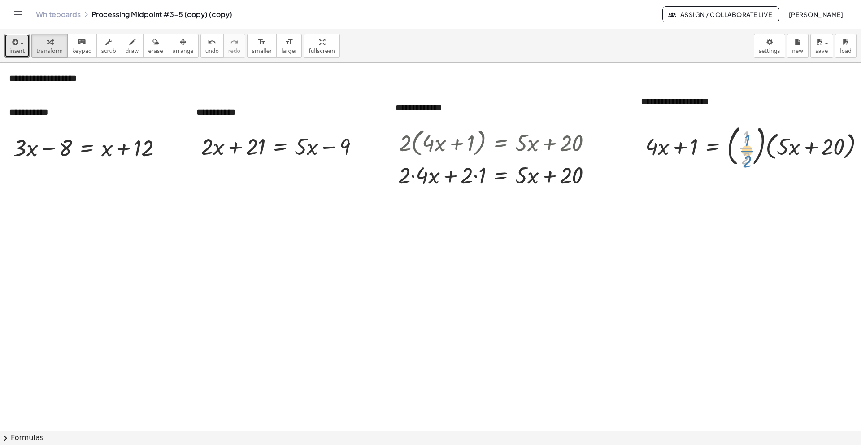
click at [749, 151] on div at bounding box center [759, 145] width 236 height 48
click at [679, 140] on div at bounding box center [759, 145] width 236 height 48
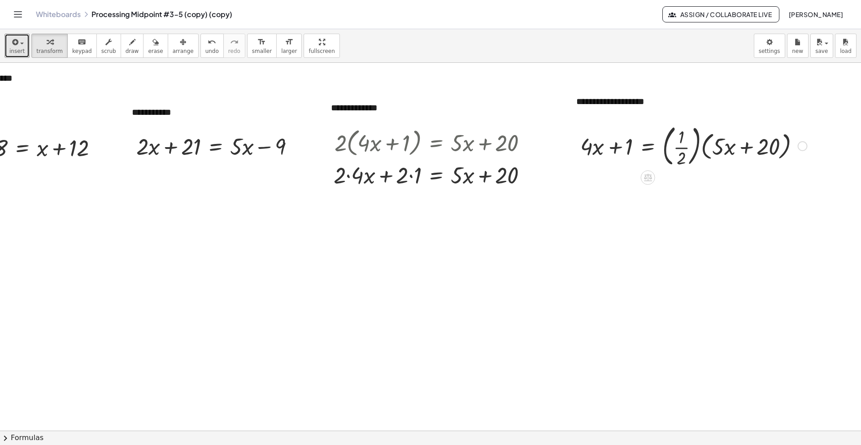
scroll to position [0, 80]
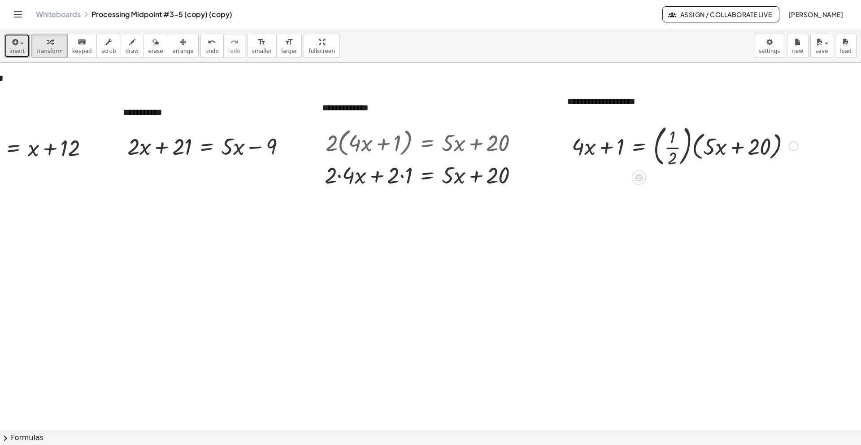
click at [789, 144] on div at bounding box center [794, 146] width 10 height 10
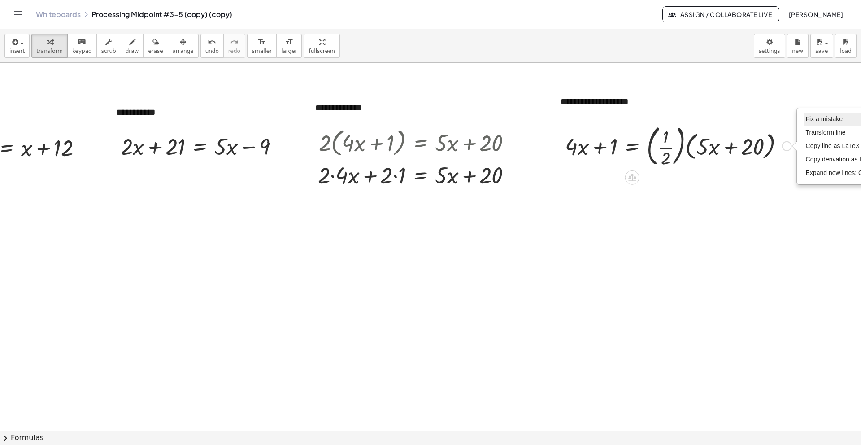
click at [812, 117] on span "Fix a mistake" at bounding box center [824, 118] width 37 height 7
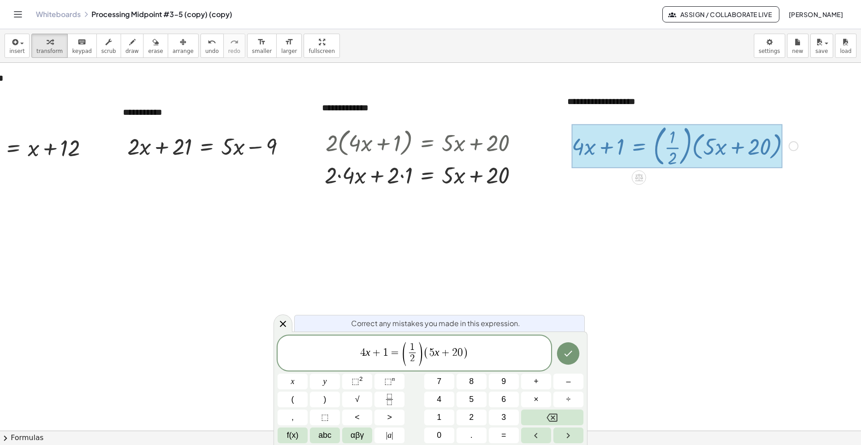
click at [421, 354] on span ")" at bounding box center [420, 354] width 7 height 26
click at [575, 352] on button "Done" at bounding box center [568, 354] width 22 height 22
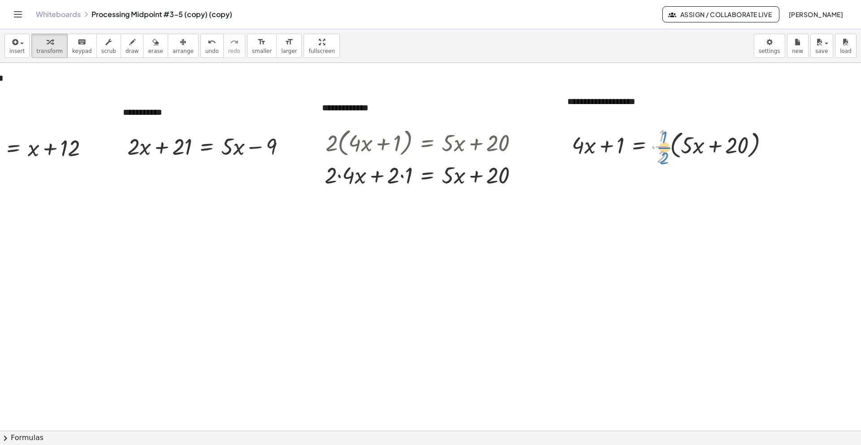
click at [656, 147] on div at bounding box center [674, 145] width 213 height 45
click at [501, 177] on div at bounding box center [425, 174] width 210 height 31
click at [516, 144] on div at bounding box center [521, 143] width 10 height 10
click at [540, 132] on span "Go back to this line" at bounding box center [566, 129] width 53 height 7
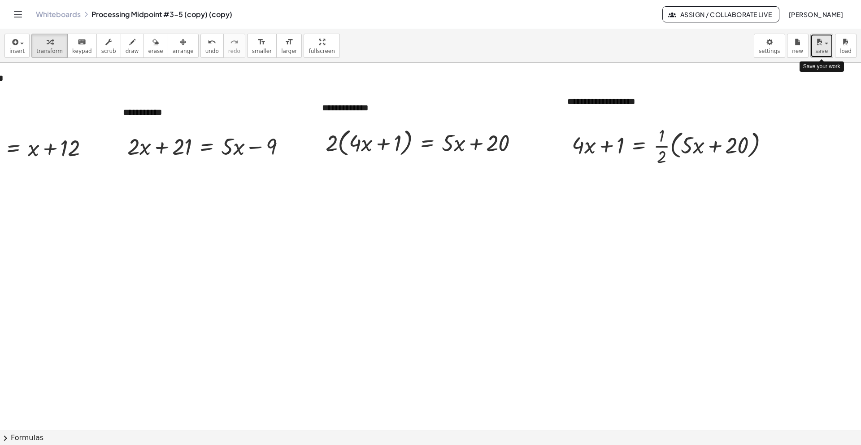
click at [815, 38] on button "save" at bounding box center [822, 46] width 23 height 24
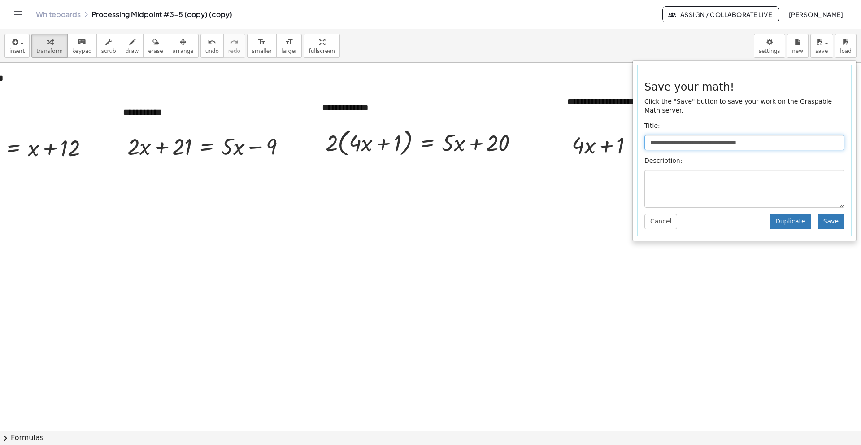
click at [760, 144] on input "**********" at bounding box center [745, 142] width 200 height 15
type input "**********"
click at [830, 222] on button "Save" at bounding box center [831, 221] width 27 height 15
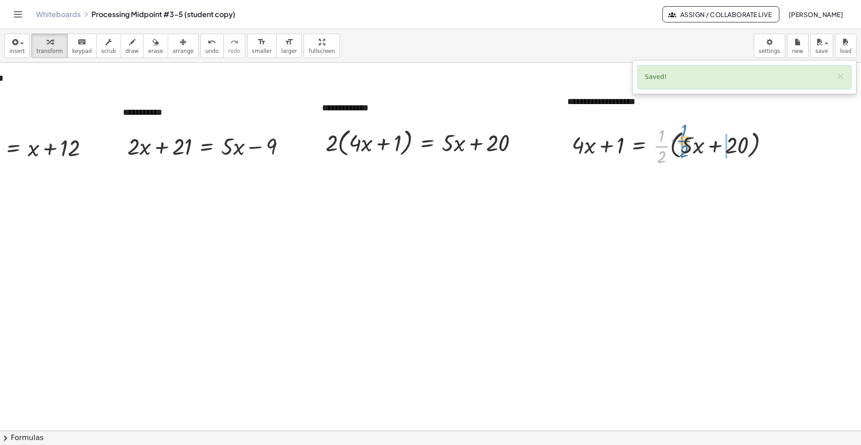
drag, startPoint x: 650, startPoint y: 147, endPoint x: 672, endPoint y: 142, distance: 23.1
click at [672, 142] on div at bounding box center [674, 145] width 213 height 45
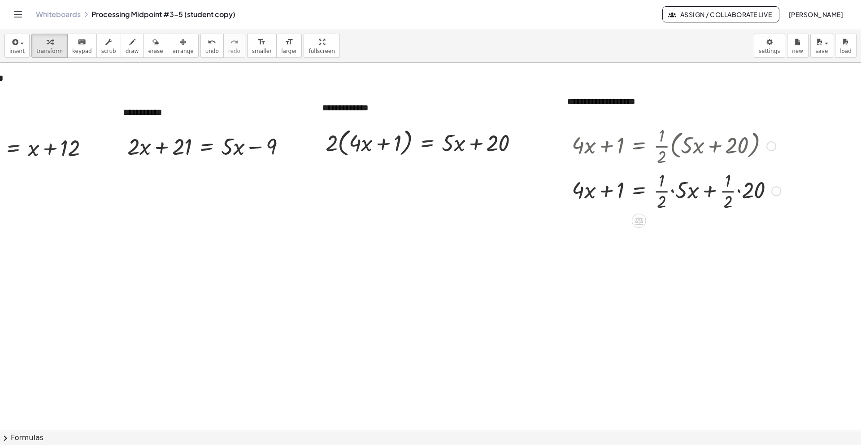
click at [734, 194] on div at bounding box center [677, 190] width 218 height 45
click at [665, 193] on div at bounding box center [674, 190] width 213 height 45
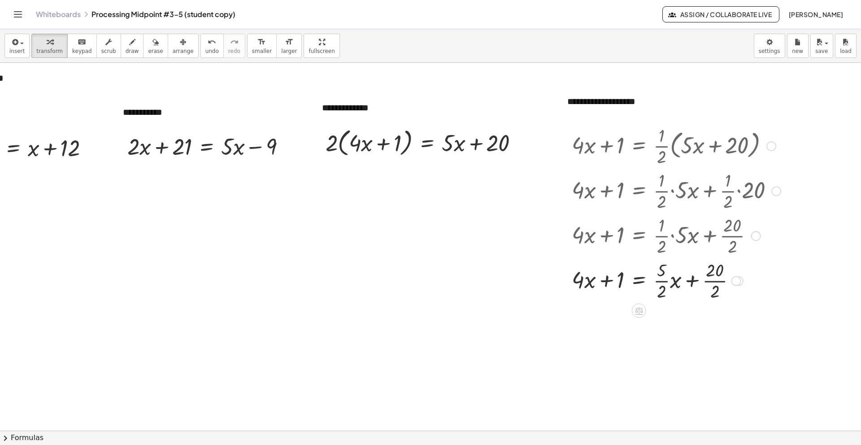
click at [708, 279] on div at bounding box center [677, 280] width 218 height 45
click at [650, 283] on div at bounding box center [677, 288] width 218 height 45
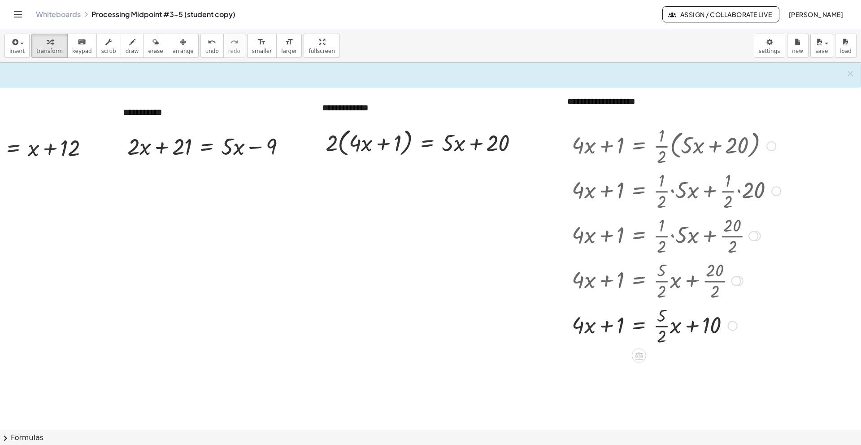
click at [655, 327] on div at bounding box center [677, 325] width 218 height 45
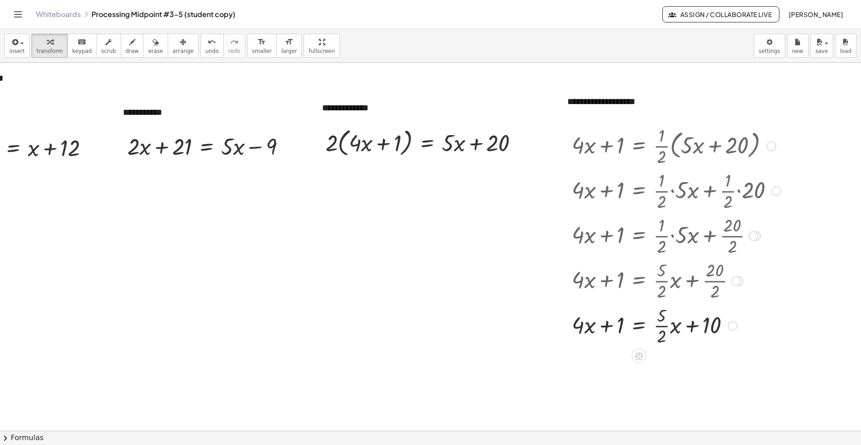
click at [655, 327] on div at bounding box center [677, 325] width 218 height 45
drag, startPoint x: 664, startPoint y: 363, endPoint x: 672, endPoint y: 359, distance: 9.2
click at [672, 359] on div at bounding box center [677, 363] width 218 height 31
drag, startPoint x: 615, startPoint y: 365, endPoint x: 729, endPoint y: 359, distance: 113.7
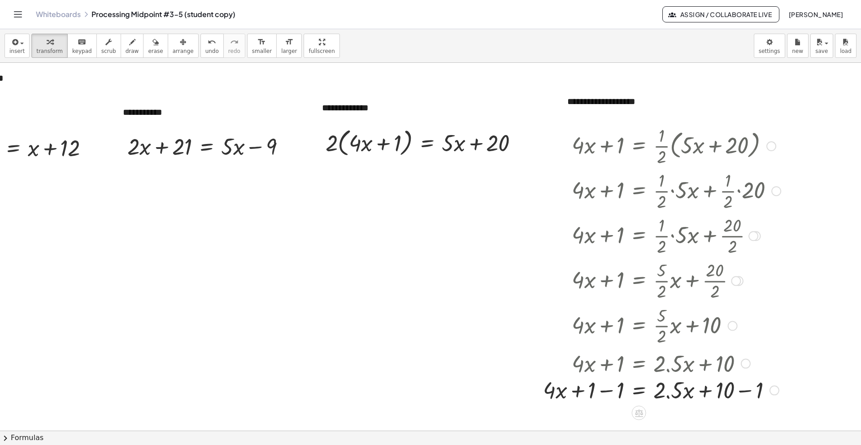
click at [665, 363] on div at bounding box center [662, 363] width 247 height 31
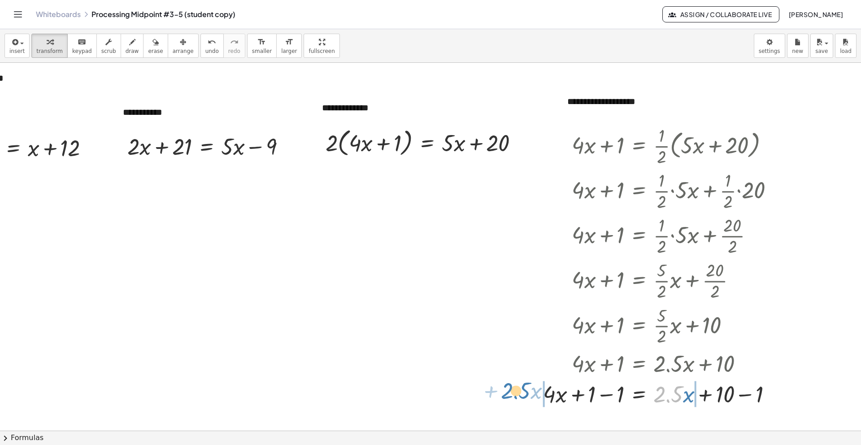
drag, startPoint x: 669, startPoint y: 394, endPoint x: 516, endPoint y: 390, distance: 152.6
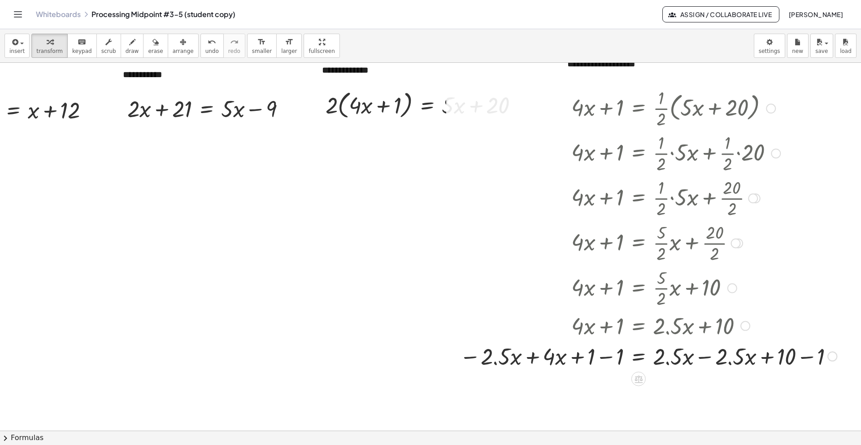
scroll to position [72, 80]
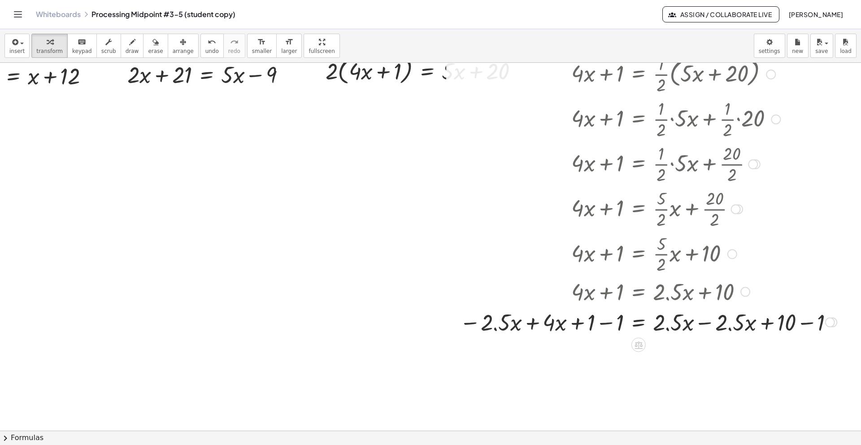
click at [598, 322] on div at bounding box center [648, 321] width 386 height 31
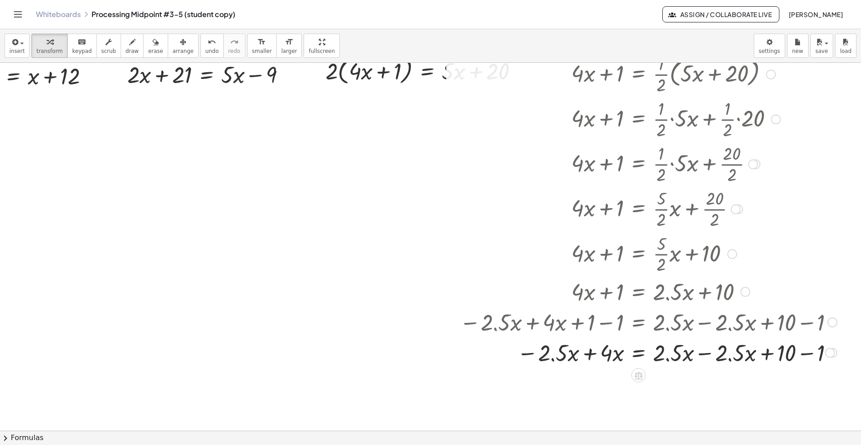
click at [585, 357] on div at bounding box center [648, 352] width 386 height 31
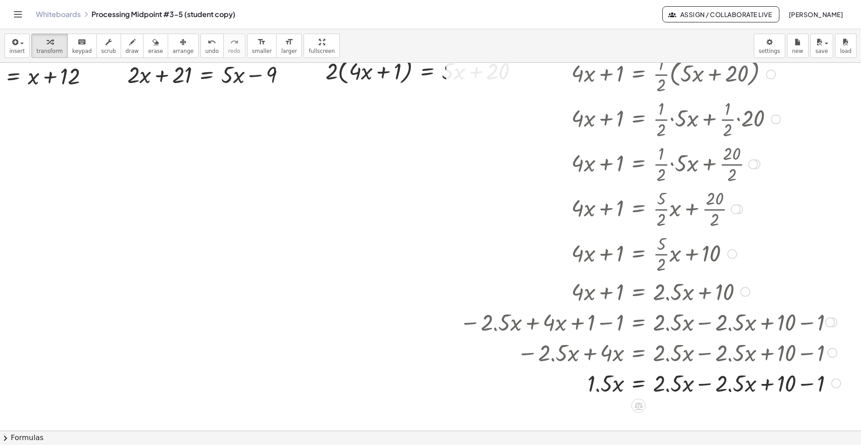
click at [699, 357] on div at bounding box center [650, 352] width 390 height 31
click at [700, 385] on div at bounding box center [650, 382] width 390 height 31
click at [678, 418] on div at bounding box center [650, 413] width 390 height 31
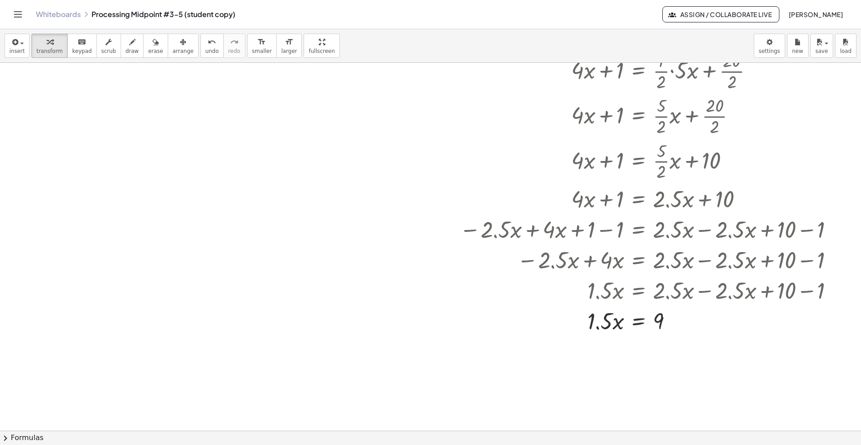
scroll to position [171, 80]
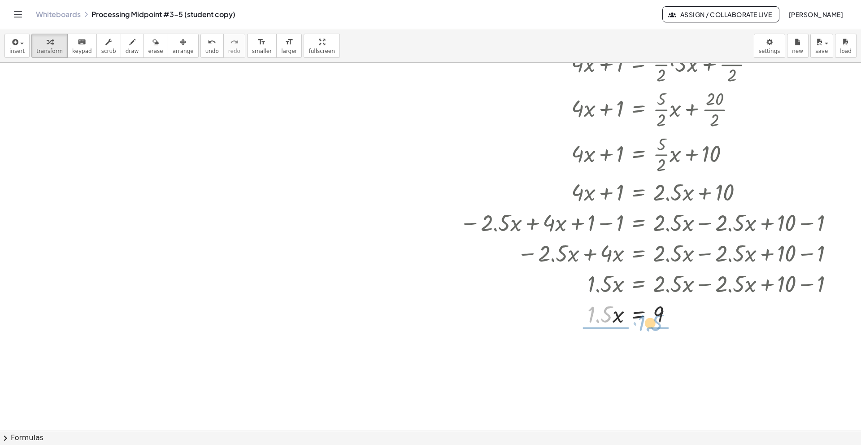
drag, startPoint x: 594, startPoint y: 320, endPoint x: 648, endPoint y: 329, distance: 55.0
click at [648, 329] on div "+ · 4 · x + 1 = · · 1 · 2 · ( + · 5 · x + 20 ) + · 4 · x + 1 = + · · 1 · 2 · 5 …" at bounding box center [647, 140] width 402 height 382
click at [660, 355] on div at bounding box center [650, 351] width 390 height 45
click at [599, 399] on div at bounding box center [650, 396] width 390 height 45
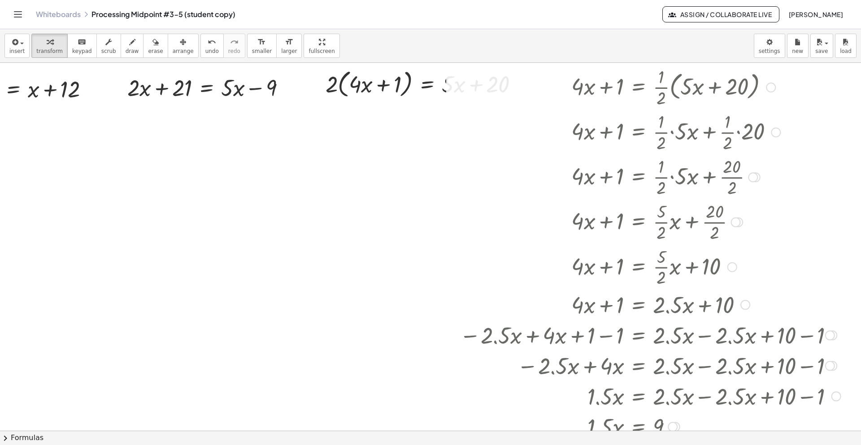
scroll to position [0, 80]
